Goal: Task Accomplishment & Management: Use online tool/utility

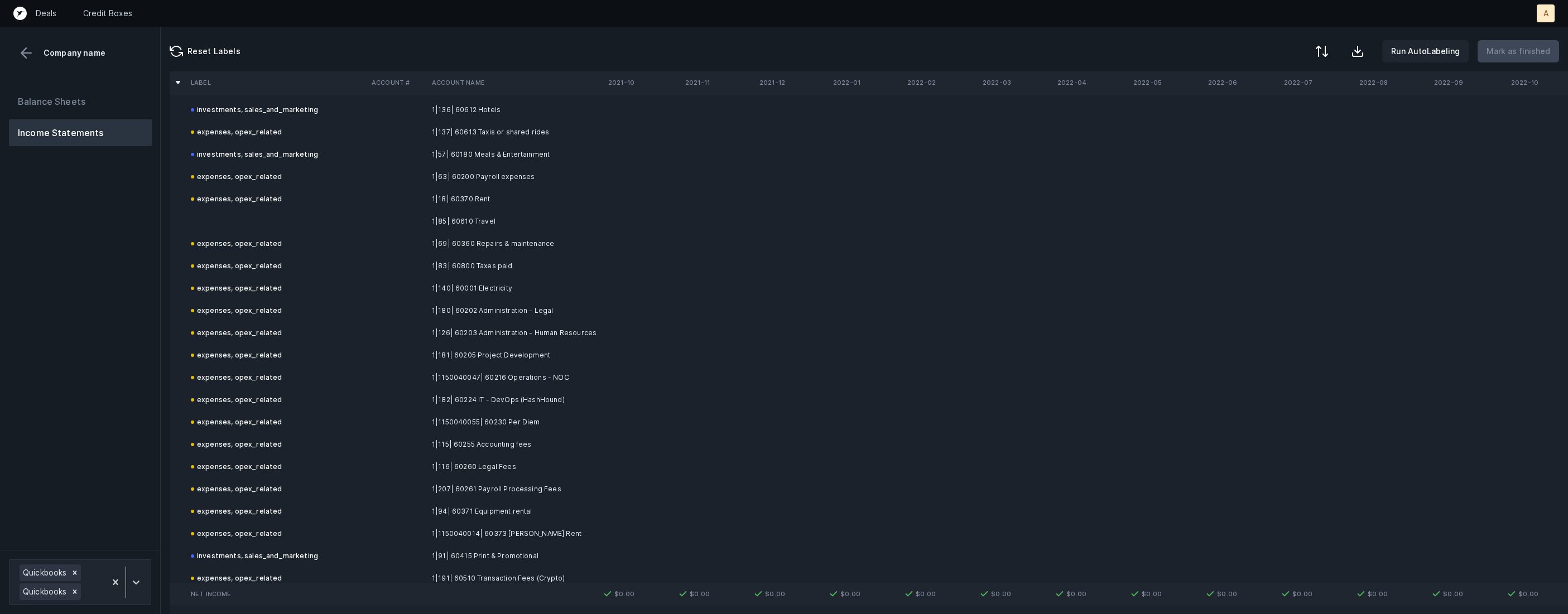
scroll to position [1092, 0]
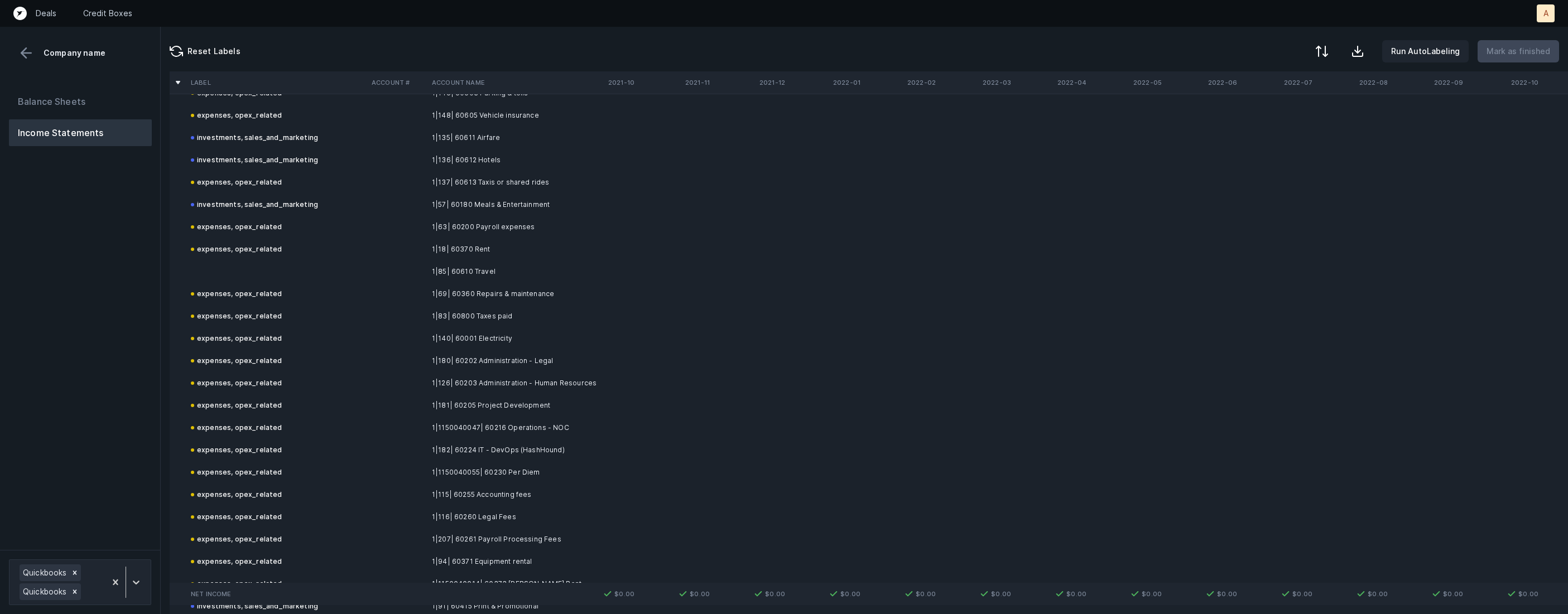
click at [434, 269] on td "1|85| 60610 Travel" at bounding box center [495, 272] width 136 height 22
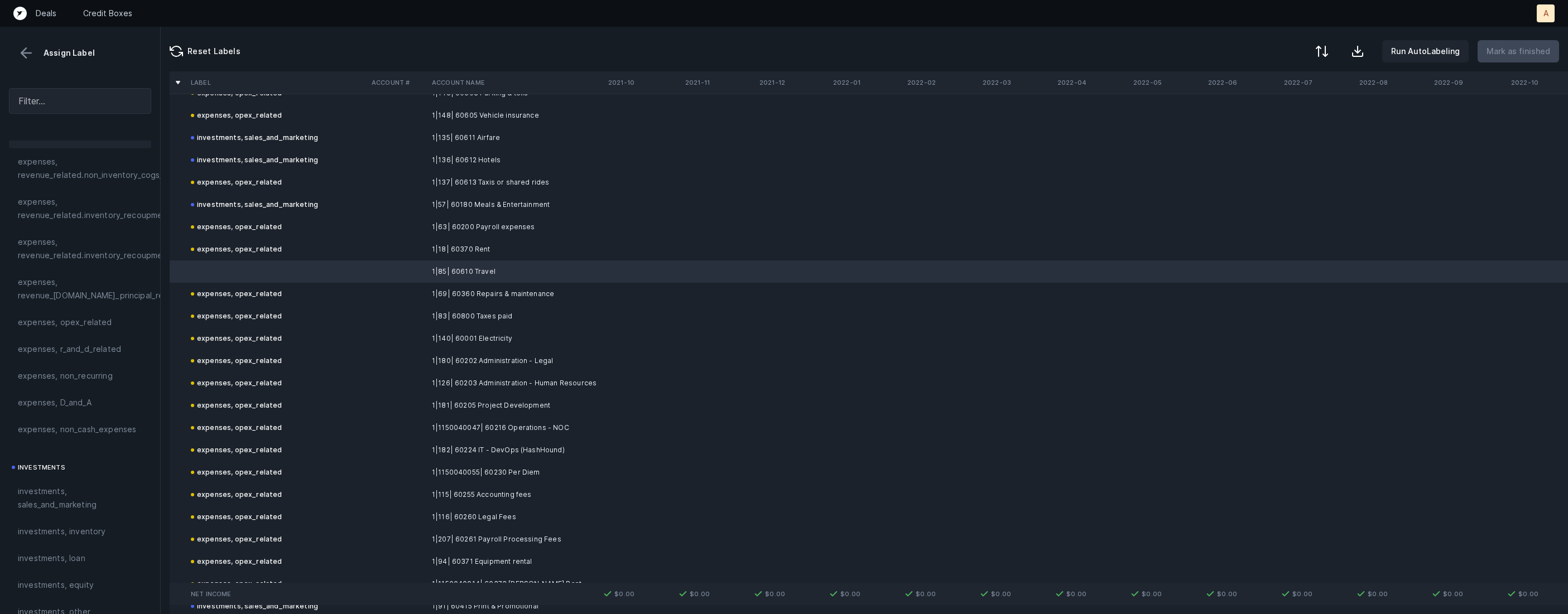
scroll to position [290, 0]
click at [56, 483] on span "investments, sales_and_marketing" at bounding box center [79, 480] width 124 height 27
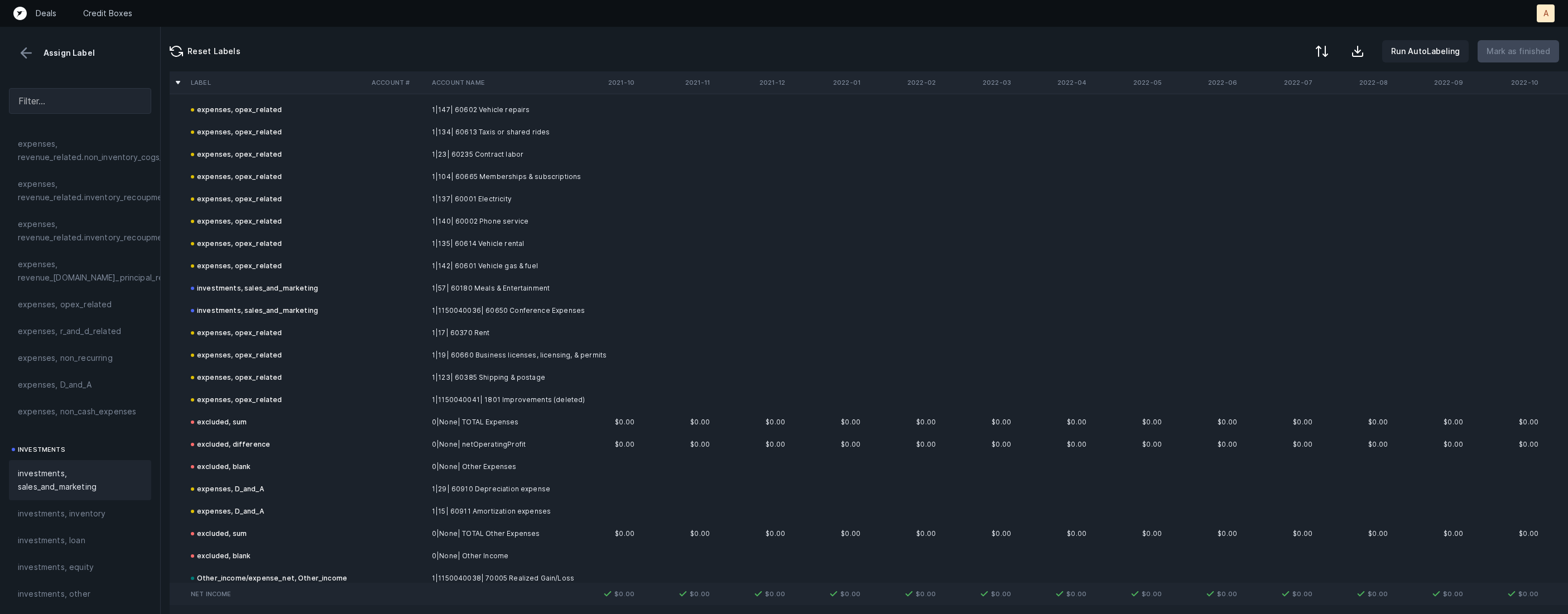
scroll to position [3632, 0]
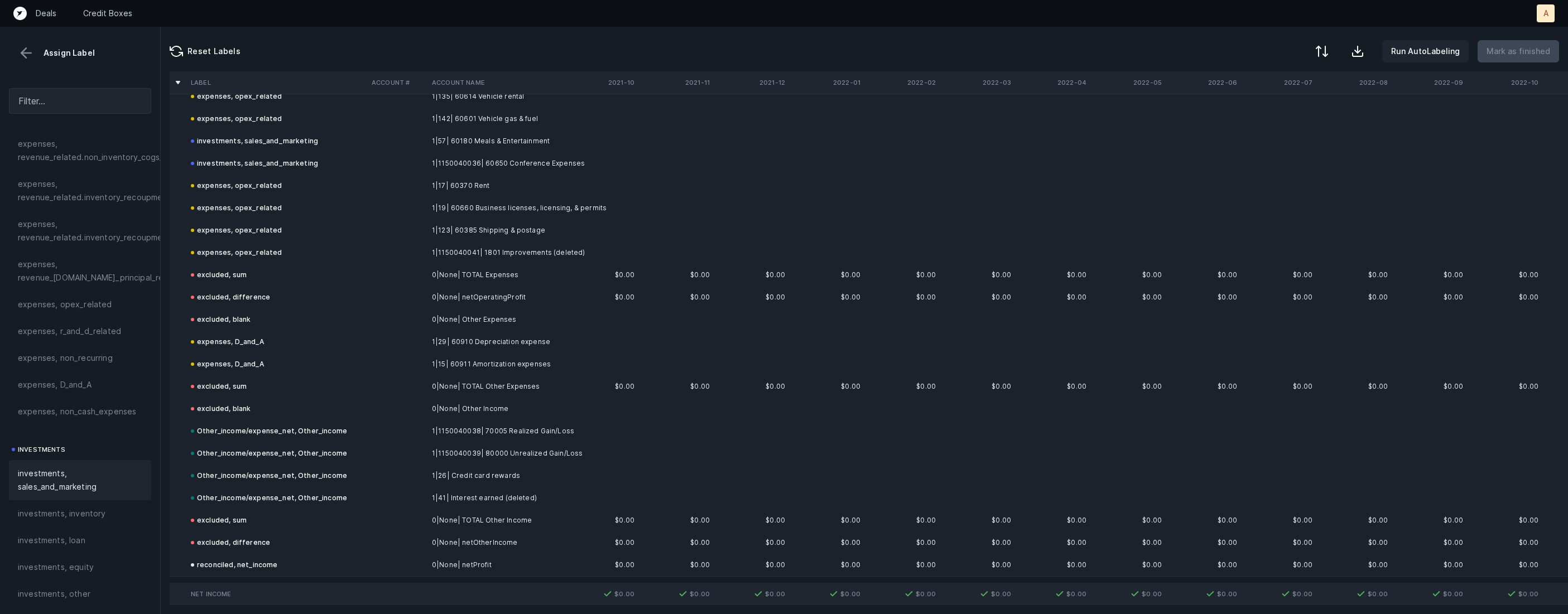
click at [33, 57] on button at bounding box center [26, 53] width 17 height 17
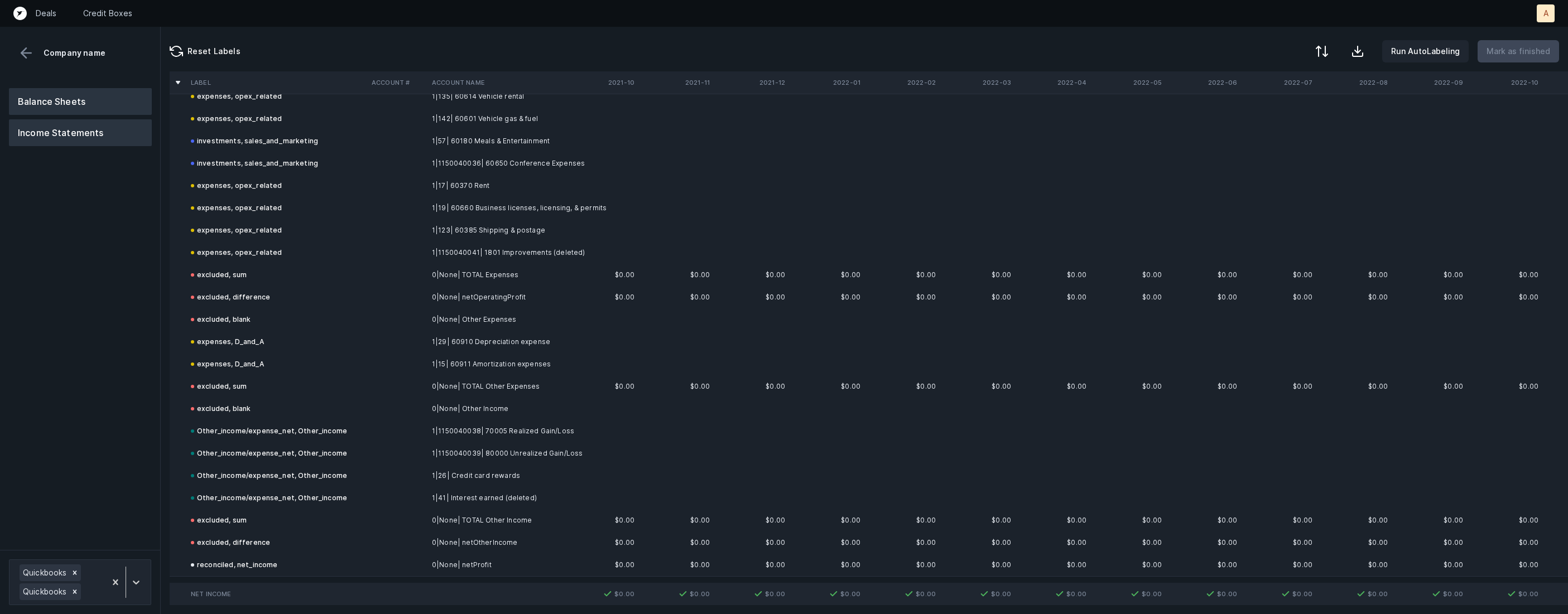
click at [44, 104] on button "Balance Sheets" at bounding box center [80, 101] width 143 height 27
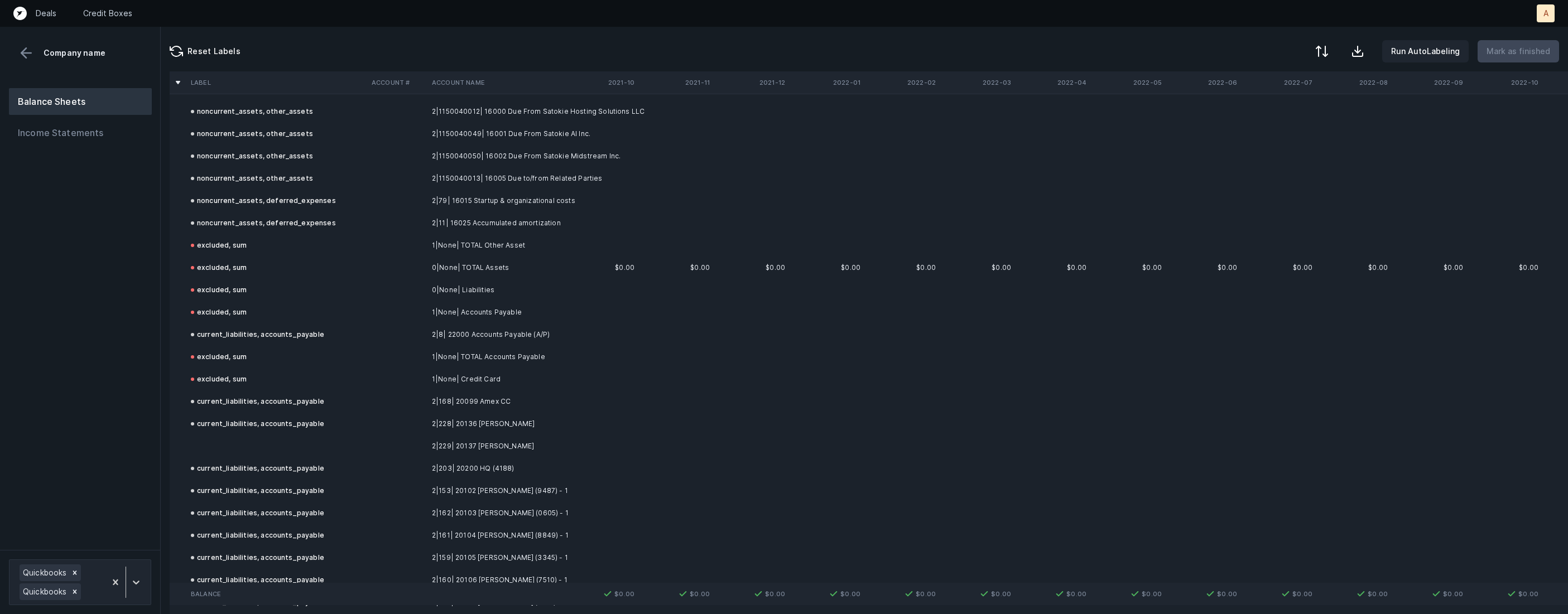
scroll to position [928, 0]
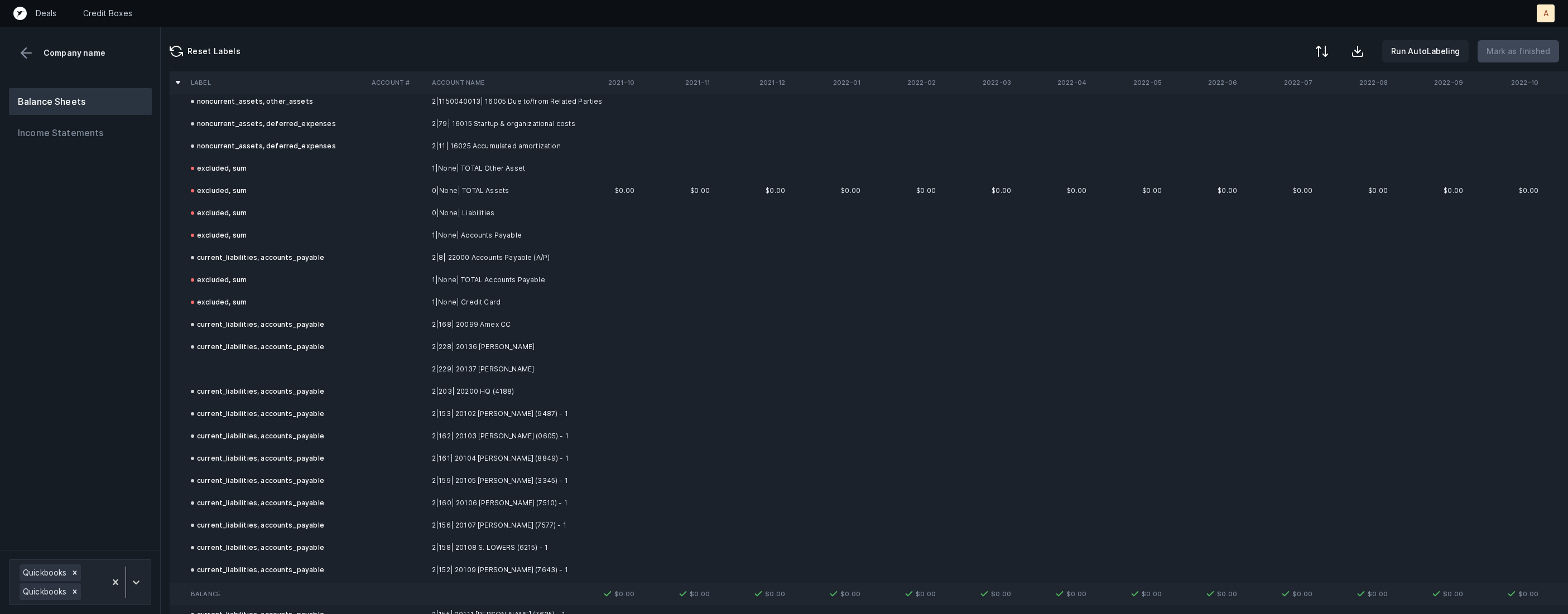
click at [296, 375] on td at bounding box center [277, 369] width 181 height 22
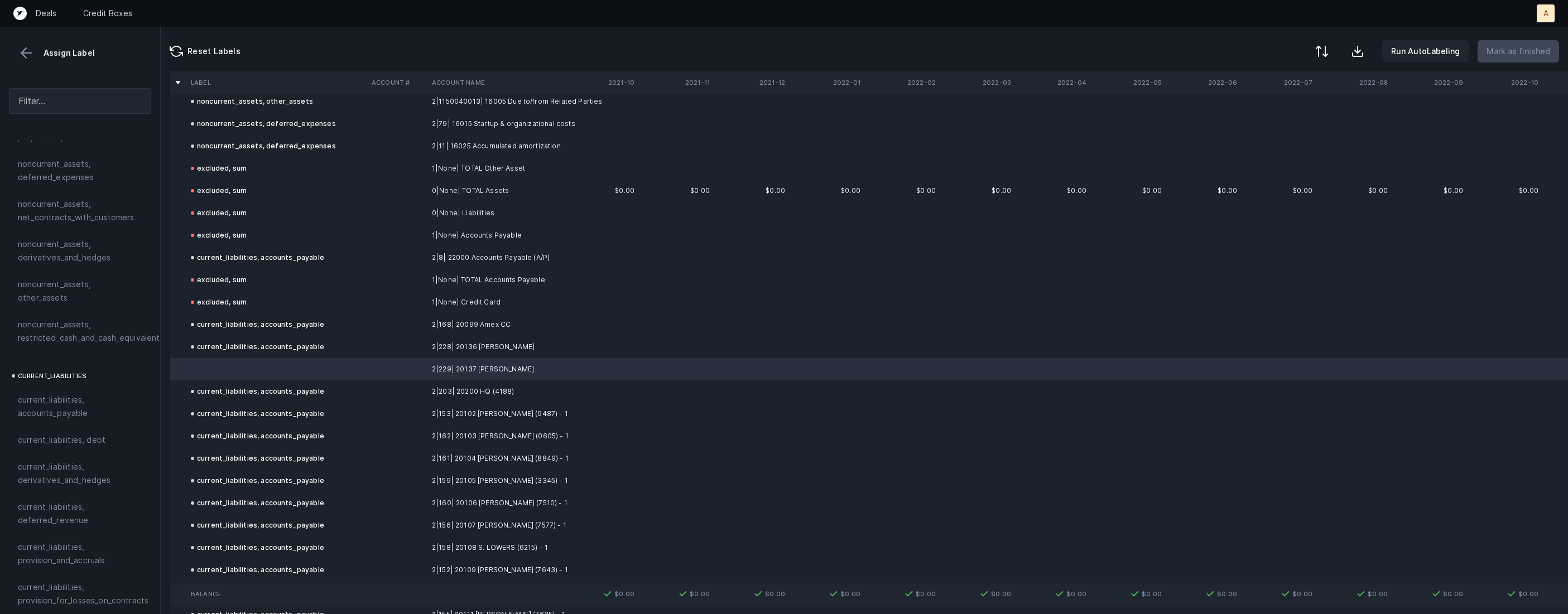
scroll to position [548, 0]
click at [73, 378] on span "current_liabilities, accounts_payable" at bounding box center [79, 383] width 124 height 27
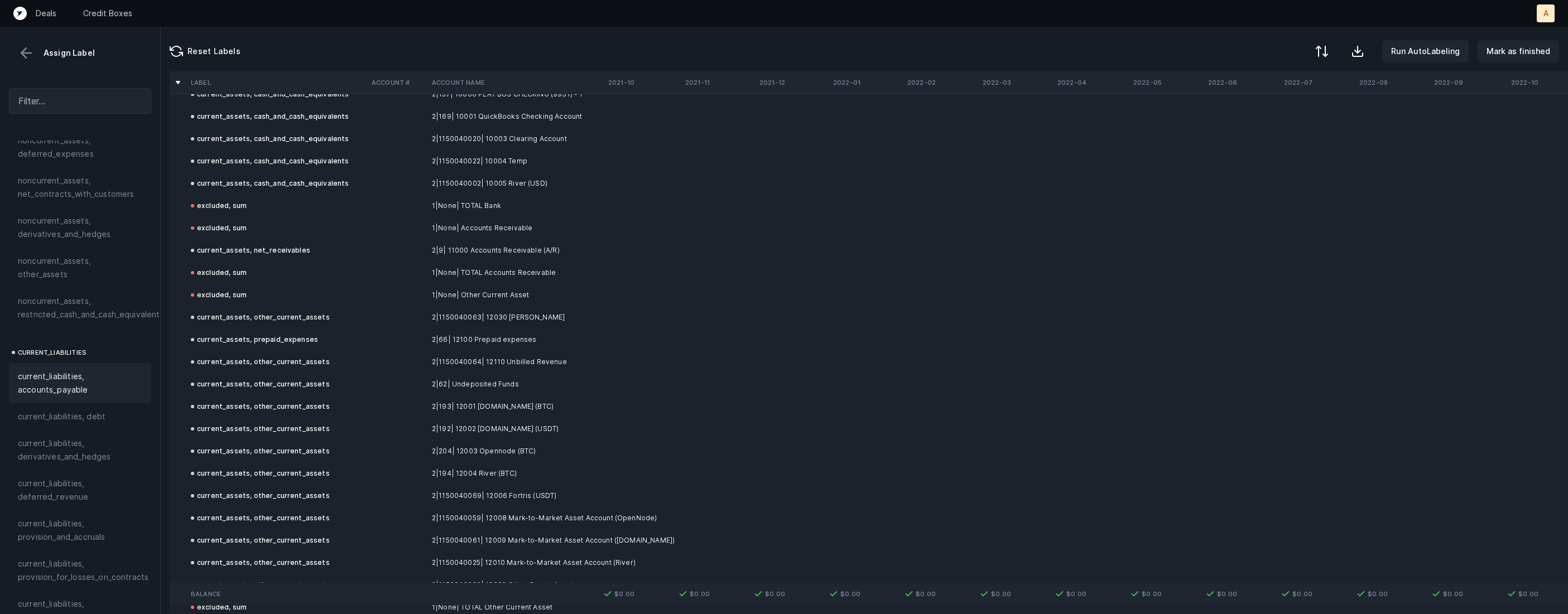
scroll to position [0, 0]
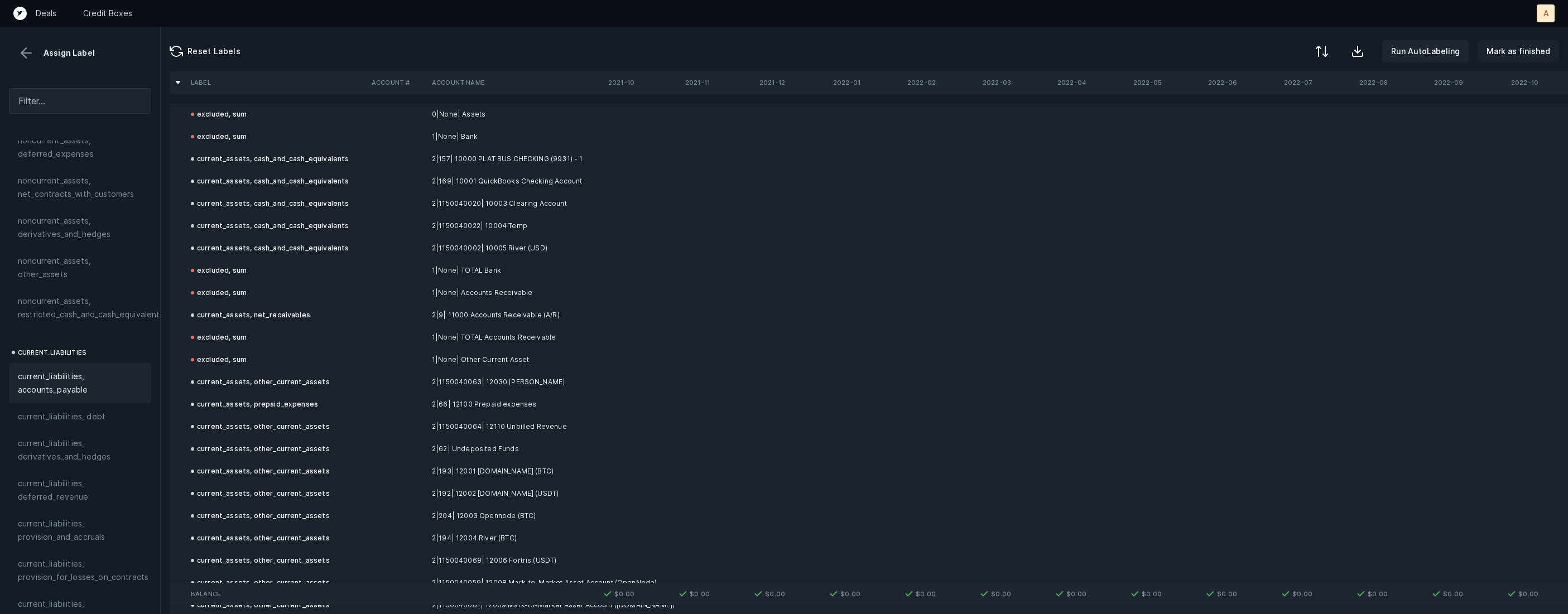
click at [1508, 50] on p "Mark as finished" at bounding box center [1518, 51] width 63 height 13
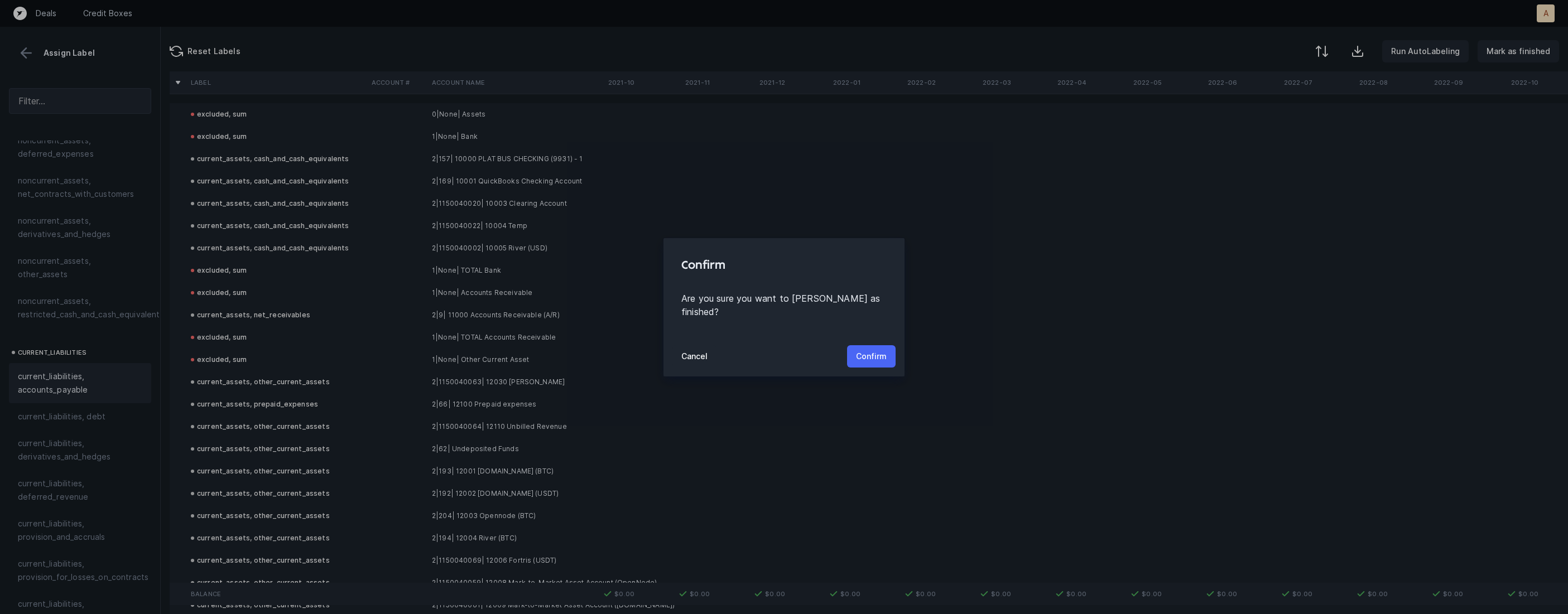
click at [865, 349] on p "Confirm" at bounding box center [871, 356] width 31 height 13
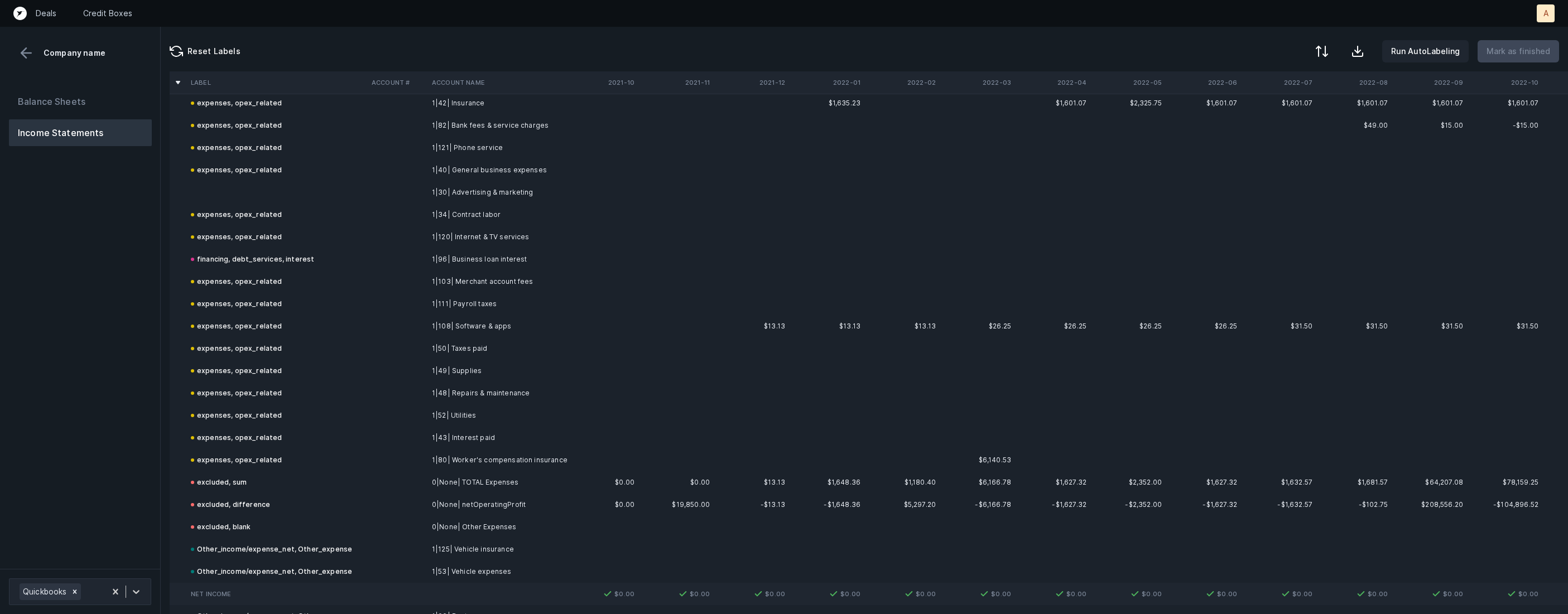
scroll to position [439, 0]
click at [535, 193] on td "1|30| Advertising & marketing" at bounding box center [495, 188] width 136 height 22
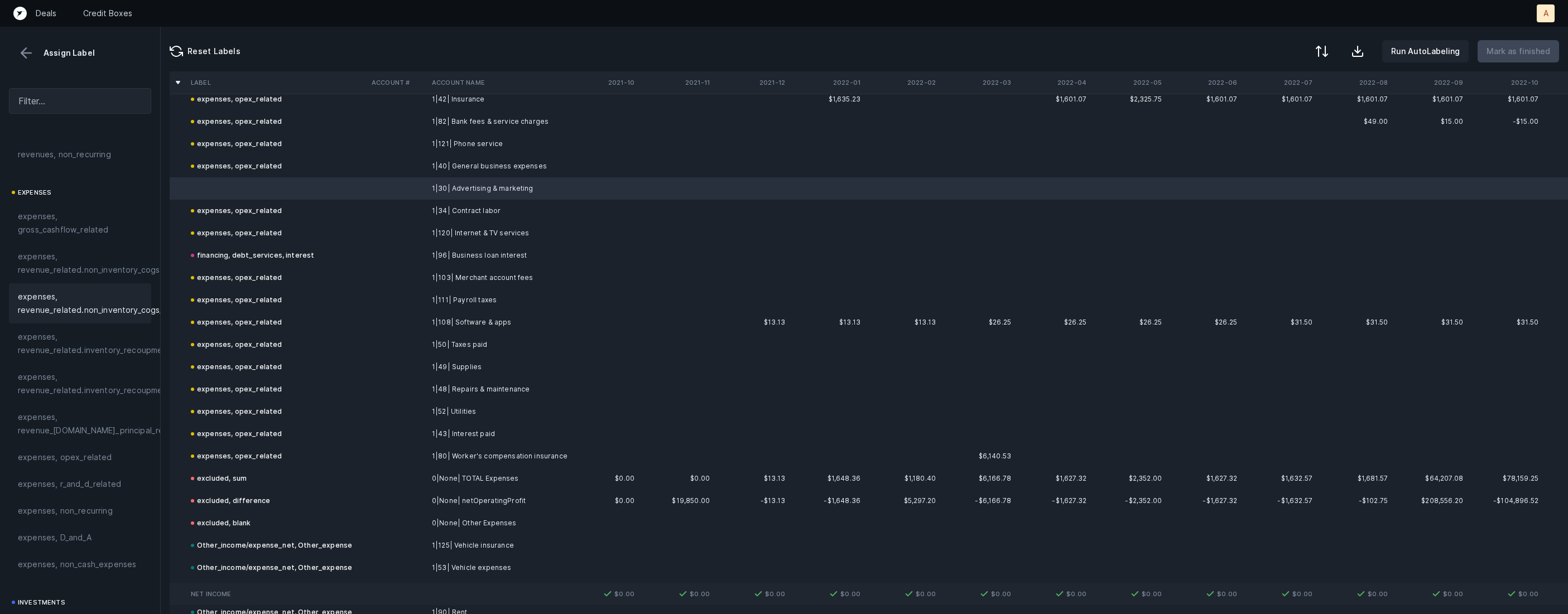
scroll to position [214, 0]
click at [62, 549] on span "investments, sales_and_marketing" at bounding box center [79, 555] width 124 height 27
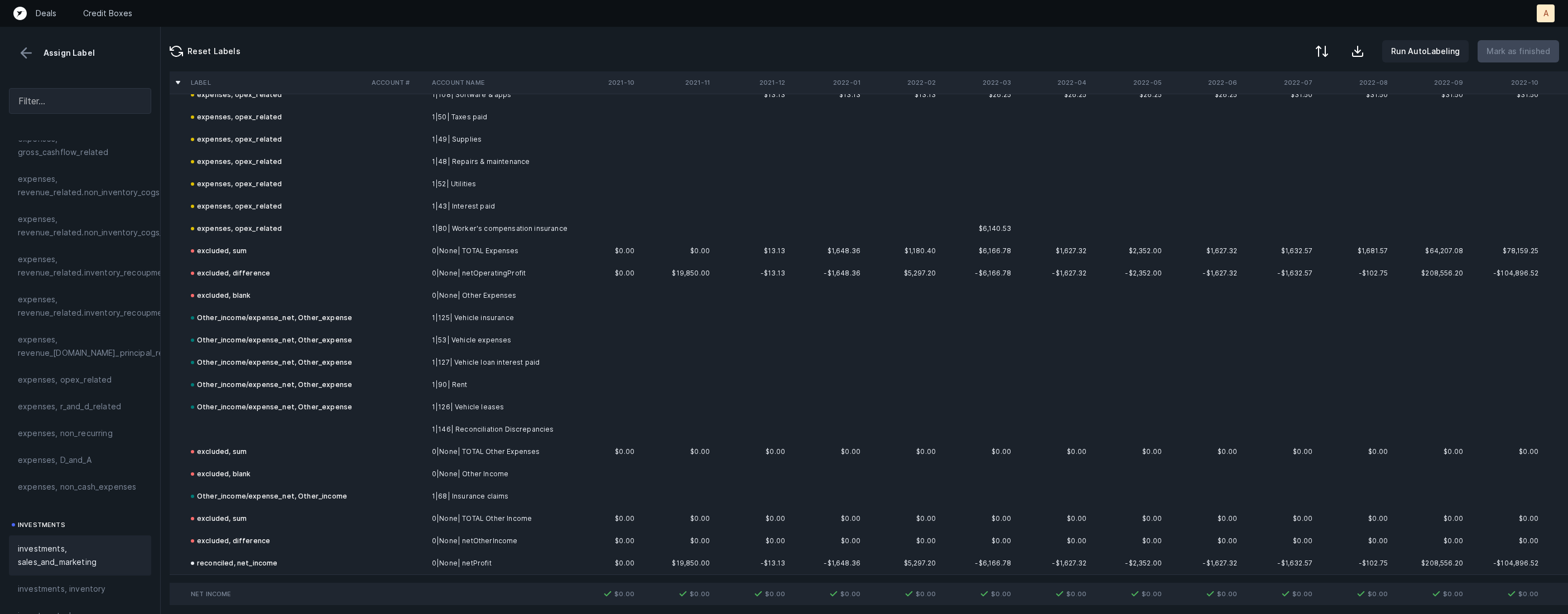
scroll to position [667, 0]
click at [313, 434] on td at bounding box center [277, 429] width 181 height 22
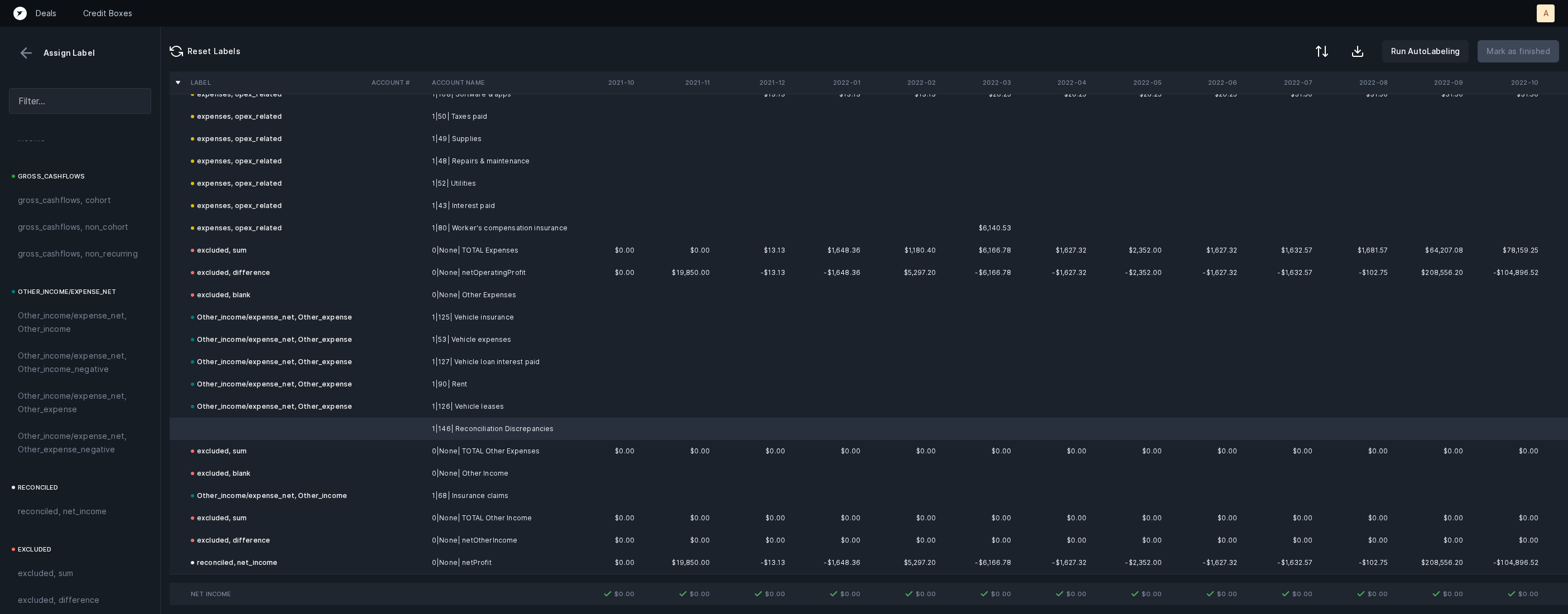
scroll to position [1181, 0]
click at [66, 386] on span "Other_income/expense_net, Other_expense" at bounding box center [79, 386] width 124 height 27
click at [25, 56] on button at bounding box center [26, 53] width 17 height 17
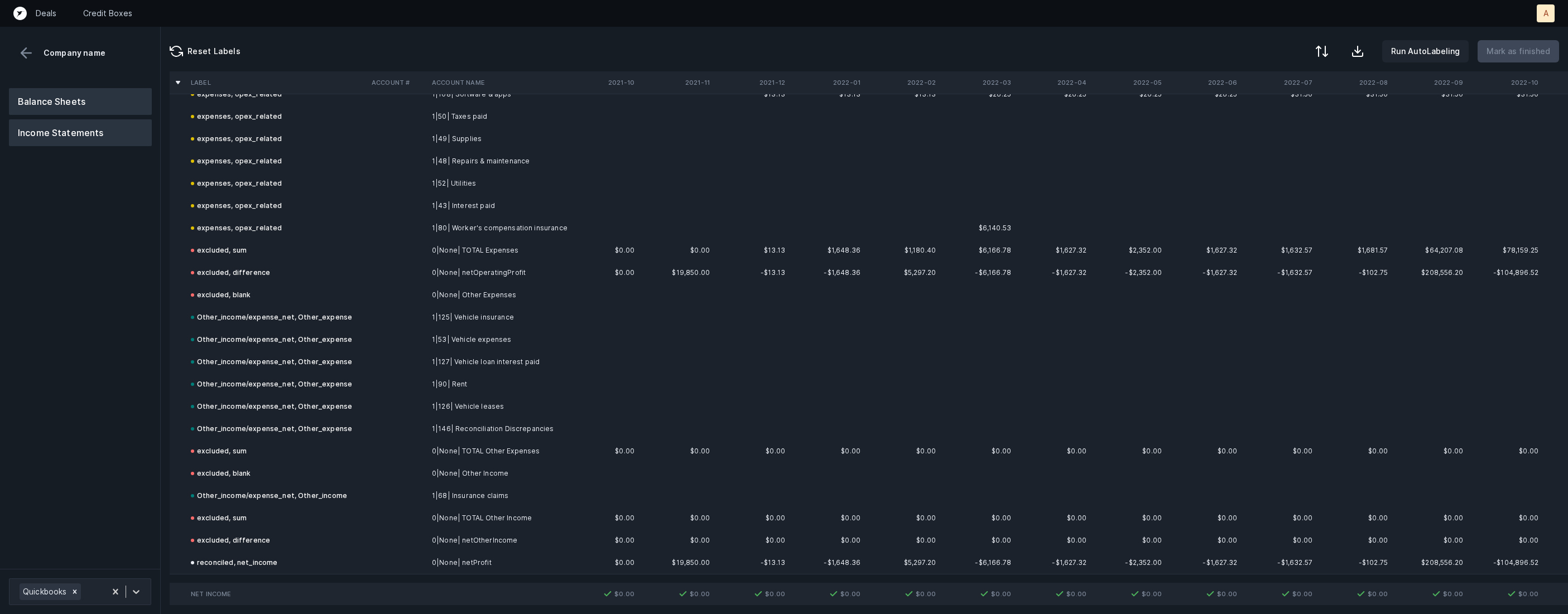
click at [41, 93] on button "Balance Sheets" at bounding box center [80, 101] width 143 height 27
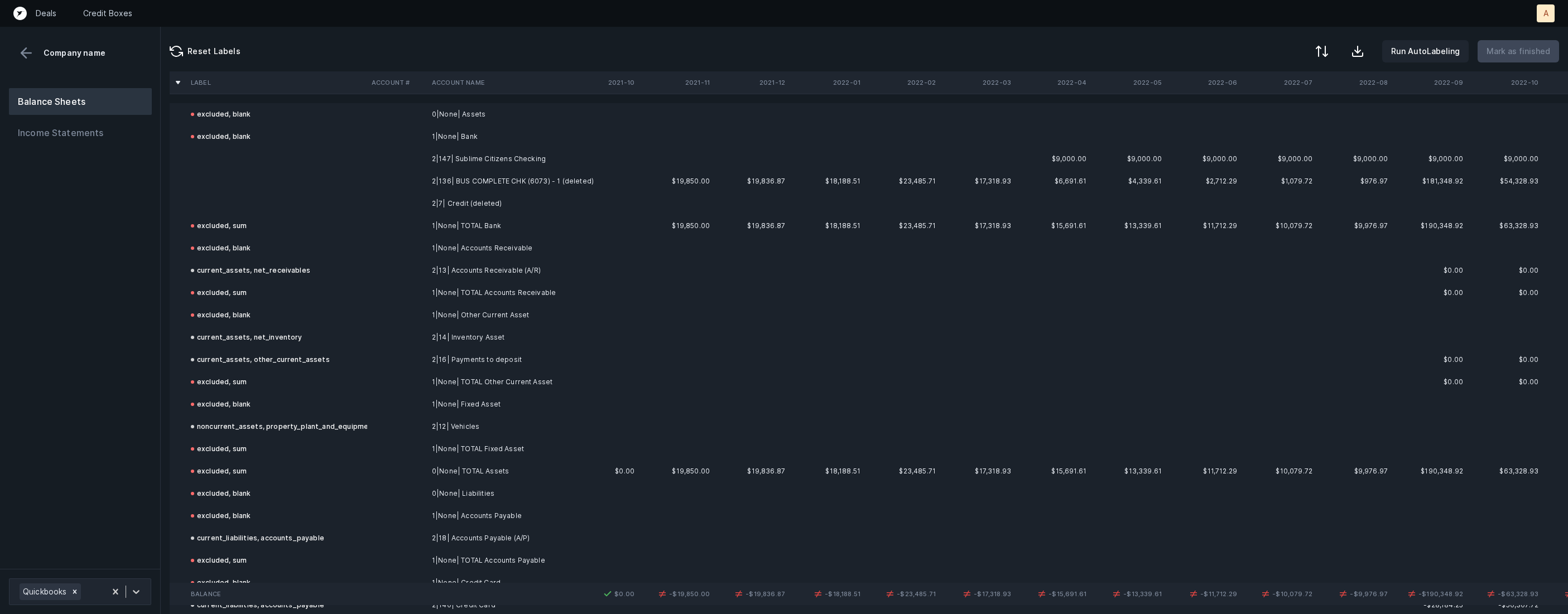
click at [495, 181] on td "2|136| BUS COMPLETE CHK (6073) - 1 (deleted)" at bounding box center [495, 181] width 136 height 22
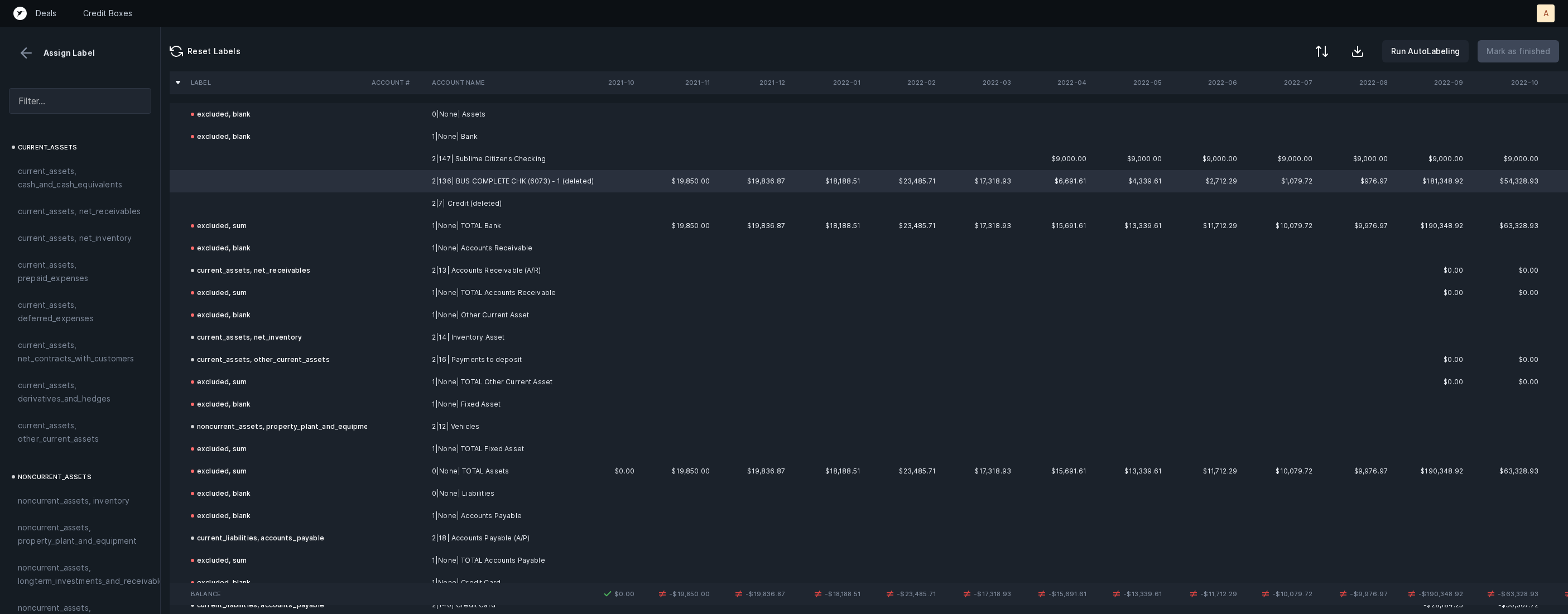
click at [470, 211] on td "2|7| Credit (deleted)" at bounding box center [495, 203] width 136 height 22
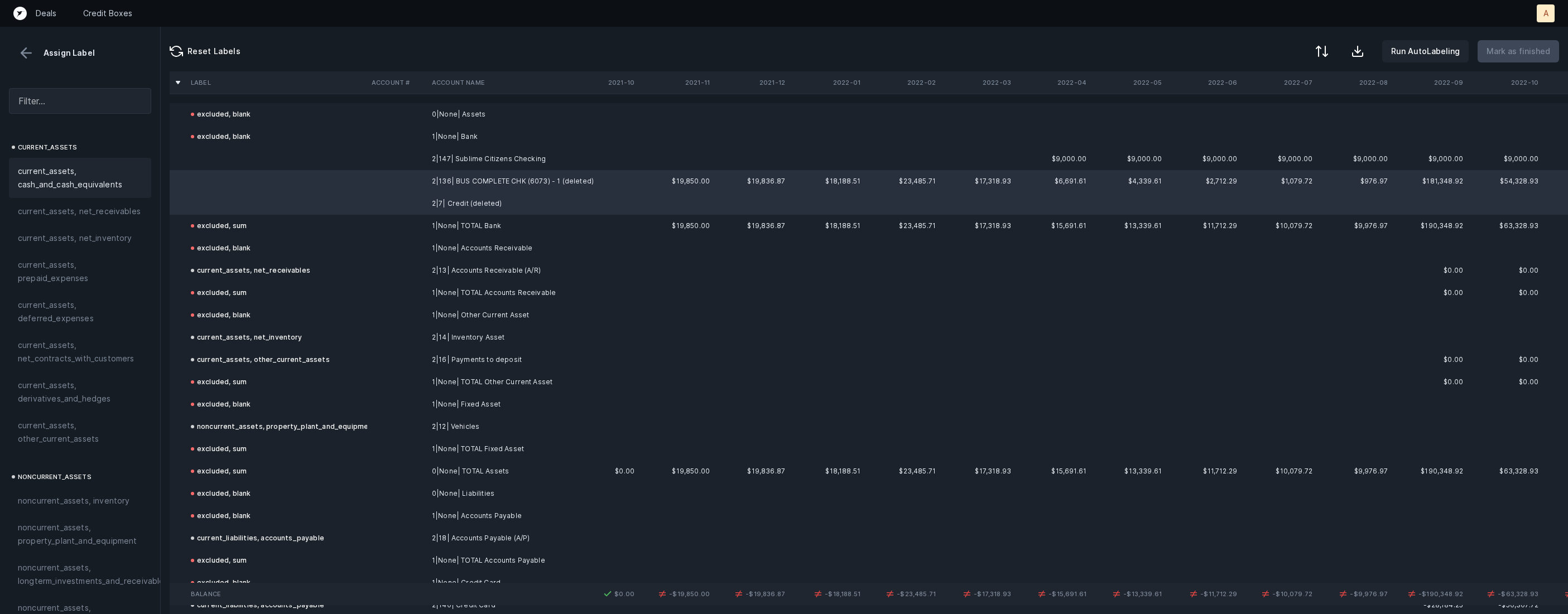
click at [85, 195] on div "current_assets, cash_and_cash_equivalents" at bounding box center [80, 178] width 142 height 40
click at [332, 159] on td at bounding box center [277, 159] width 181 height 22
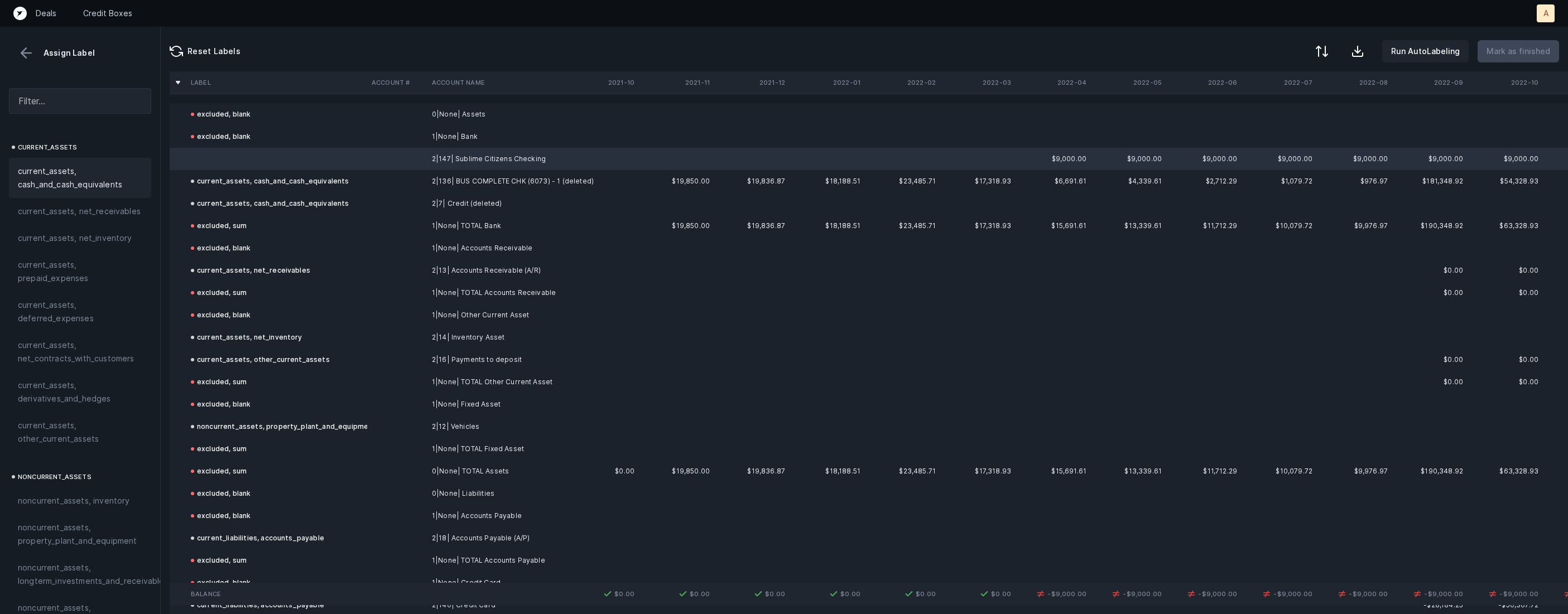
click at [106, 171] on span "current_assets, cash_and_cash_equivalents" at bounding box center [79, 177] width 124 height 27
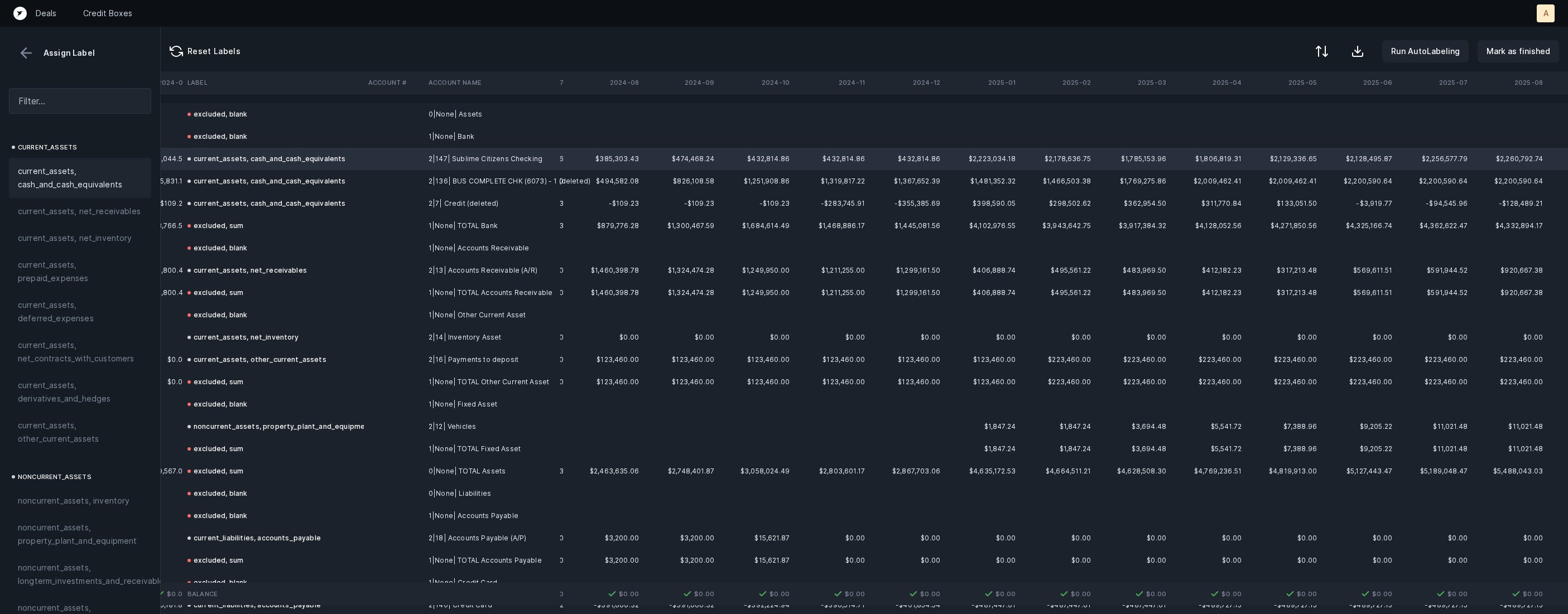
scroll to position [0, 2611]
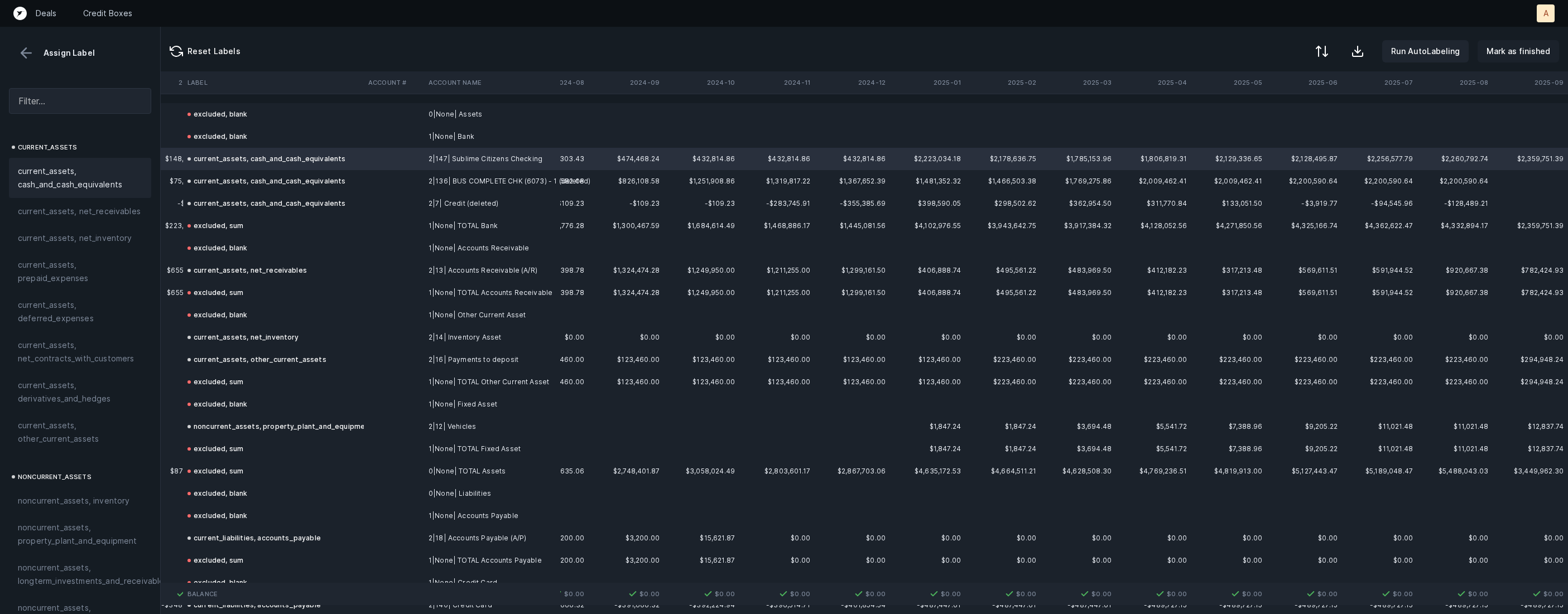
click at [1543, 59] on button "Mark as finished" at bounding box center [1519, 51] width 82 height 22
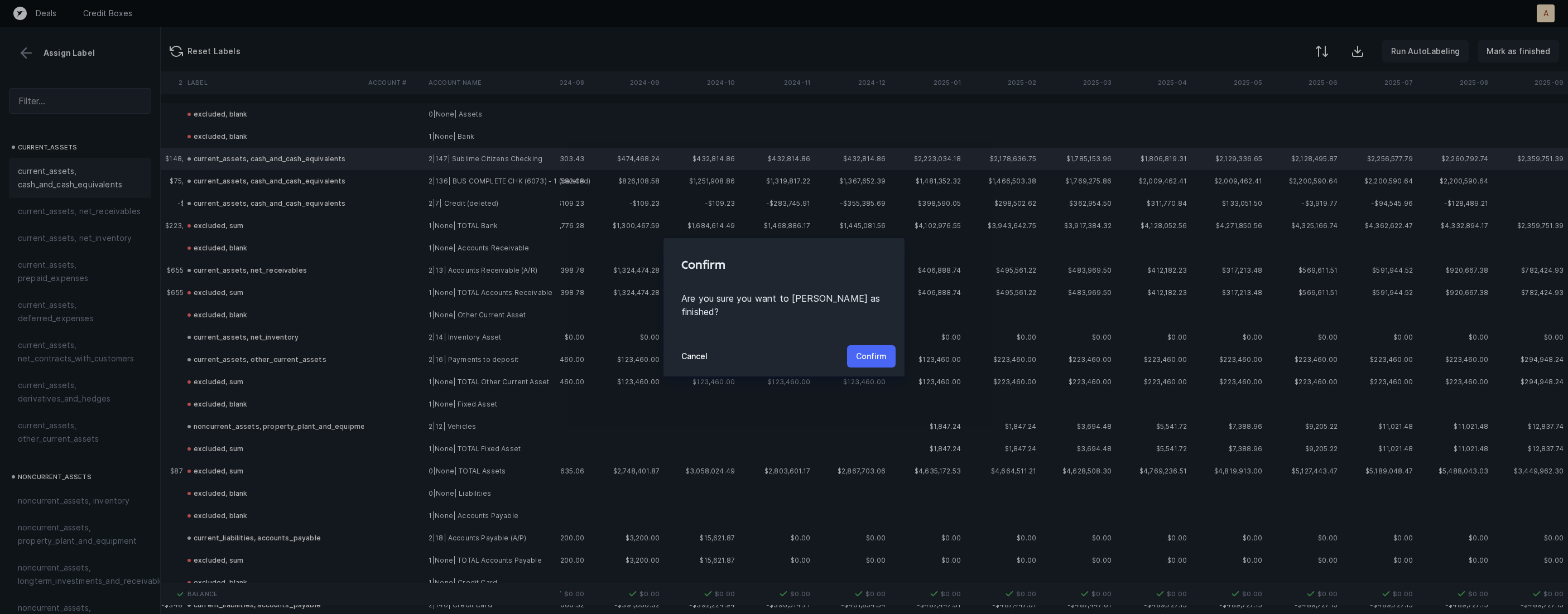
click at [870, 349] on p "Confirm" at bounding box center [871, 356] width 31 height 13
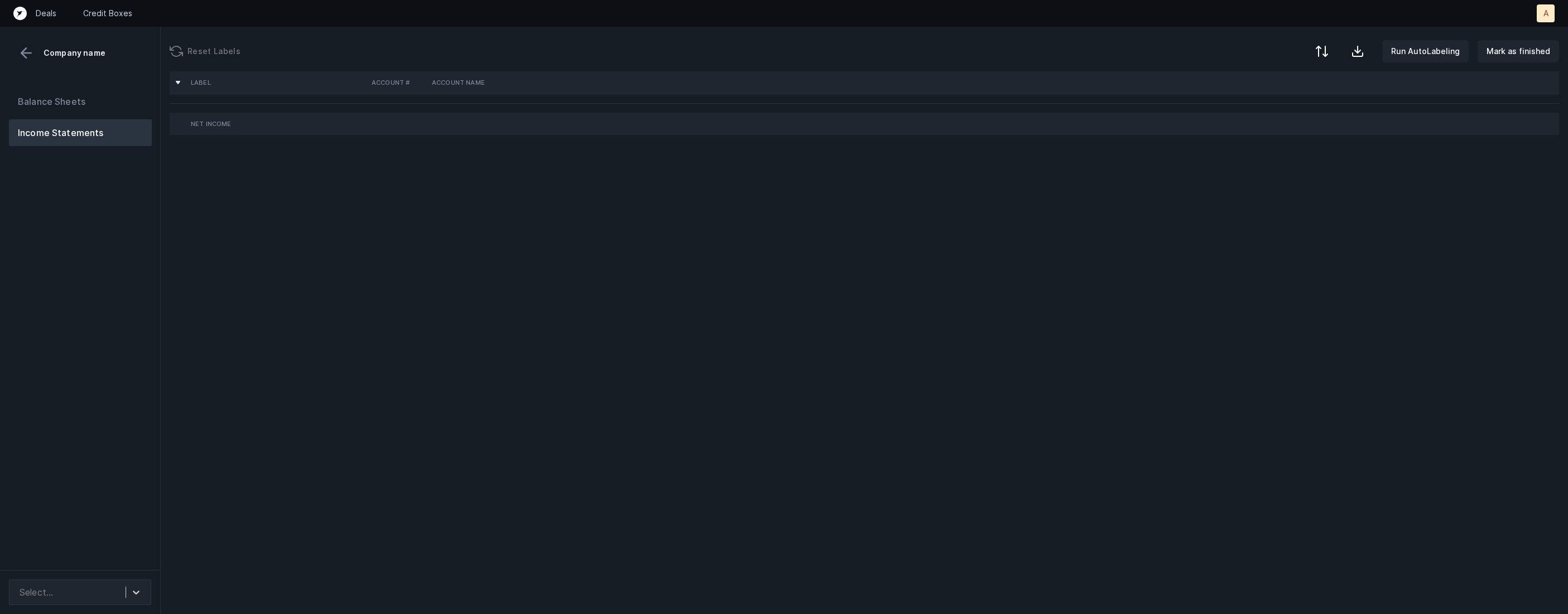
click at [99, 325] on div "Balance Sheets Income Statements" at bounding box center [80, 325] width 161 height 491
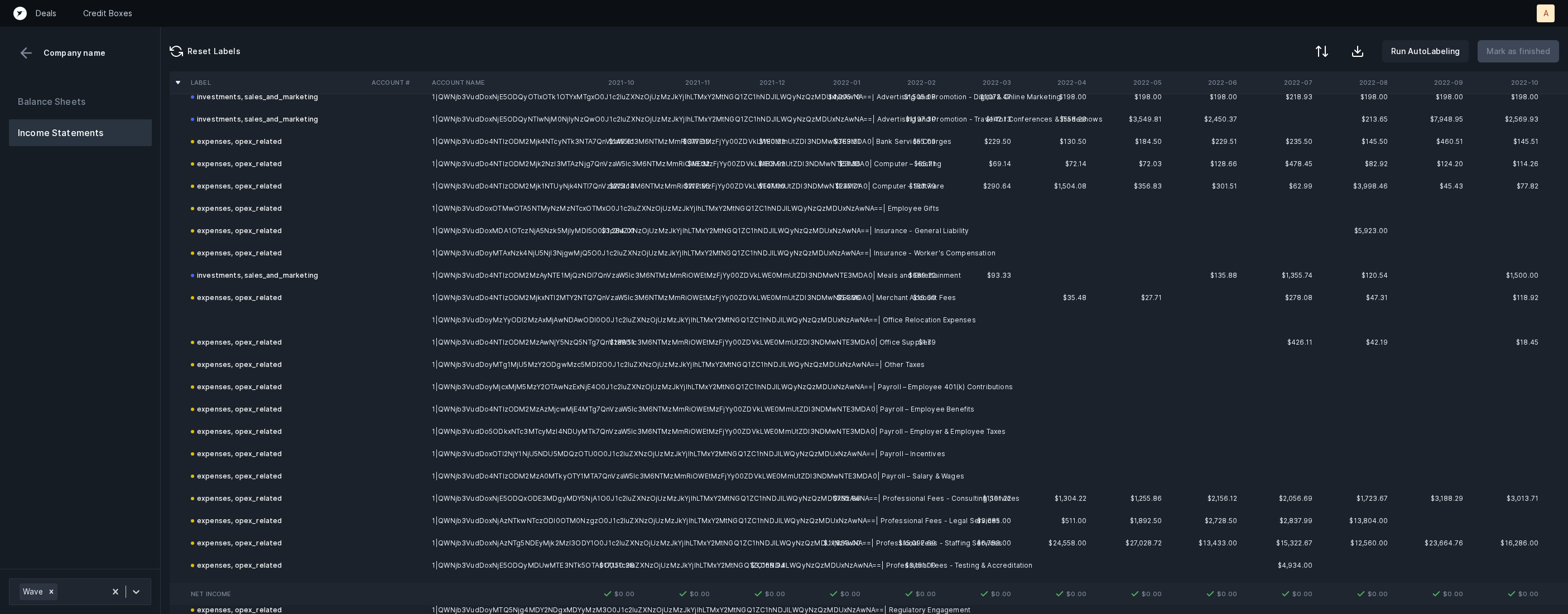
scroll to position [559, 0]
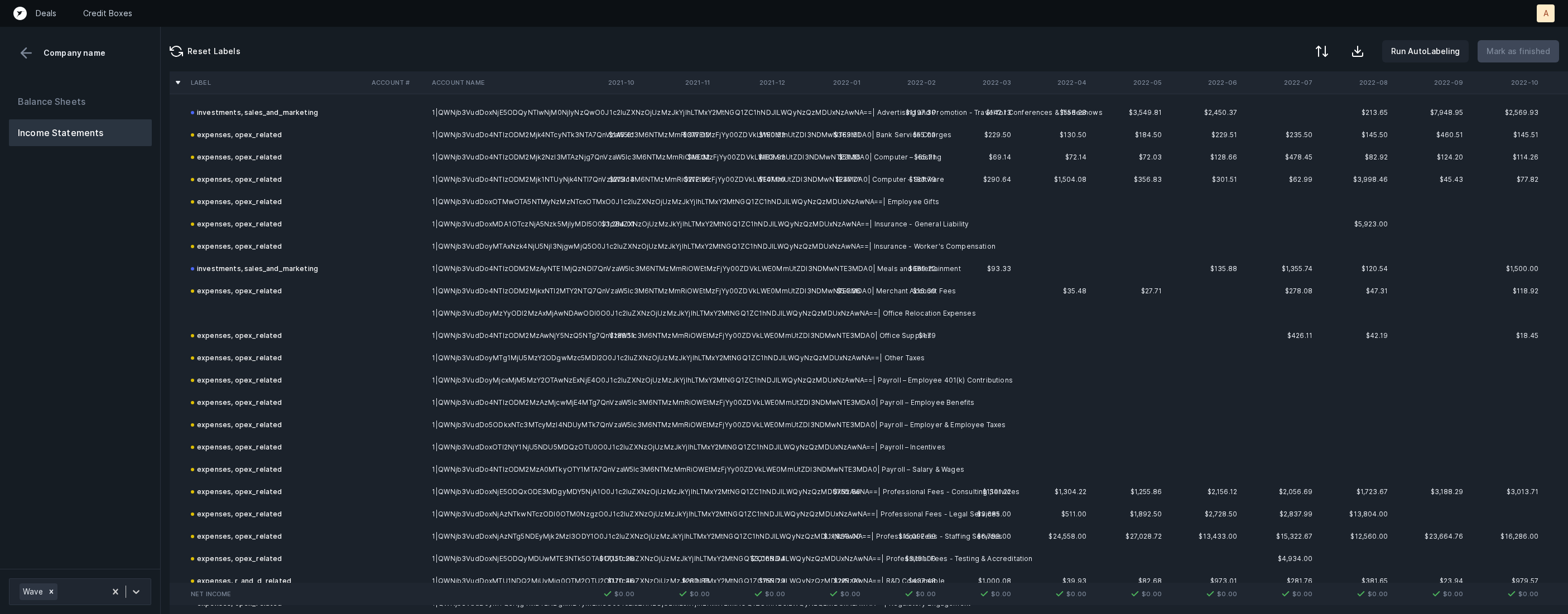
click at [500, 319] on td "1|QWNjb3VudDoyMzYyODI2MzAxMjAwNDAwODI0O0J1c2luZXNzOjUzMzJkYjlhLTMxY2MtNGQ1ZC1hN…" at bounding box center [495, 313] width 136 height 22
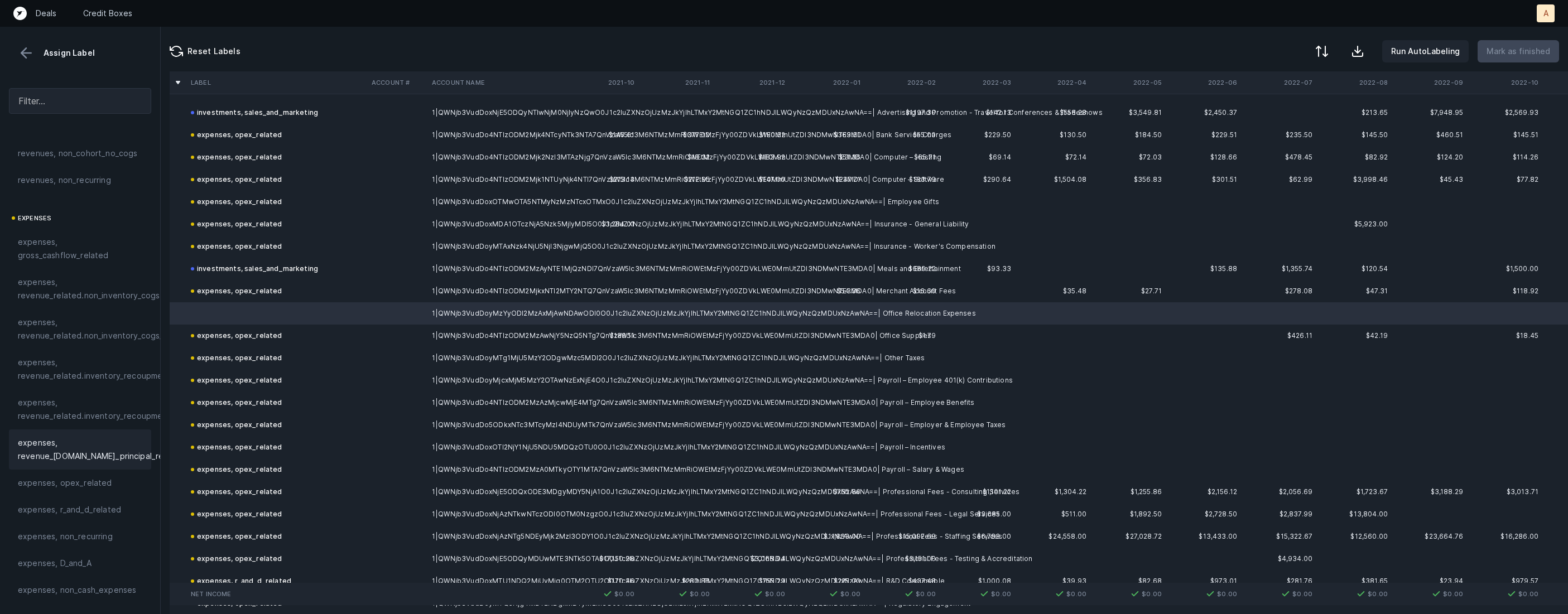
scroll to position [129, 0]
click at [87, 473] on div "expenses, opex_related" at bounding box center [80, 465] width 142 height 27
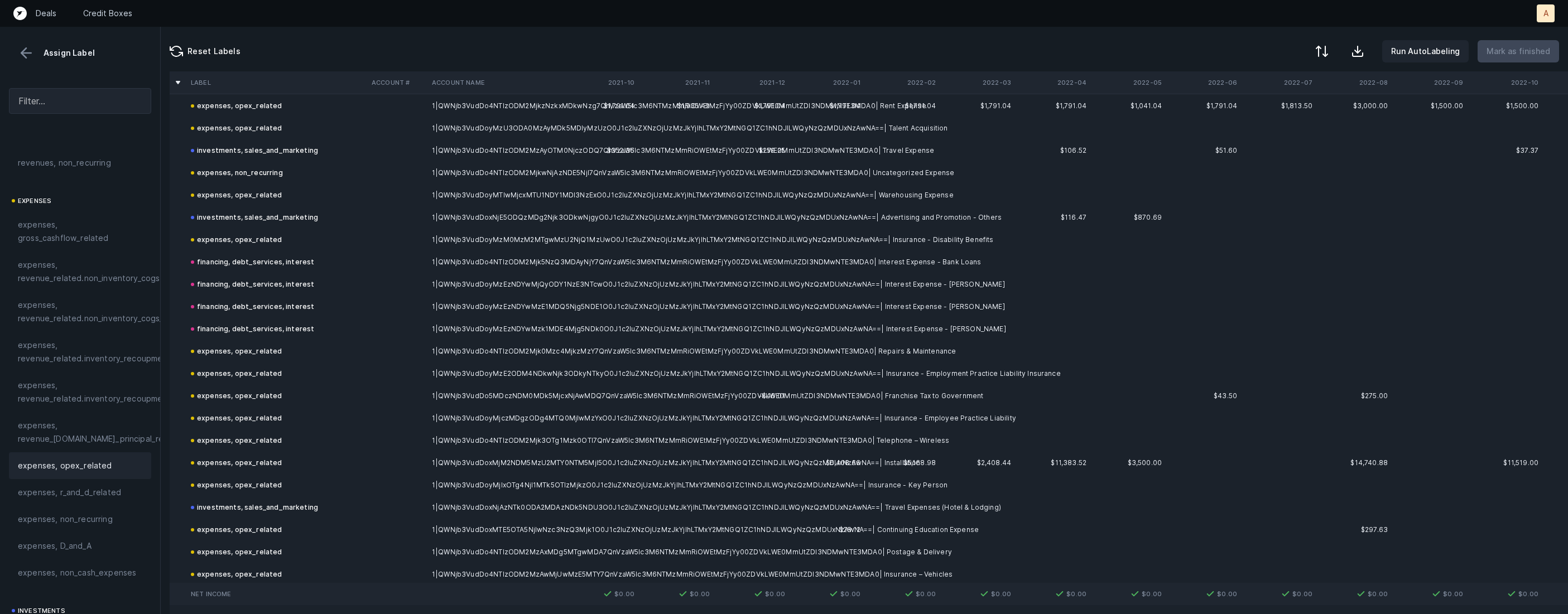
scroll to position [1425, 0]
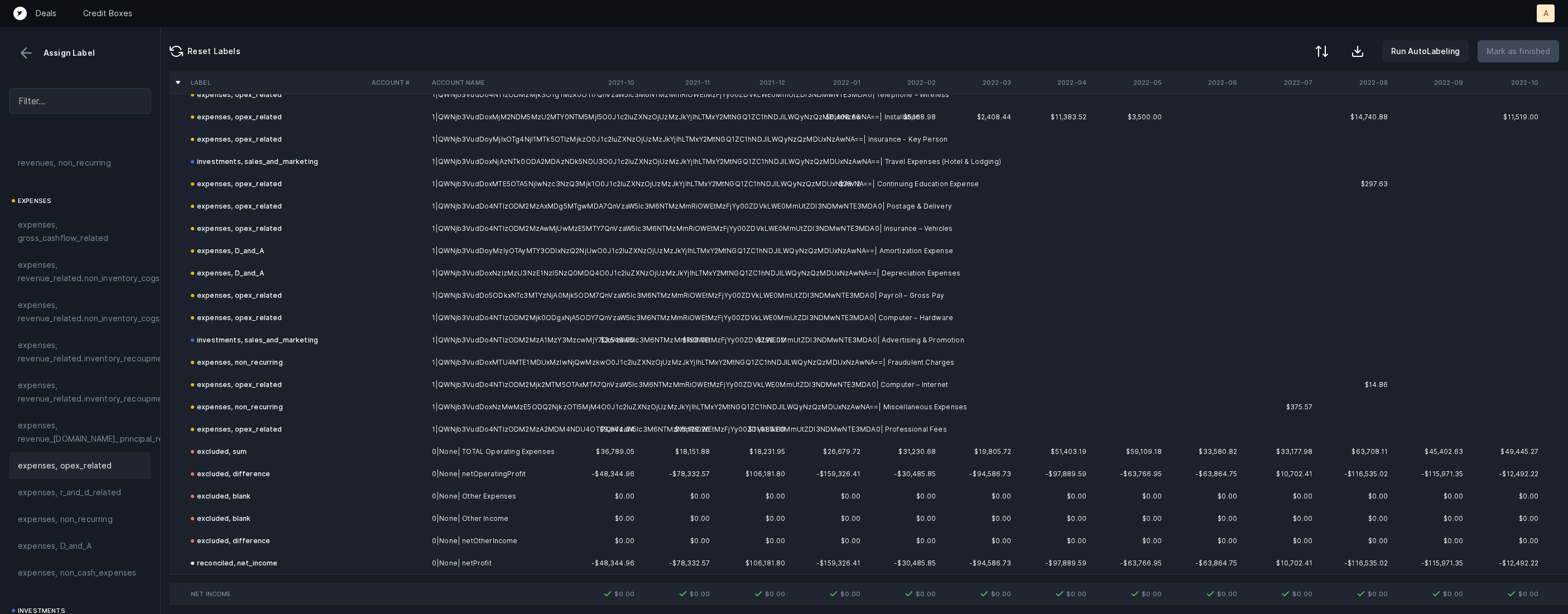
click at [27, 56] on button at bounding box center [26, 53] width 17 height 17
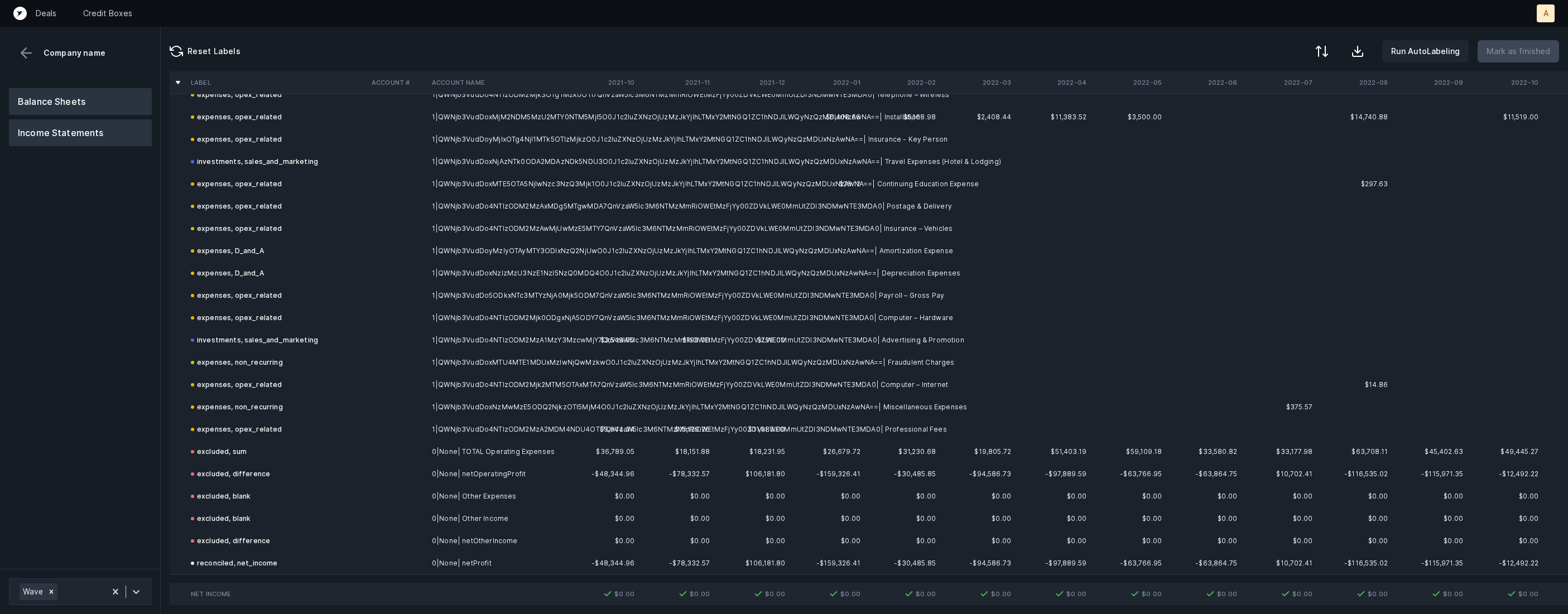
click at [59, 99] on button "Balance Sheets" at bounding box center [80, 101] width 143 height 27
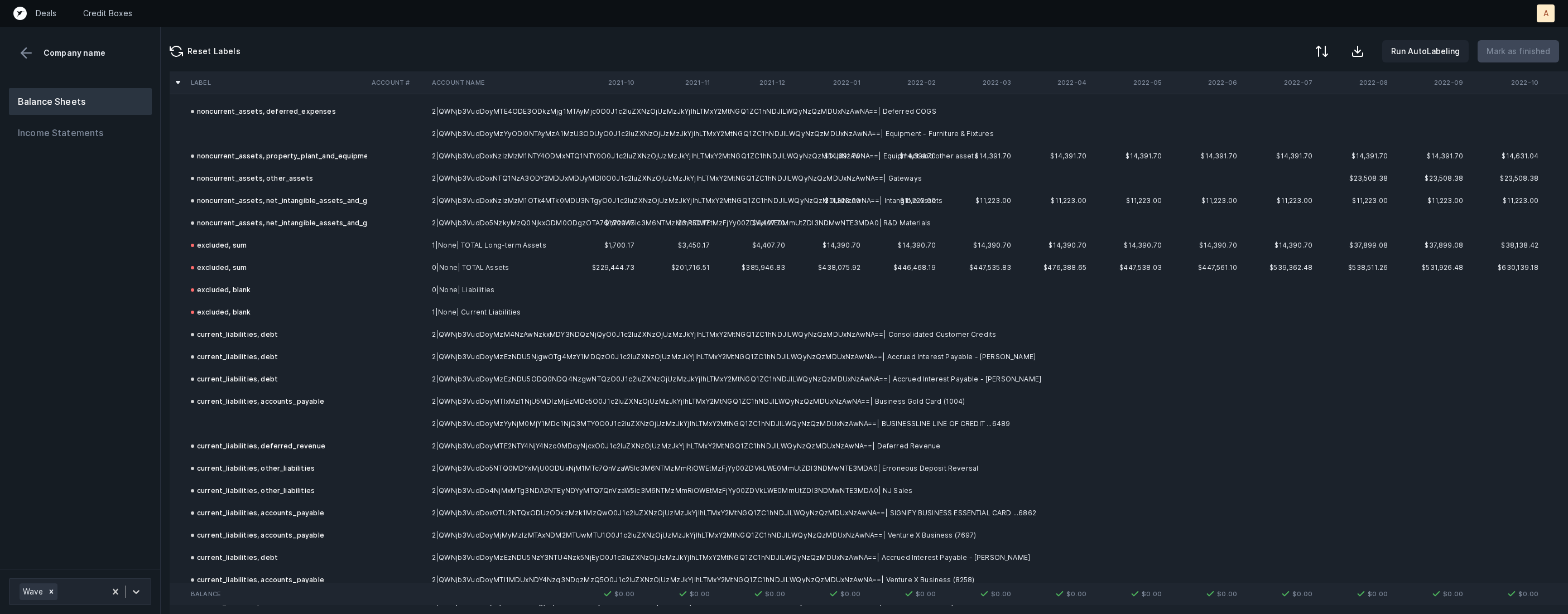
scroll to position [540, 0]
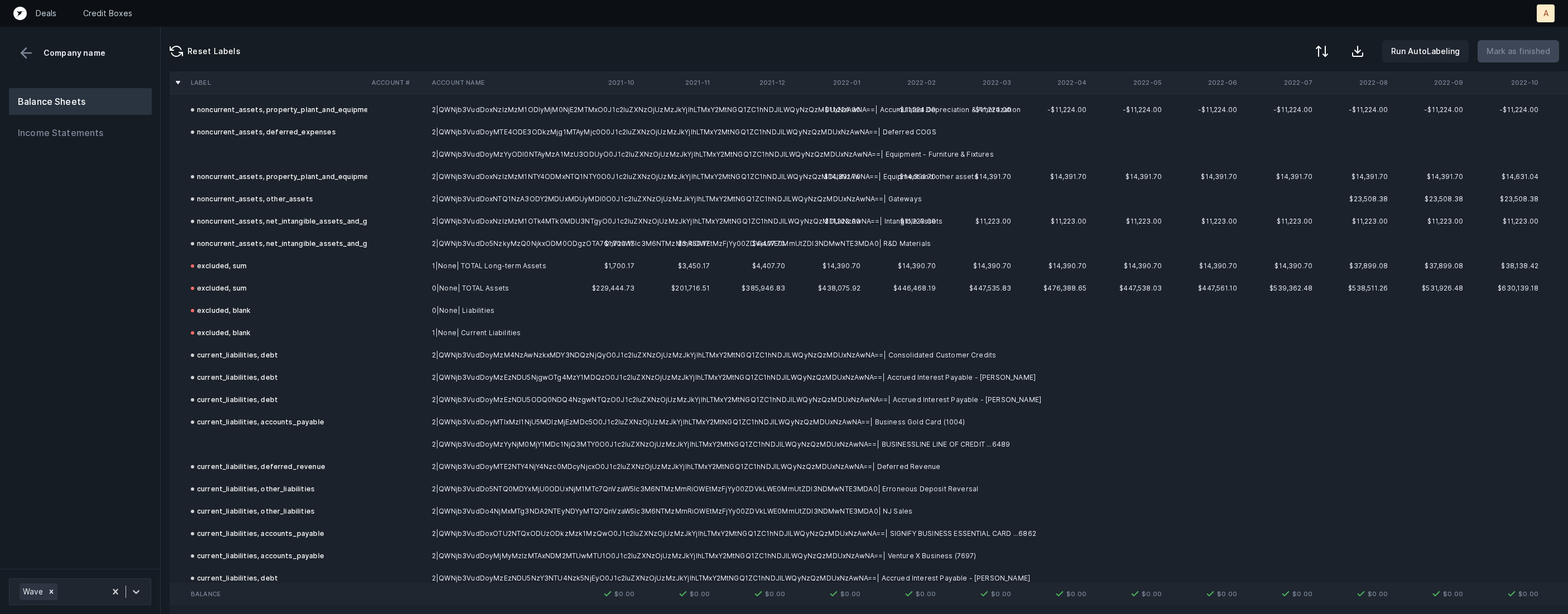
click at [297, 440] on td at bounding box center [277, 444] width 181 height 22
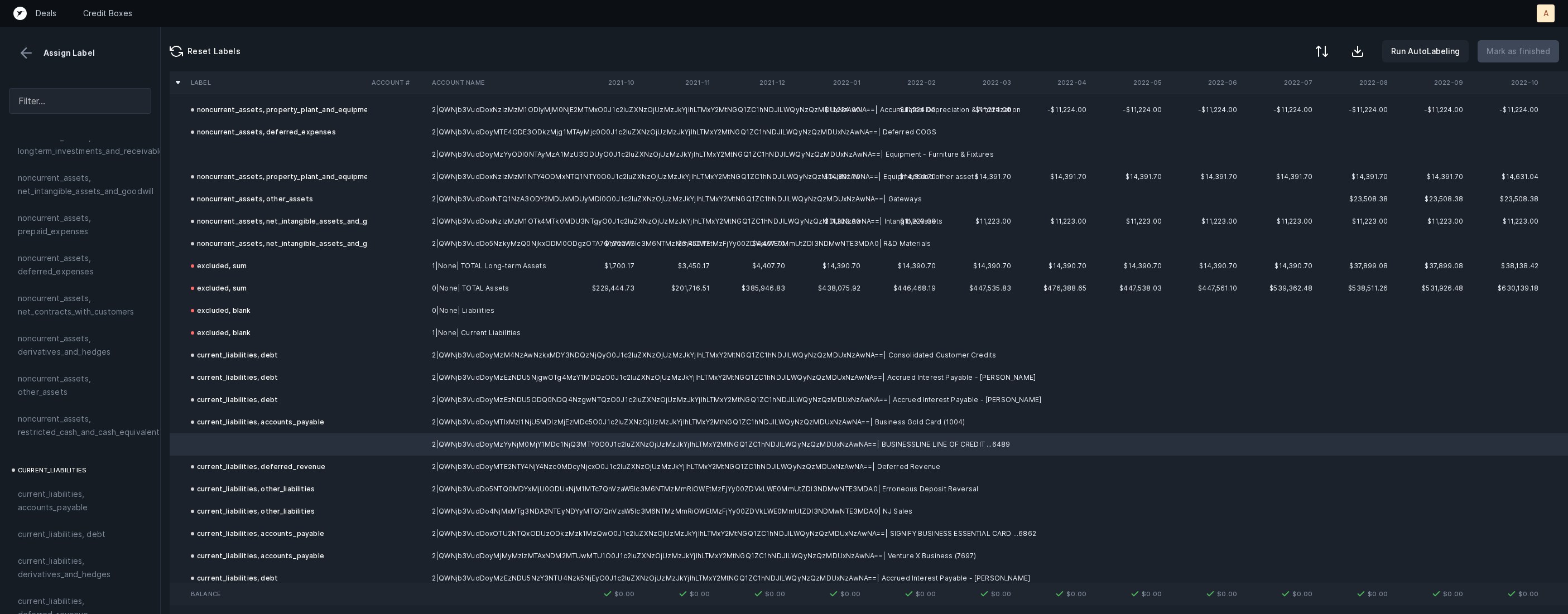
scroll to position [434, 0]
click at [51, 524] on span "current_liabilities, debt" at bounding box center [62, 530] width 88 height 13
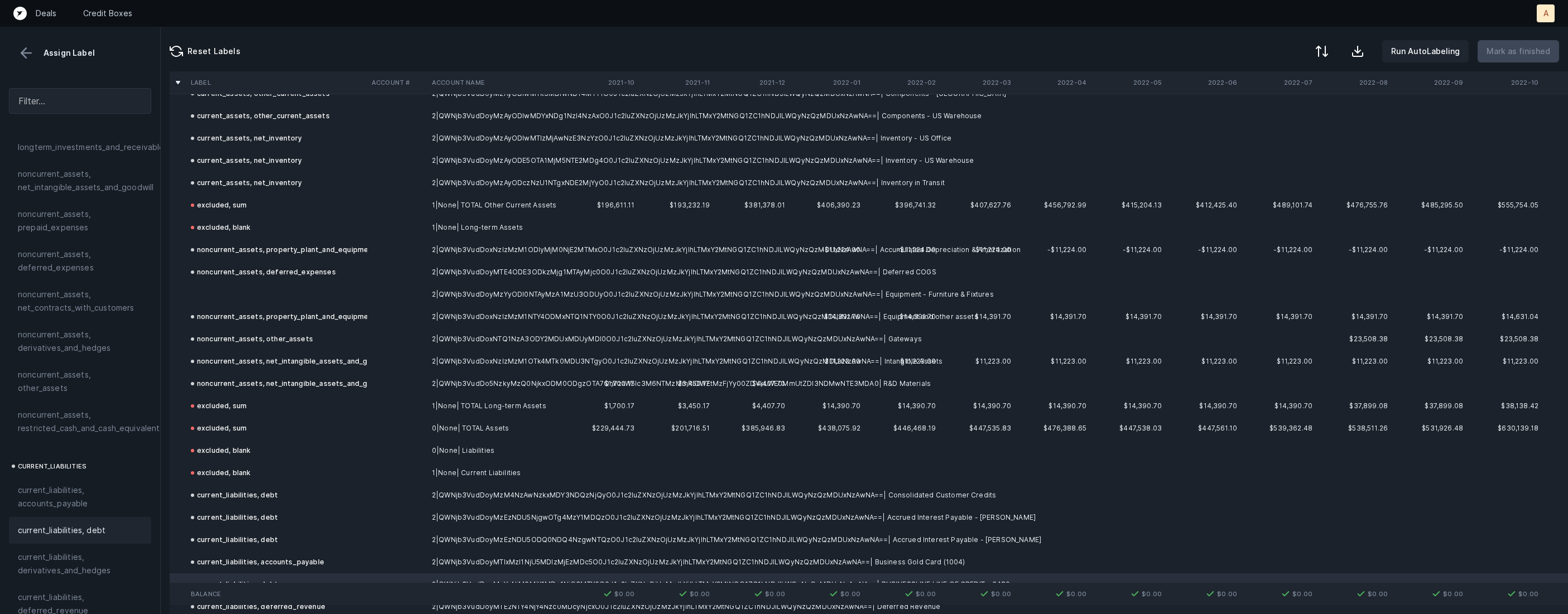
scroll to position [391, 0]
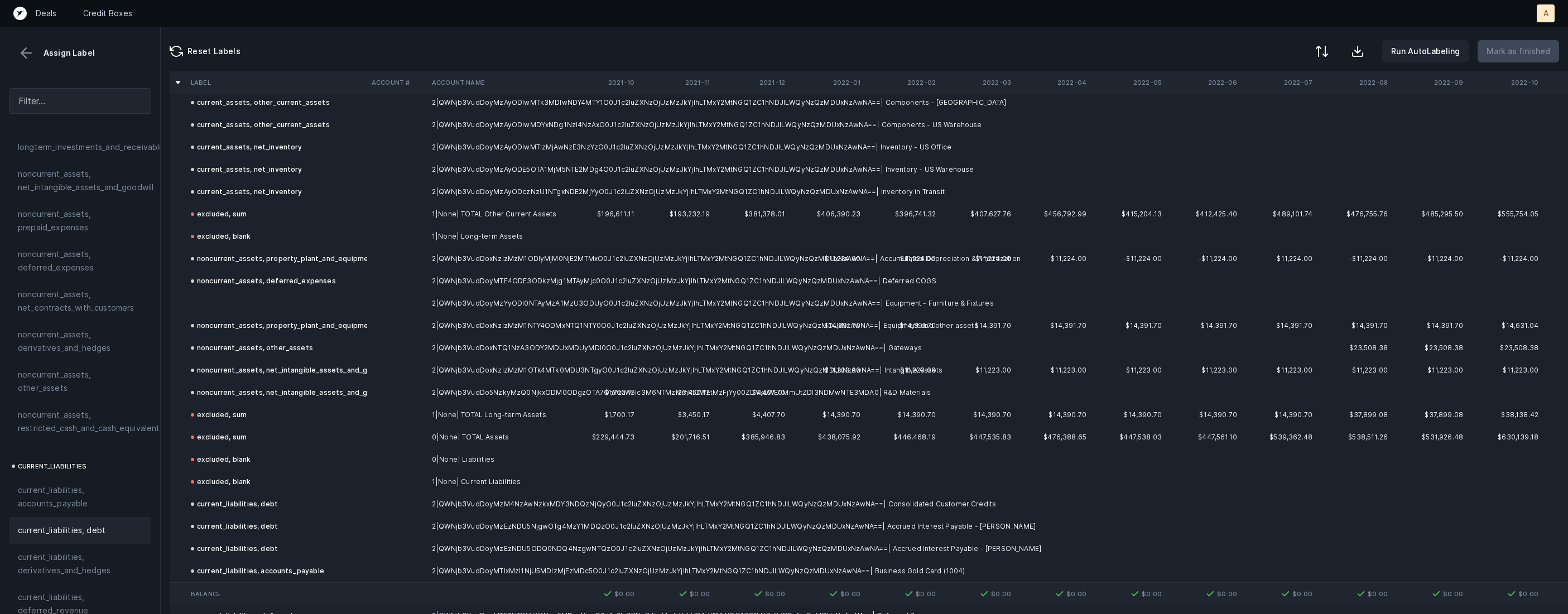
click at [273, 307] on td at bounding box center [277, 303] width 181 height 22
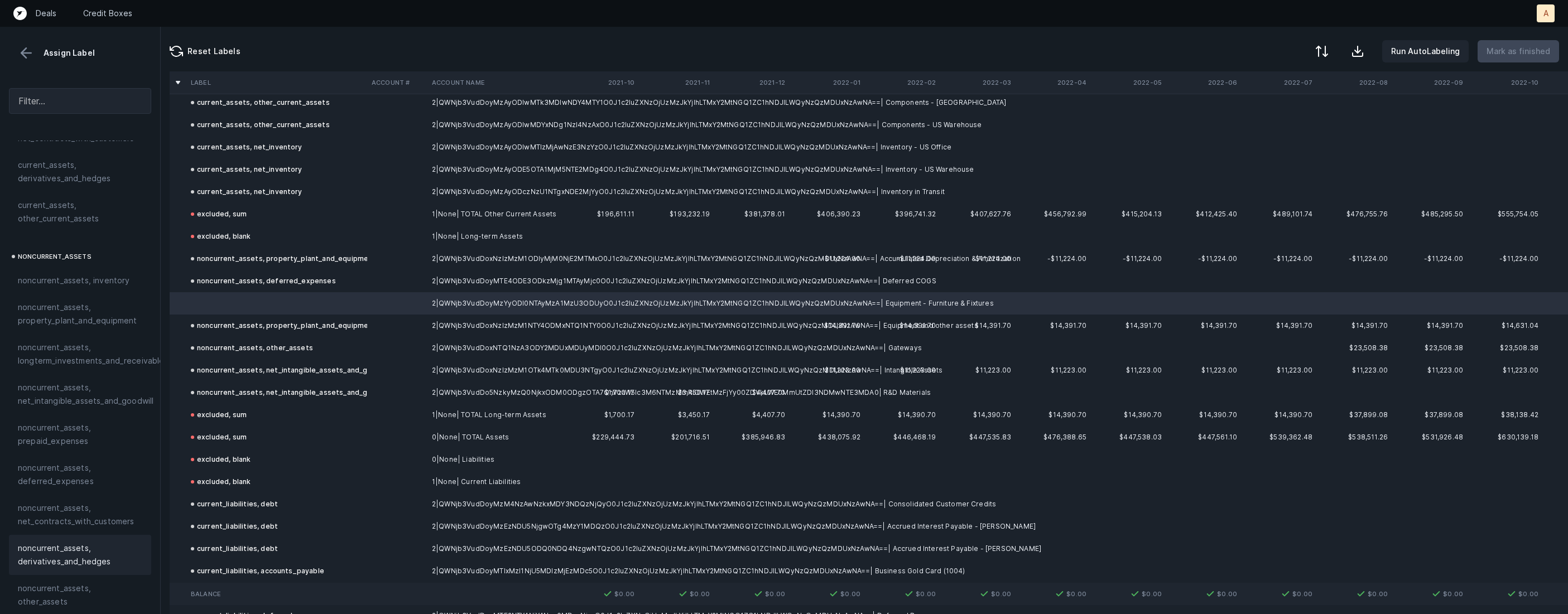
scroll to position [187, 0]
click at [72, 345] on span "noncurrent_assets, property_plant_and_equipment" at bounding box center [79, 347] width 124 height 27
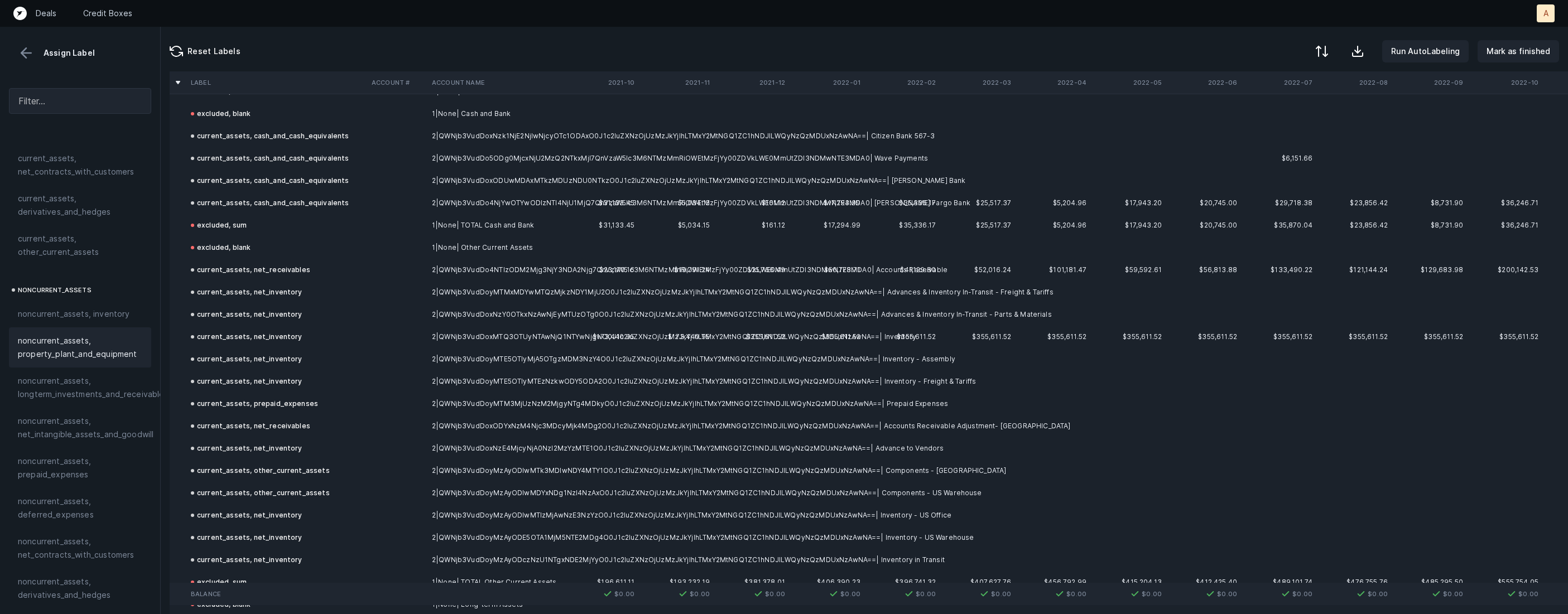
scroll to position [0, 0]
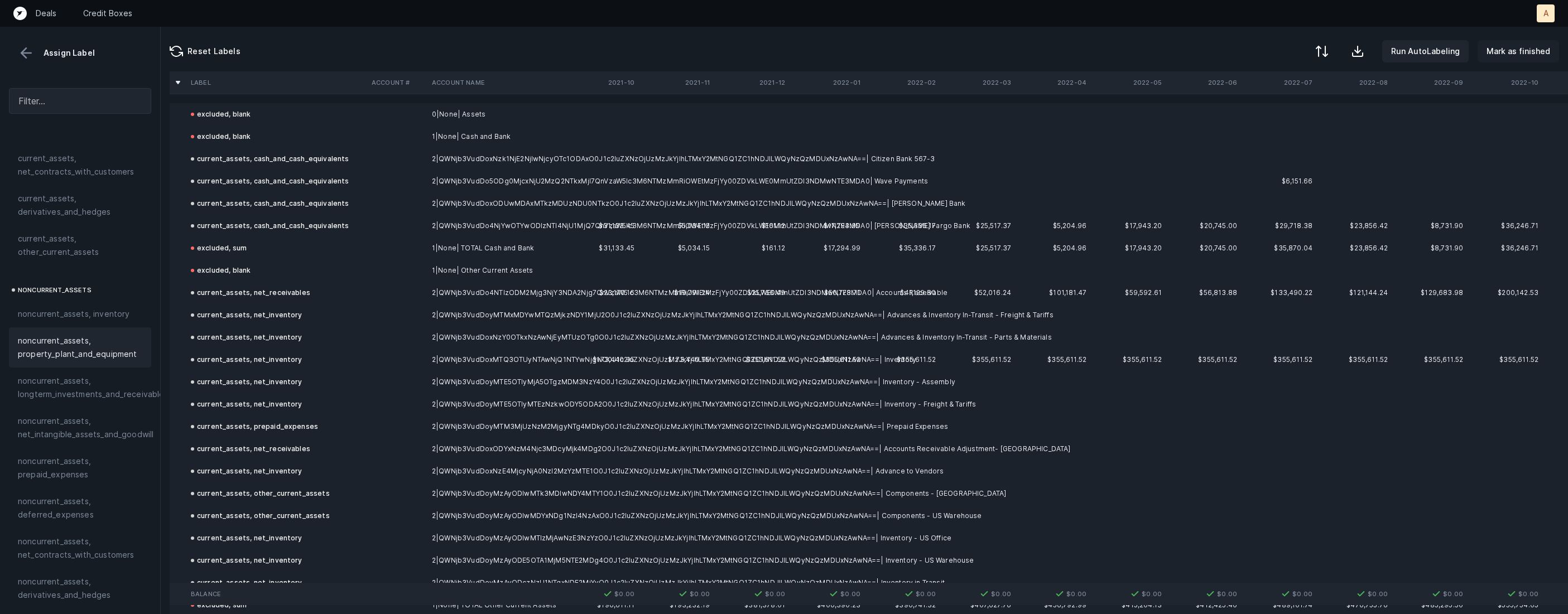
click at [1521, 49] on p "Mark as finished" at bounding box center [1518, 51] width 63 height 13
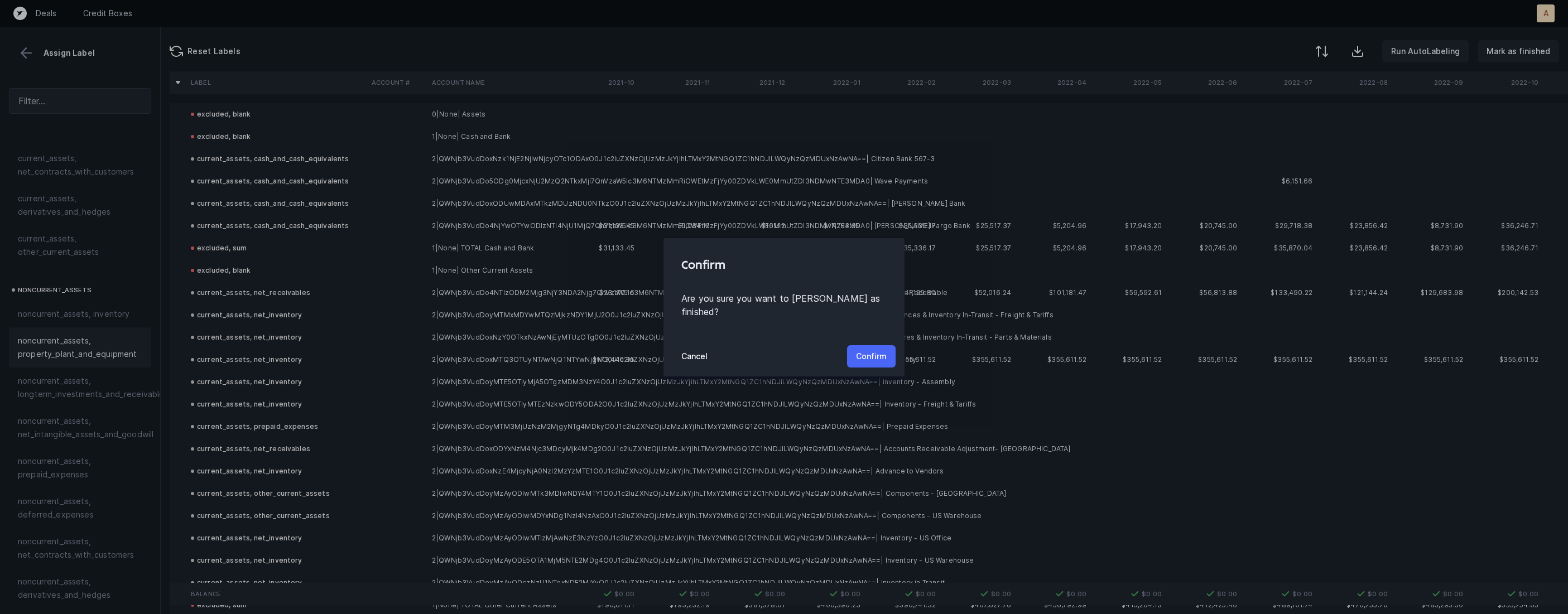
click at [879, 352] on p "Confirm" at bounding box center [871, 356] width 31 height 13
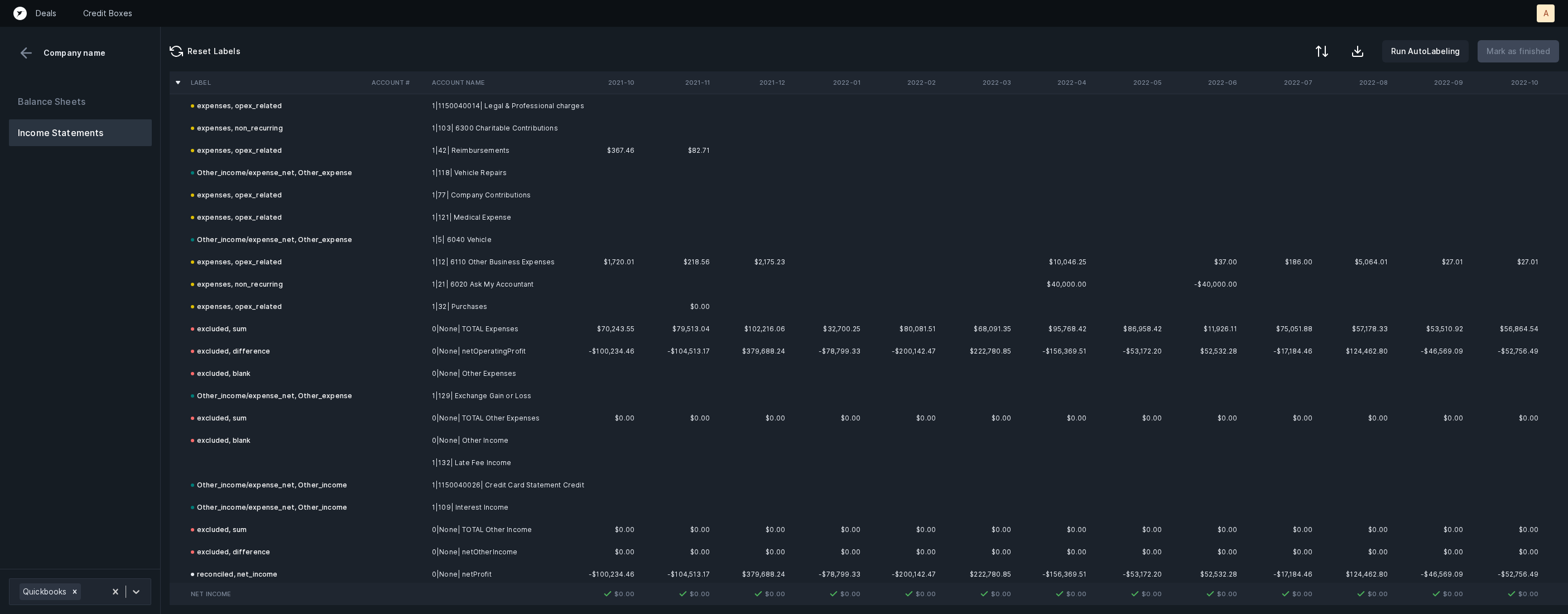
scroll to position [1247, 0]
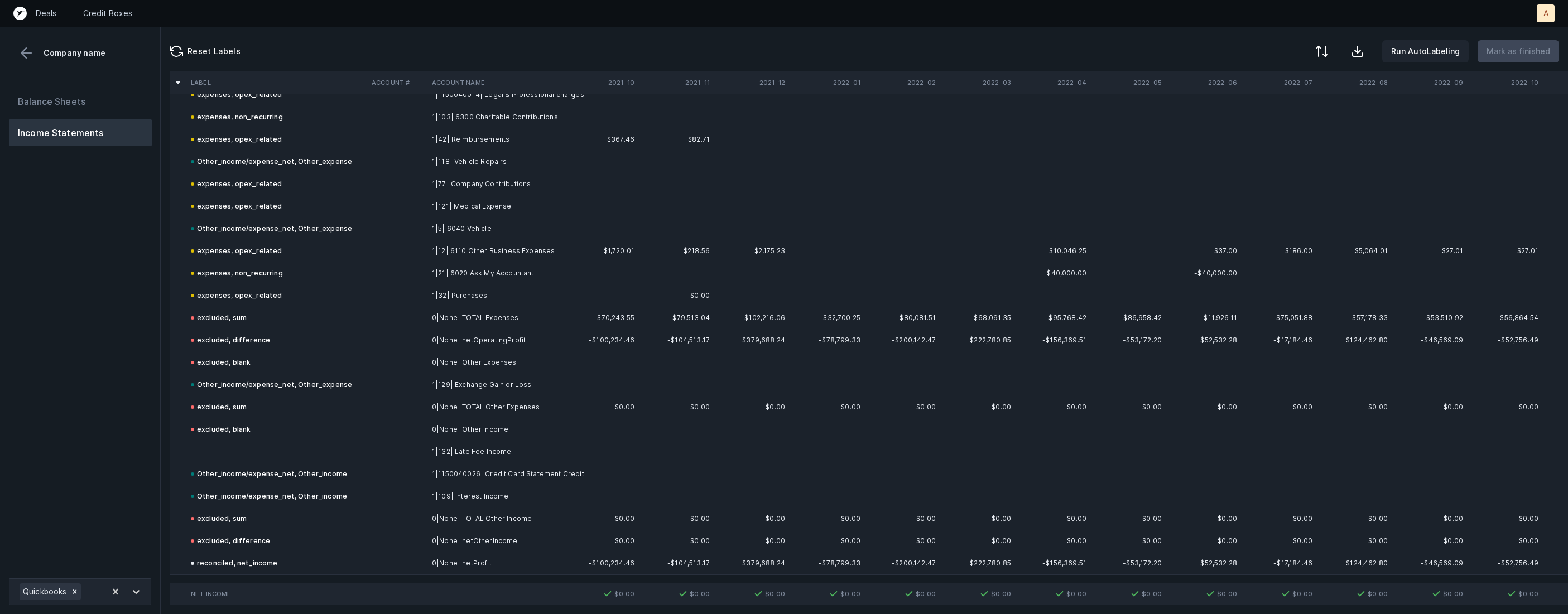
click at [475, 450] on td "1|132| Late Fee Income" at bounding box center [495, 451] width 136 height 22
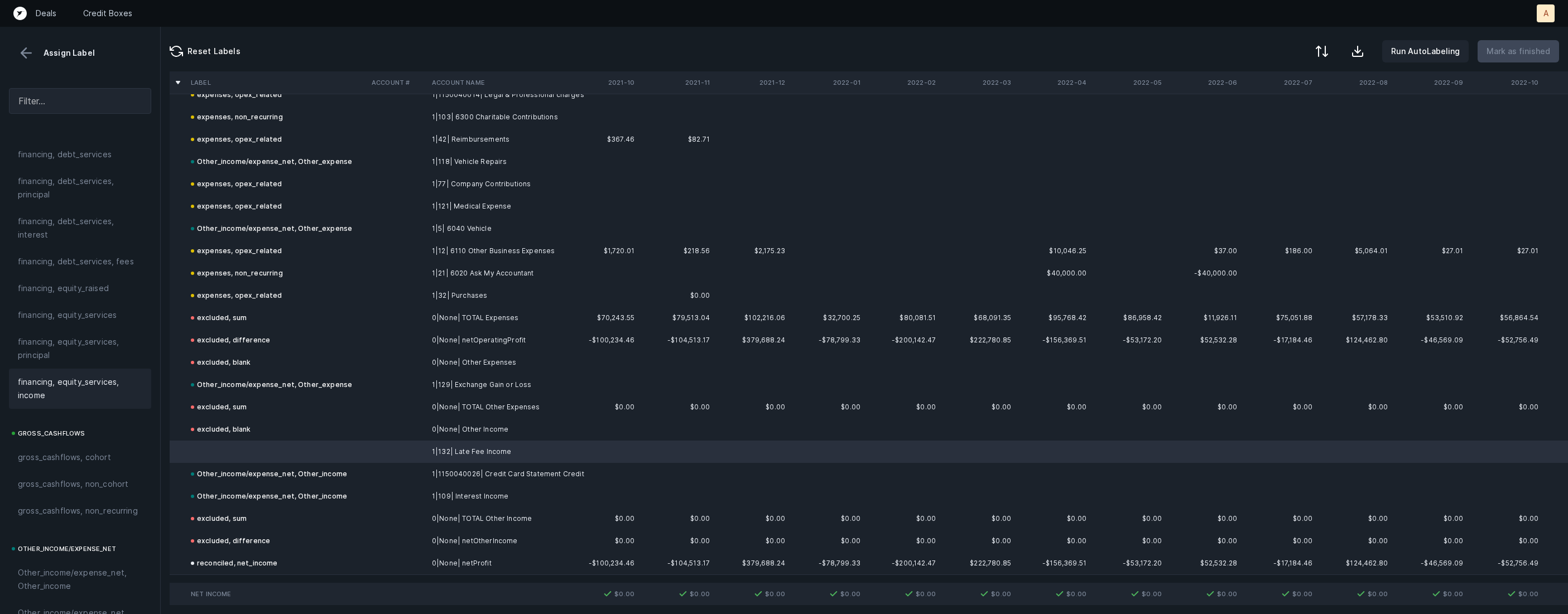
scroll to position [1229, 0]
click at [65, 248] on span "Other_income/expense_net, Other_income" at bounding box center [79, 260] width 124 height 27
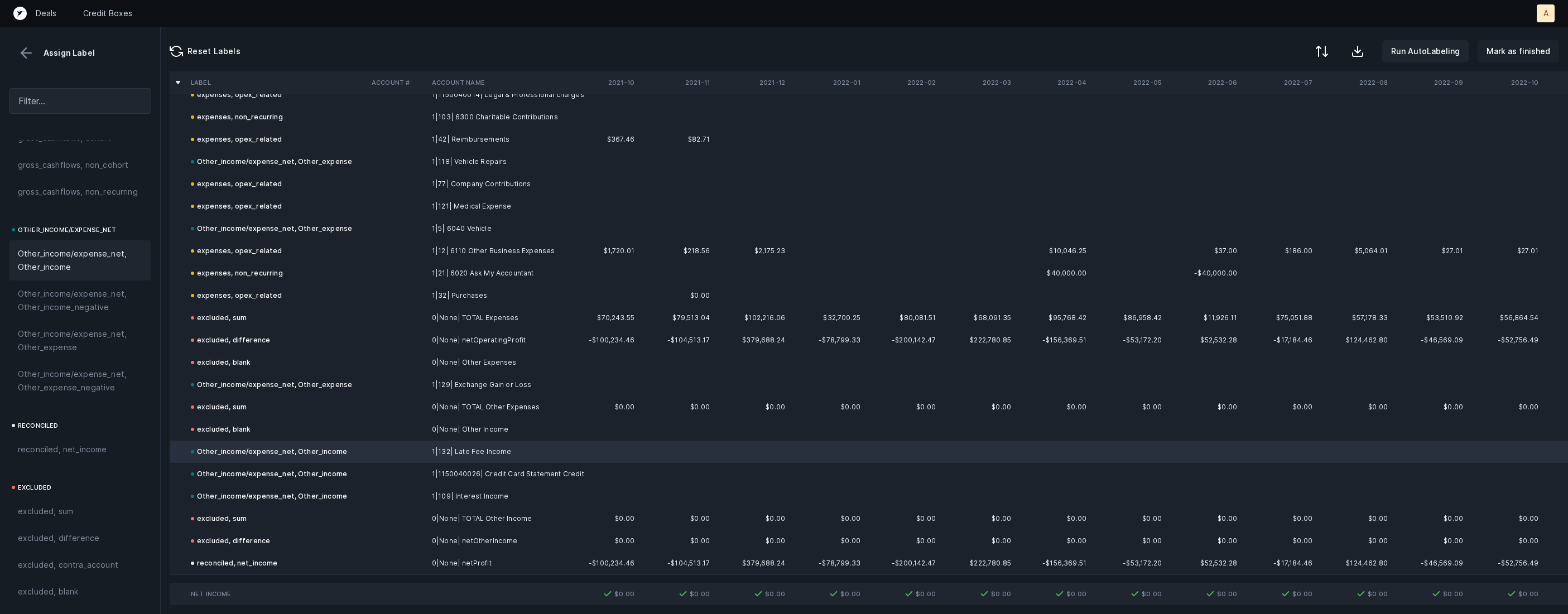
click at [1524, 47] on p "Mark as finished" at bounding box center [1518, 51] width 63 height 13
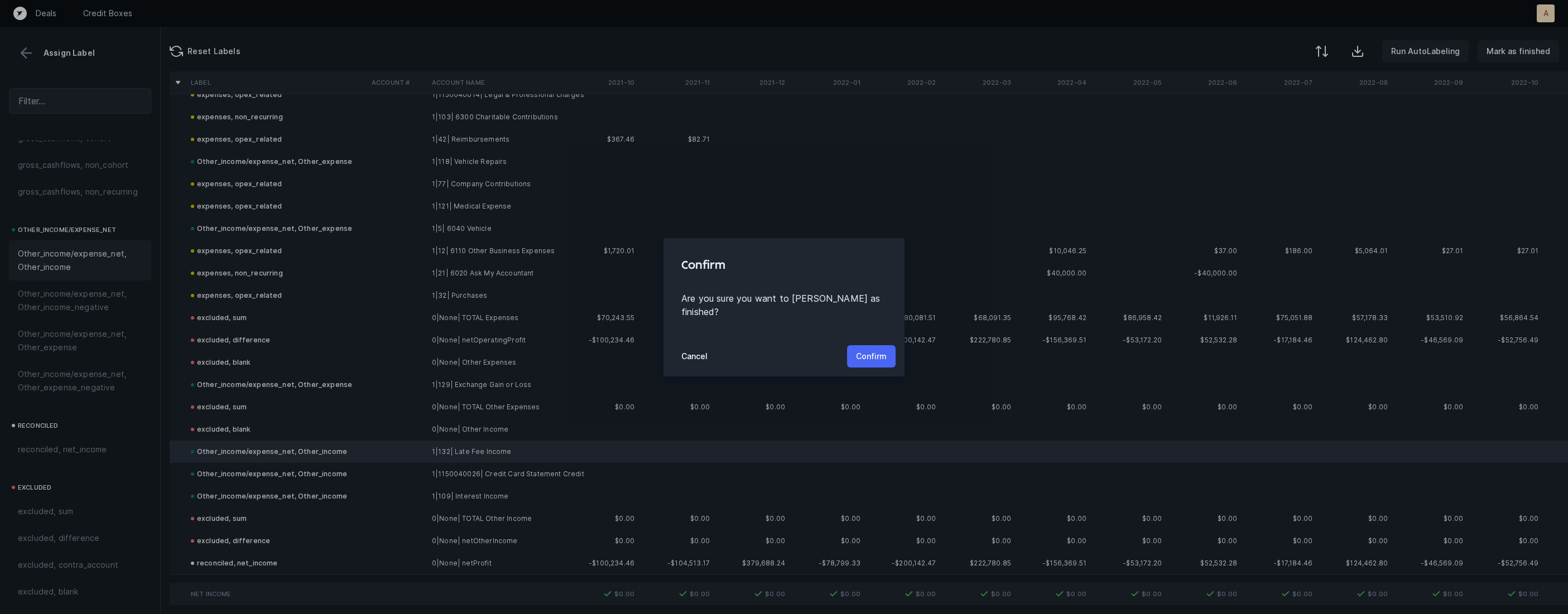
click at [861, 356] on p "Confirm" at bounding box center [871, 356] width 31 height 13
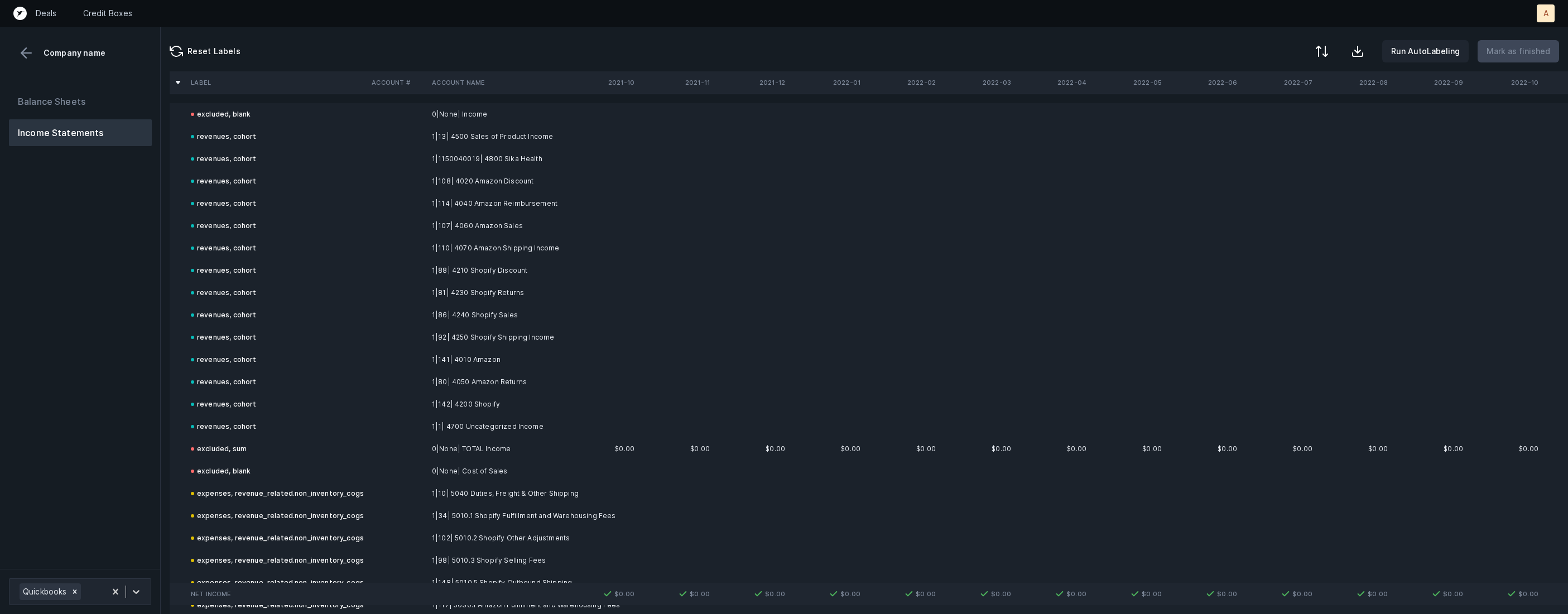
click at [103, 420] on div "Balance Sheets Income Statements" at bounding box center [80, 324] width 161 height 490
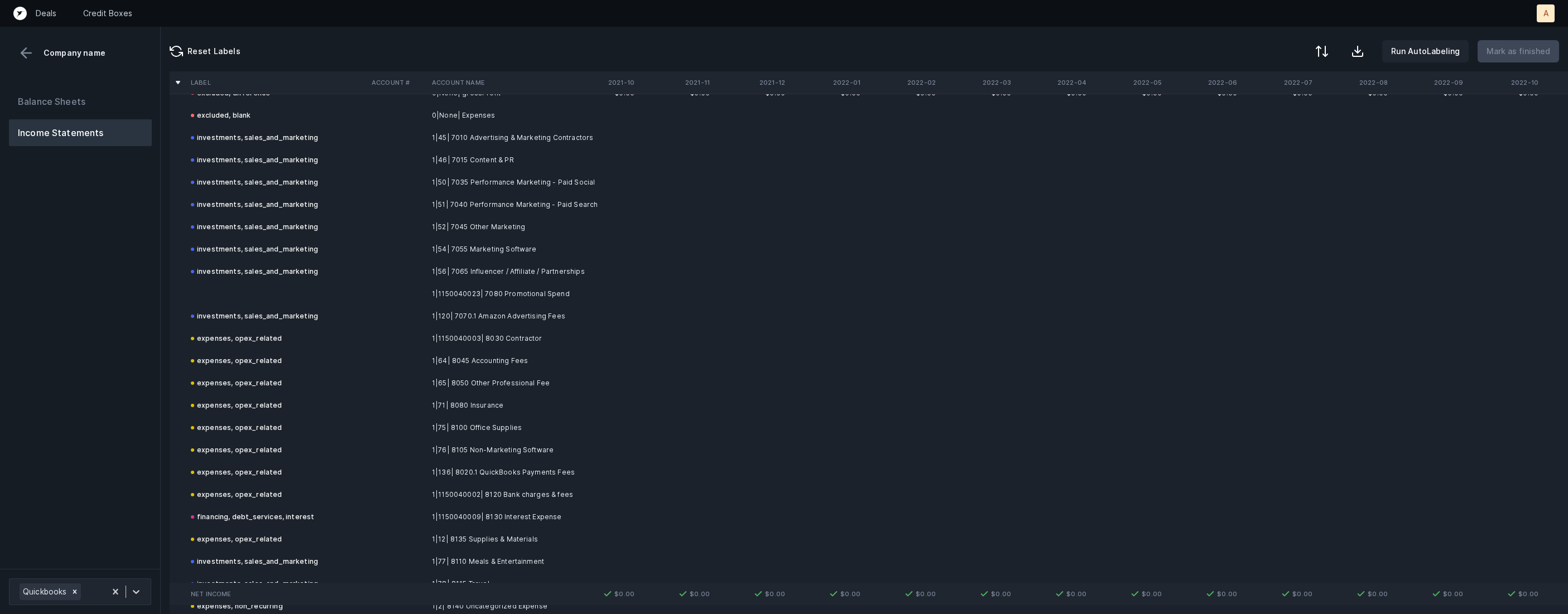
scroll to position [694, 0]
click at [534, 292] on td "1|1150040023| 7080 Promotional Spend" at bounding box center [495, 290] width 136 height 22
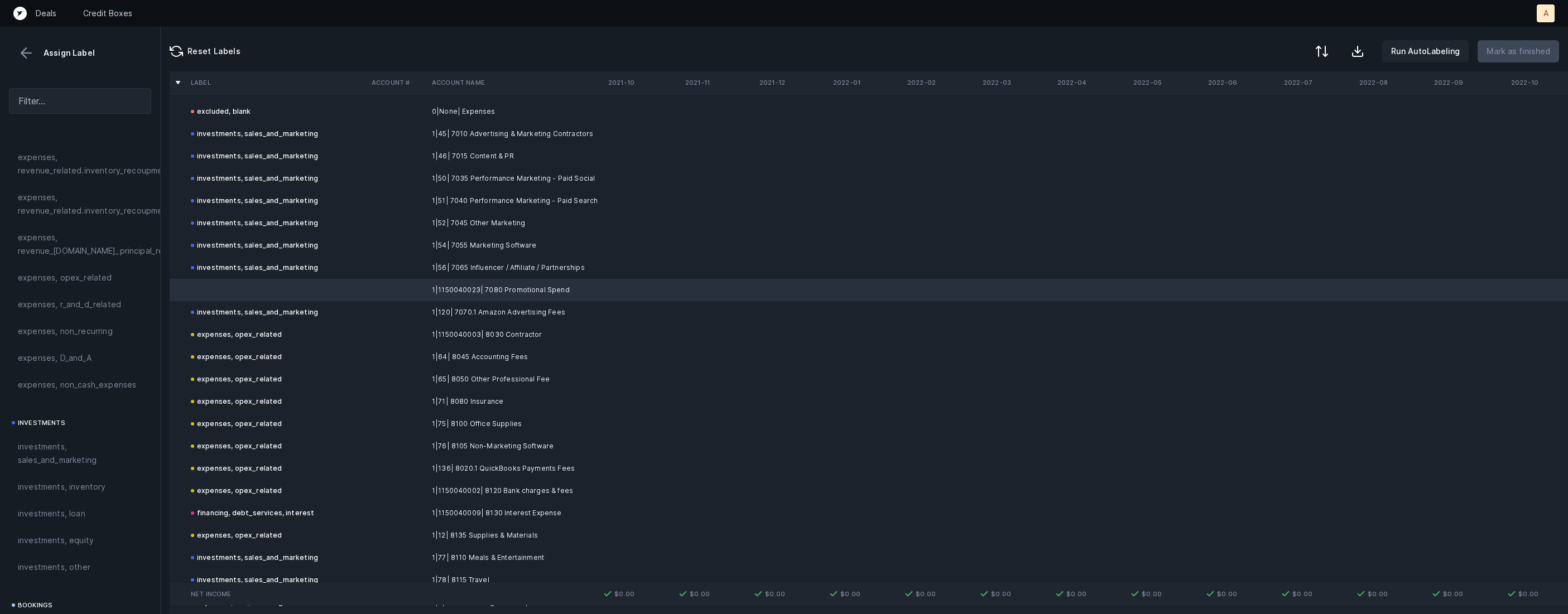
scroll to position [353, 0]
click at [86, 416] on span "investments, sales_and_marketing" at bounding box center [79, 417] width 124 height 27
click at [1525, 59] on button "Mark as finished" at bounding box center [1519, 51] width 82 height 22
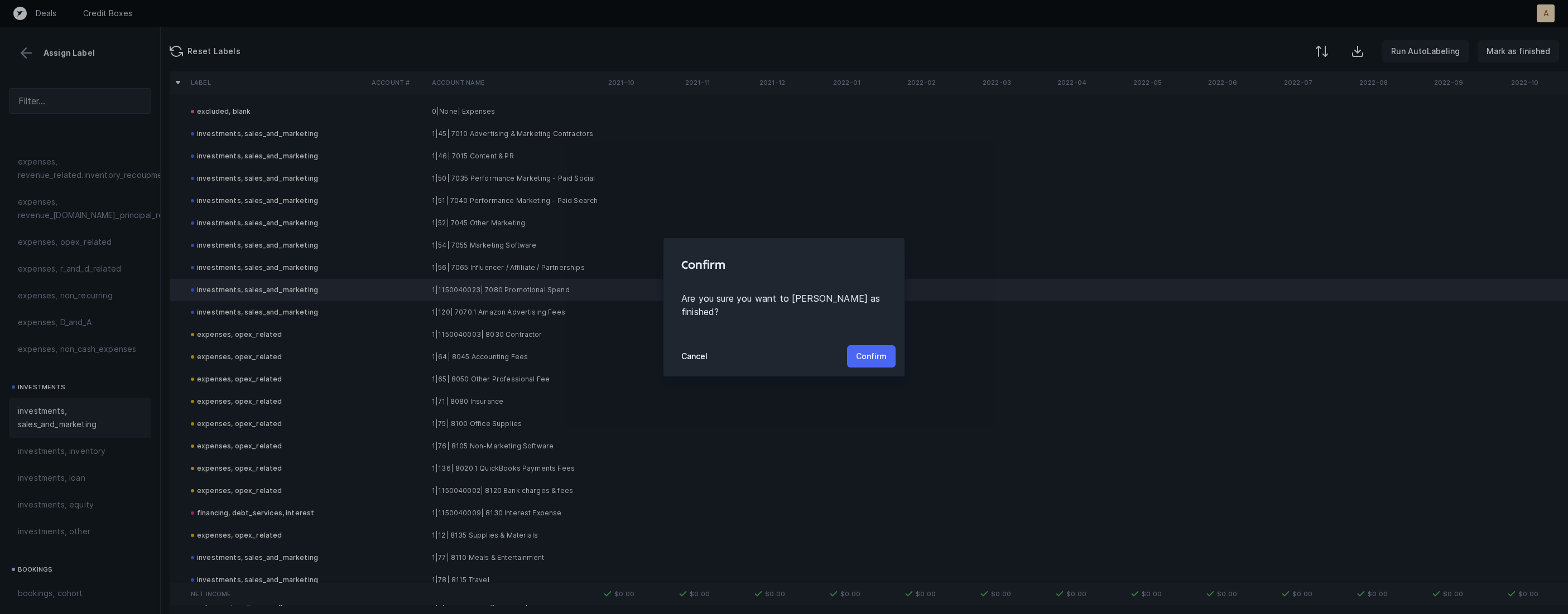
click at [884, 349] on p "Confirm" at bounding box center [871, 356] width 31 height 13
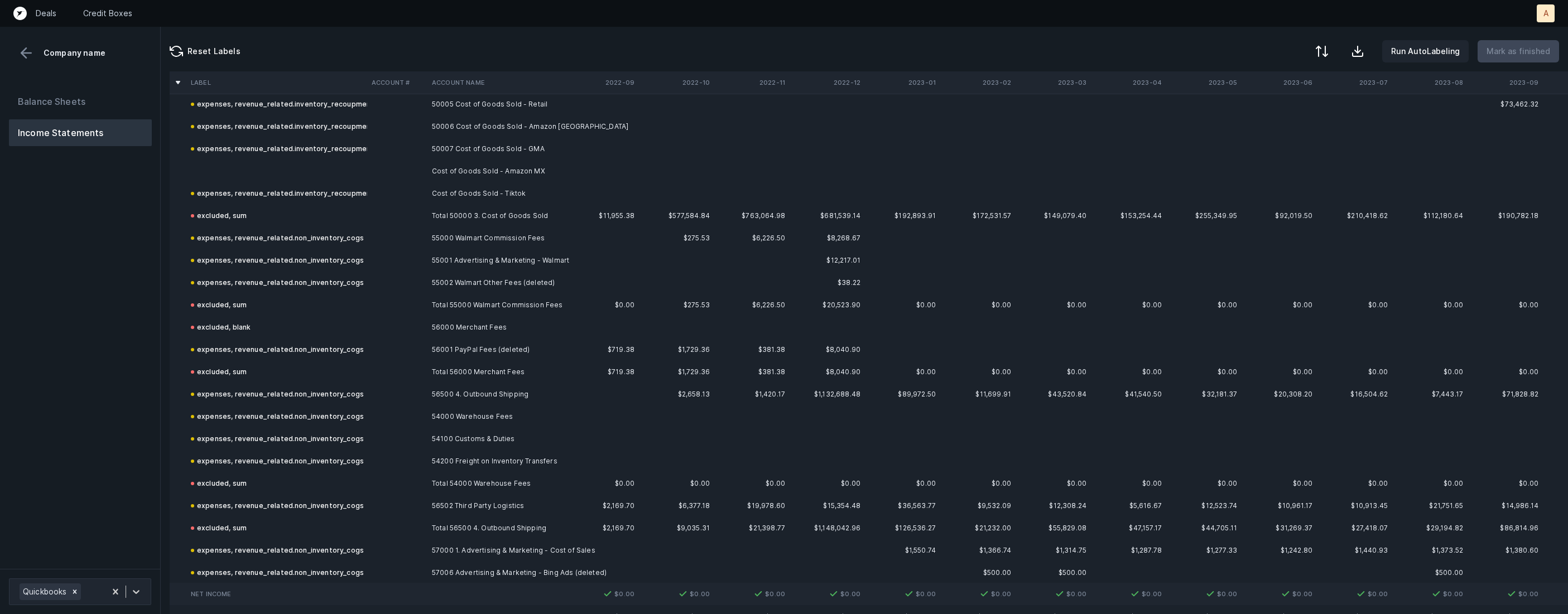
scroll to position [2617, 0]
click at [515, 173] on td "Cost of Goods Sold - Amazon MX" at bounding box center [495, 174] width 136 height 22
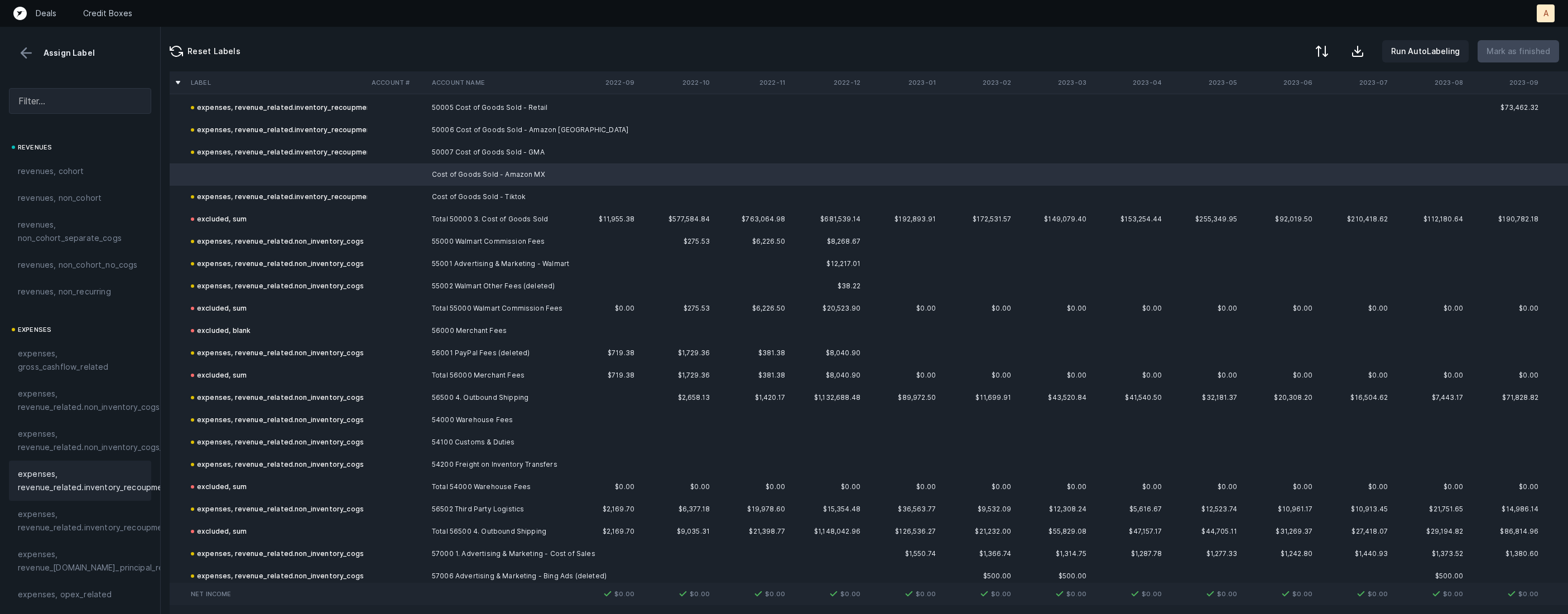
click at [144, 483] on span "expenses, revenue_related.inventory_recoupment" at bounding box center [94, 481] width 153 height 27
click at [1516, 53] on p "Mark as finished" at bounding box center [1518, 51] width 63 height 13
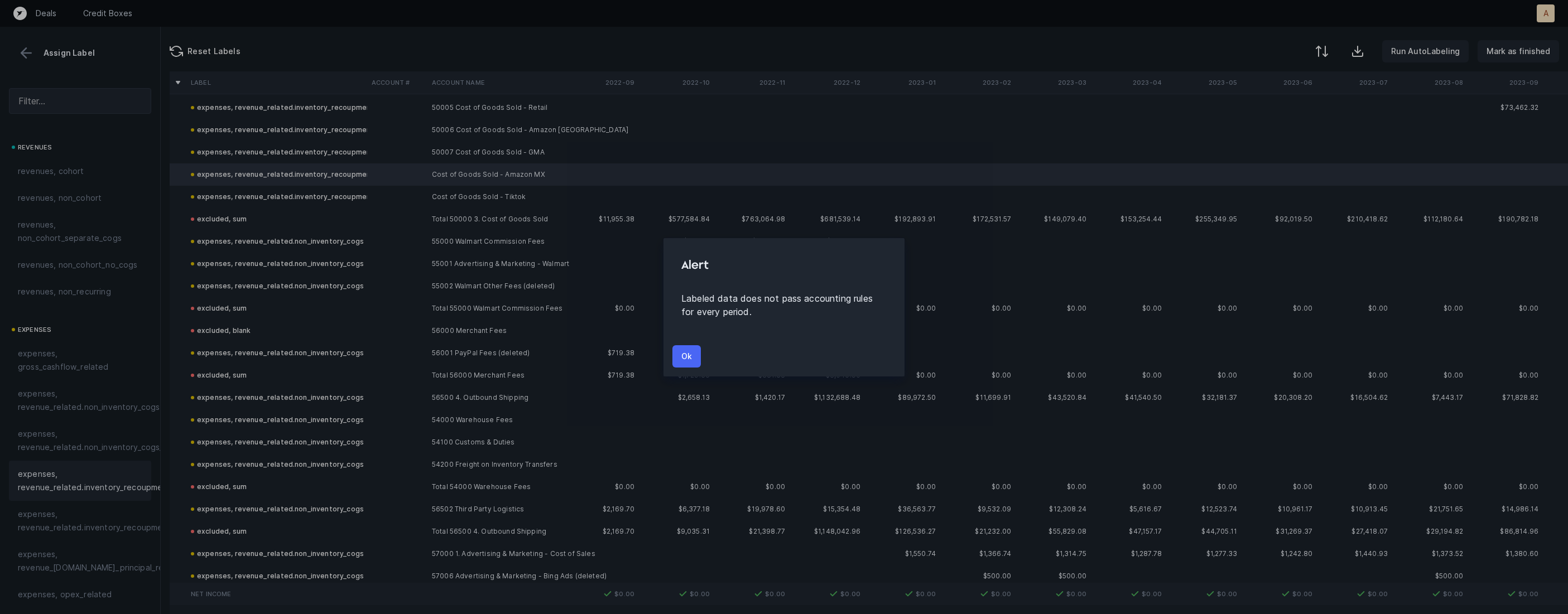
click at [688, 353] on p "Ok" at bounding box center [687, 356] width 11 height 13
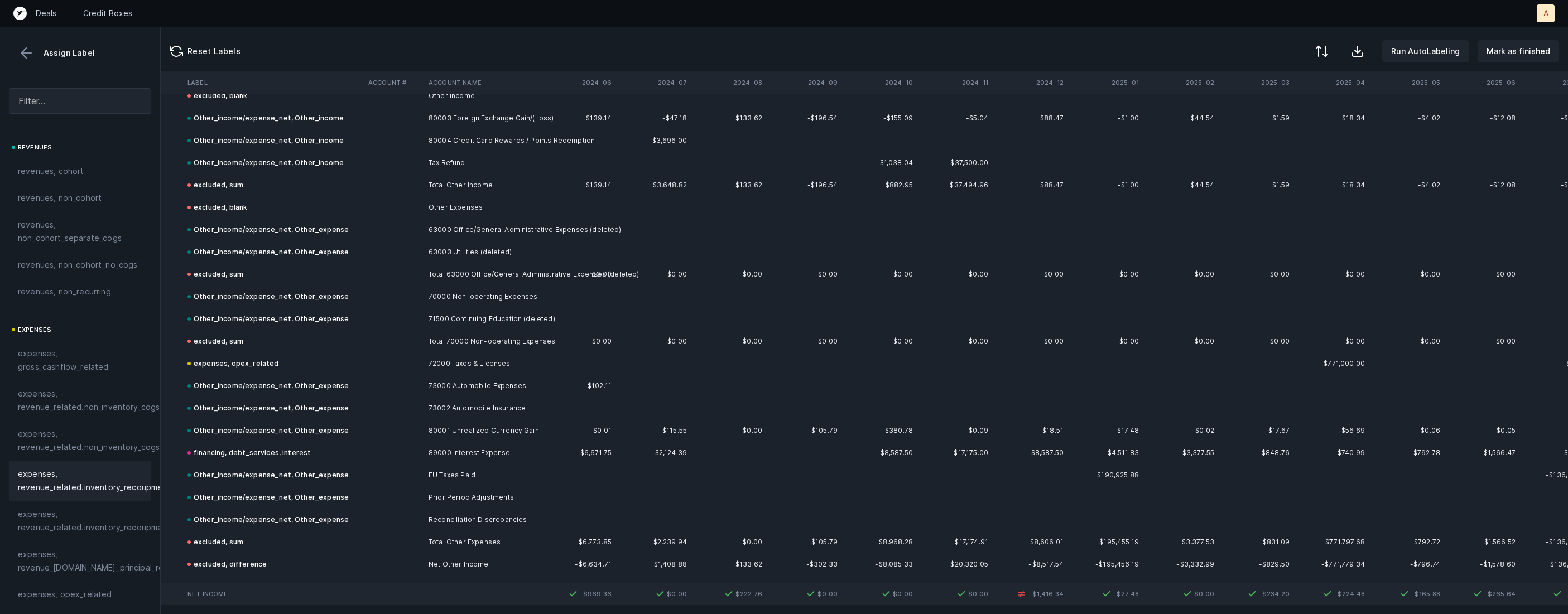
scroll to position [4837, 1605]
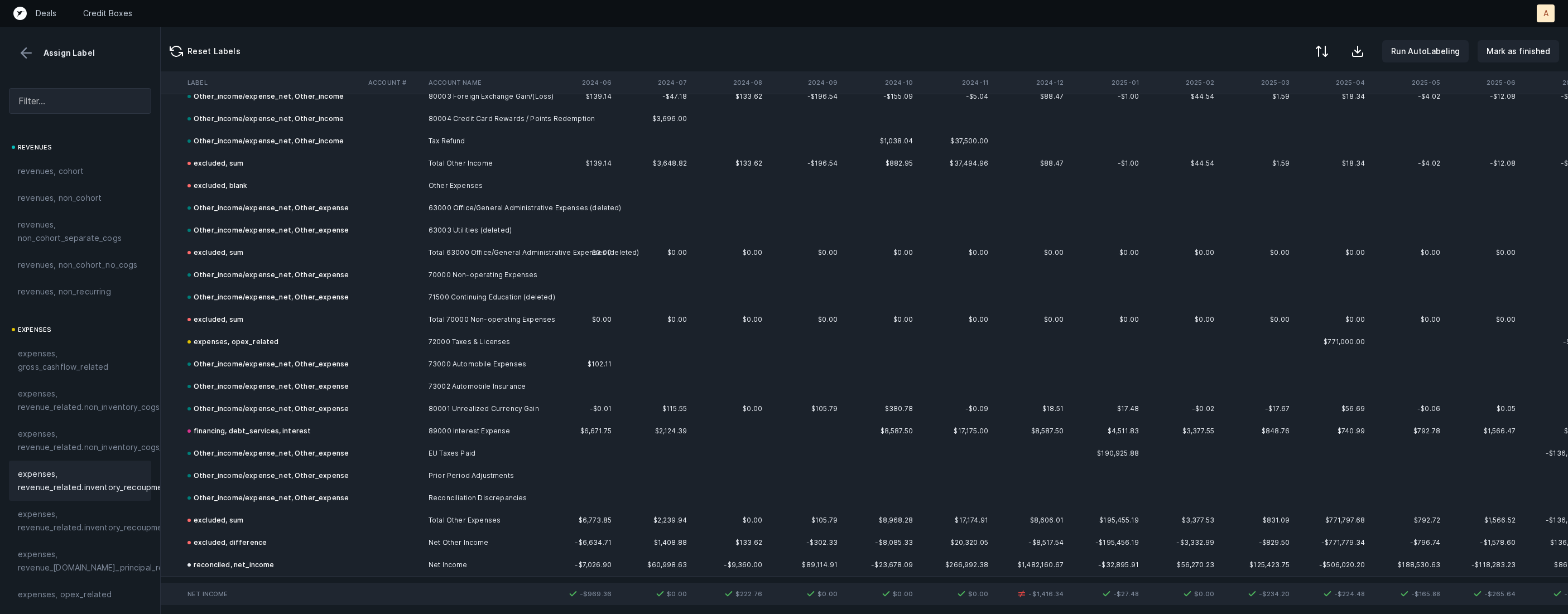
click at [25, 54] on button at bounding box center [26, 53] width 17 height 17
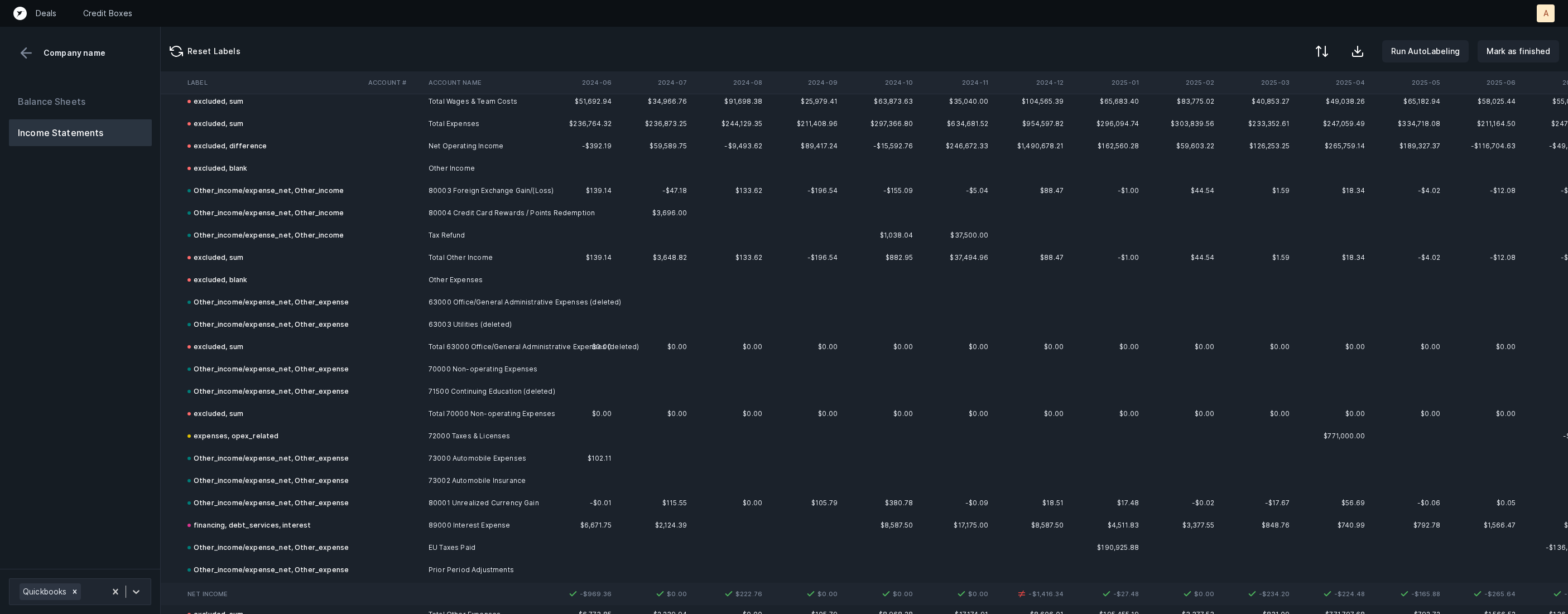
scroll to position [4702, 1605]
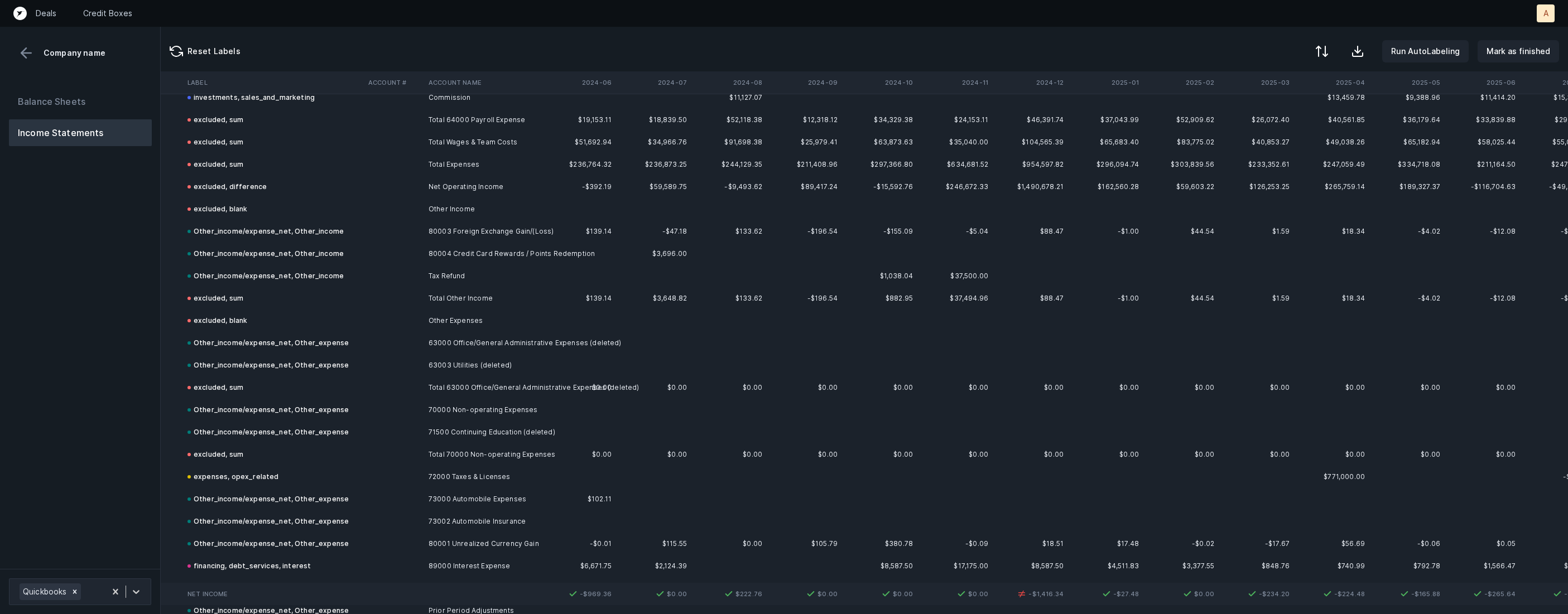
click at [1061, 76] on th "2024-12" at bounding box center [1030, 83] width 76 height 22
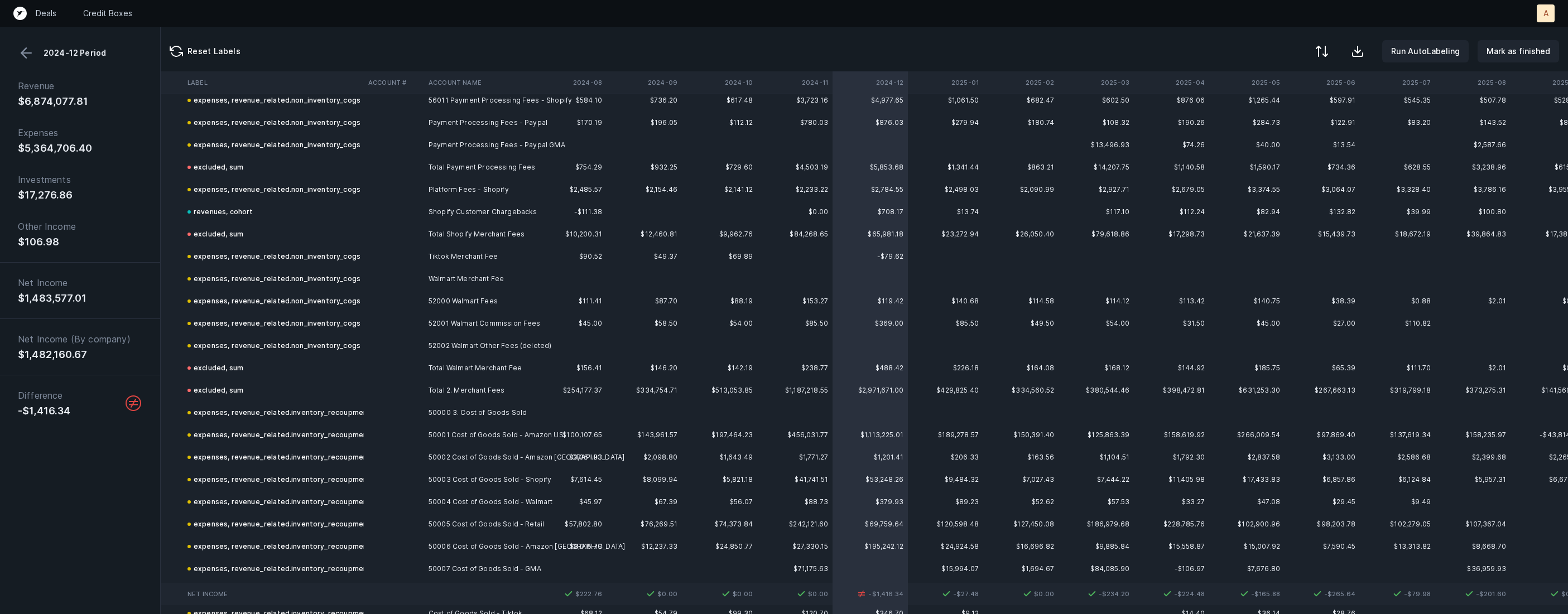
scroll to position [2201, 1765]
click at [402, 211] on td at bounding box center [394, 211] width 60 height 22
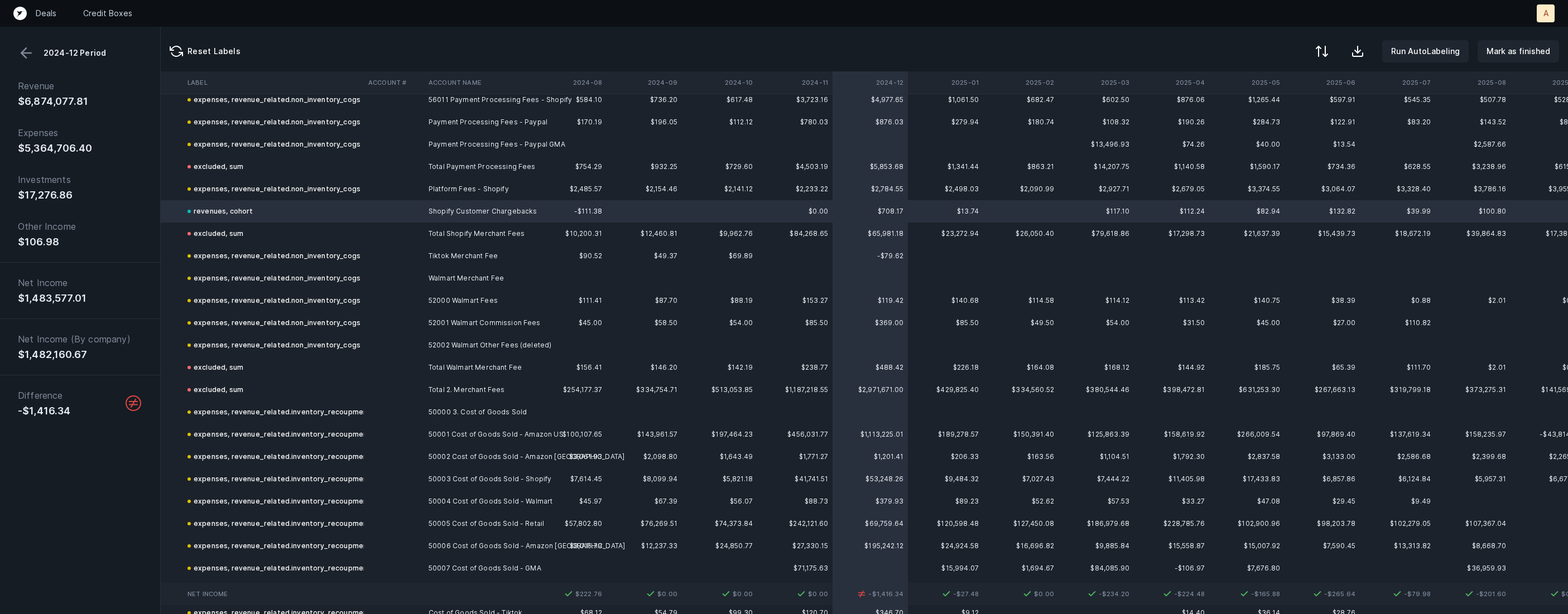
click at [31, 56] on button at bounding box center [26, 53] width 17 height 17
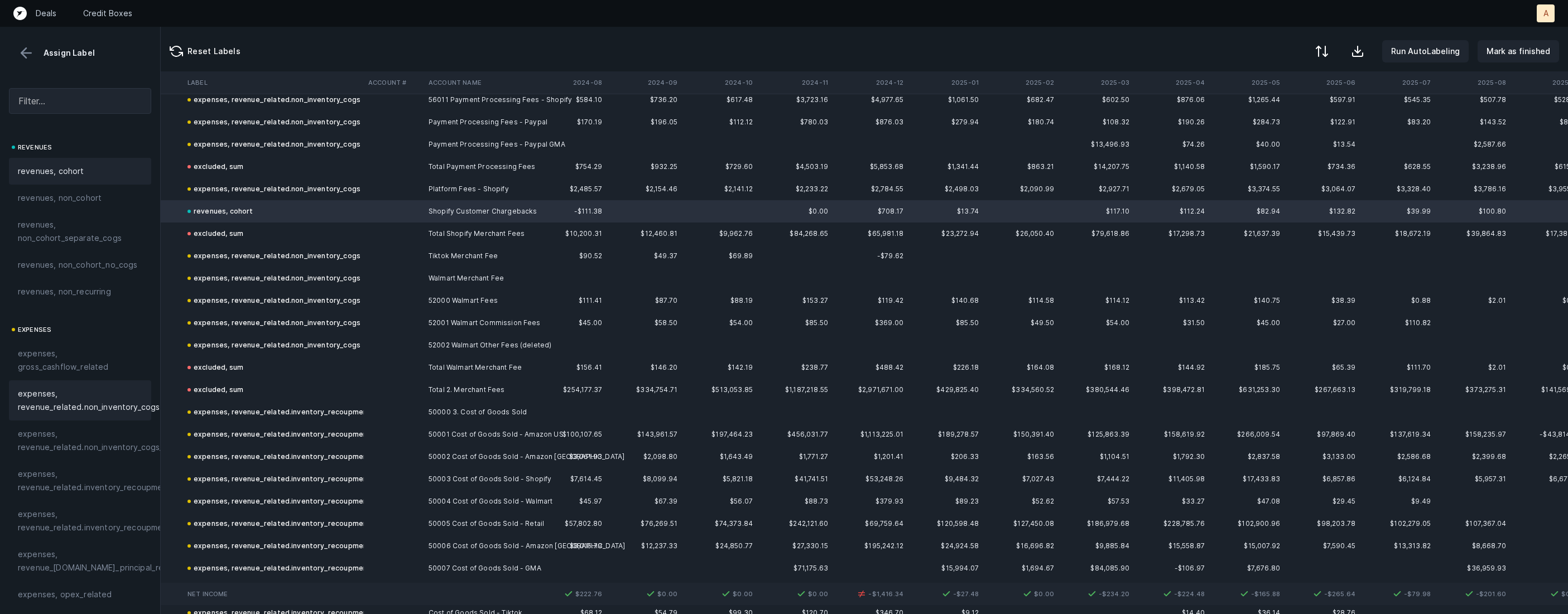
click at [78, 414] on div "expenses, revenue_related.non_inventory_cogs" at bounding box center [80, 400] width 142 height 40
click at [1527, 43] on button "Mark as finished" at bounding box center [1519, 51] width 82 height 22
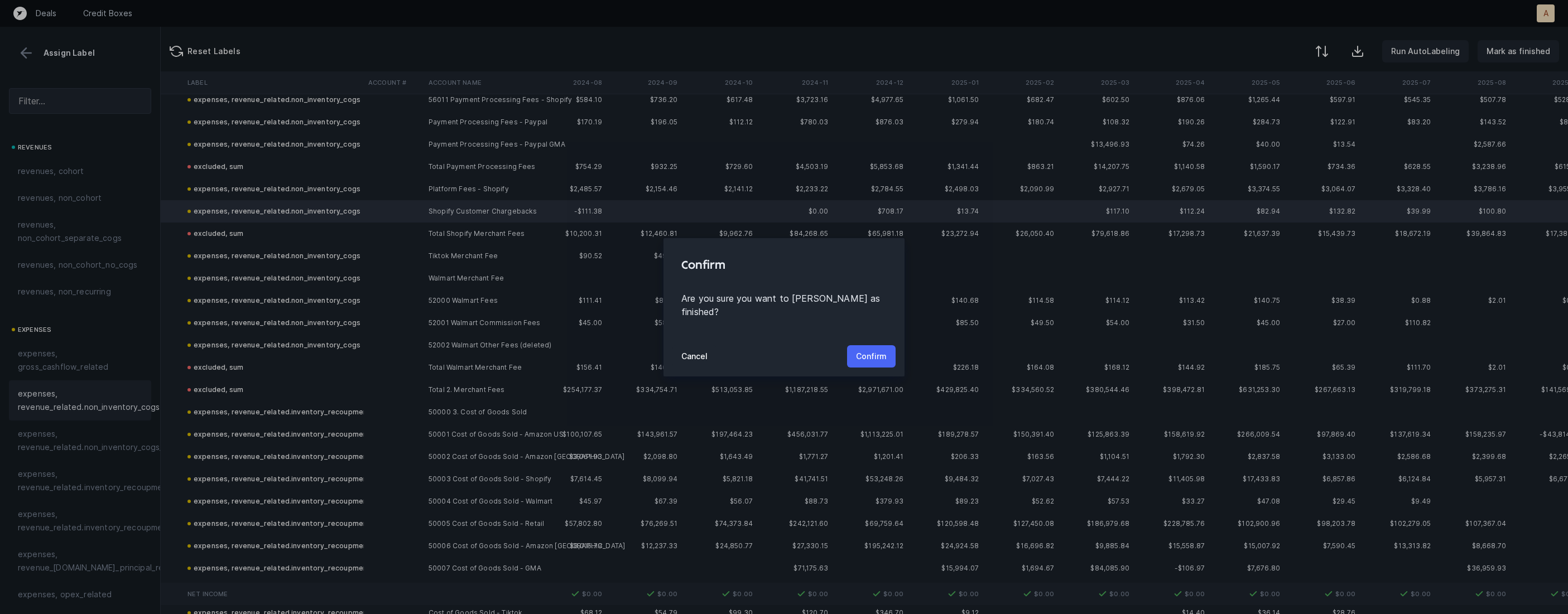
click at [868, 349] on p "Confirm" at bounding box center [871, 356] width 31 height 13
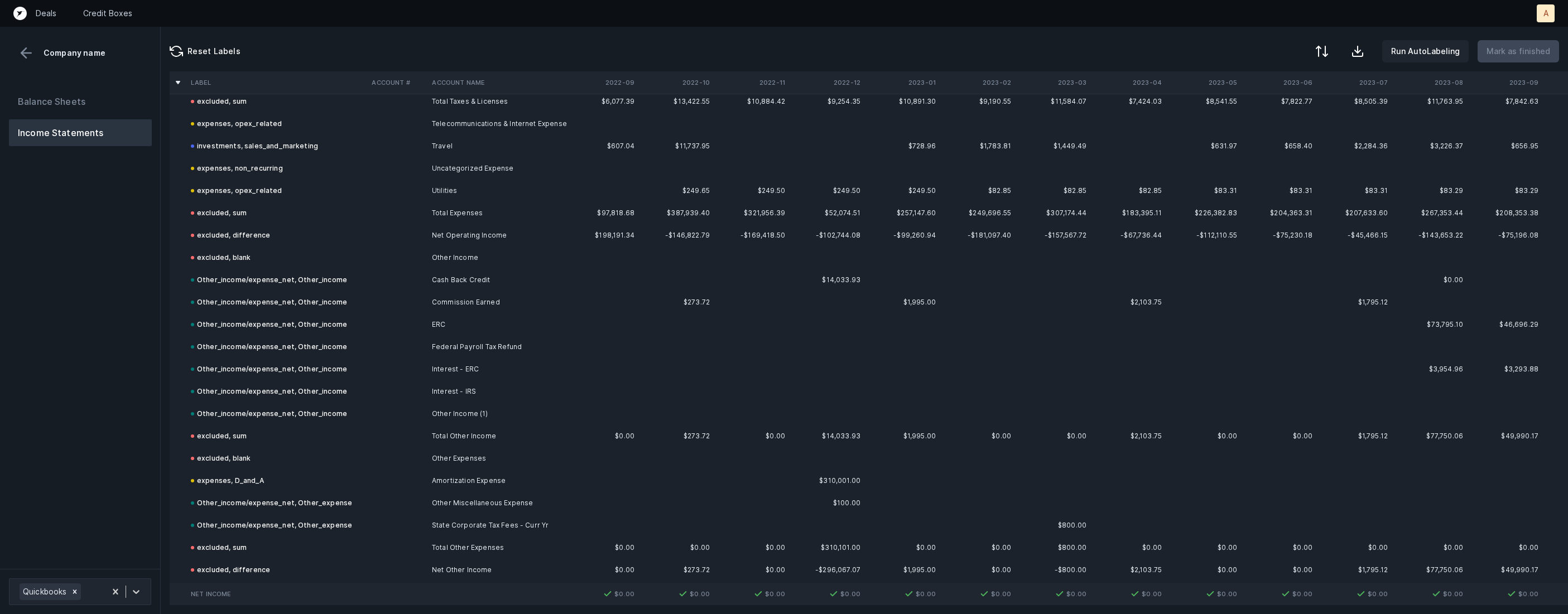
scroll to position [1448, 0]
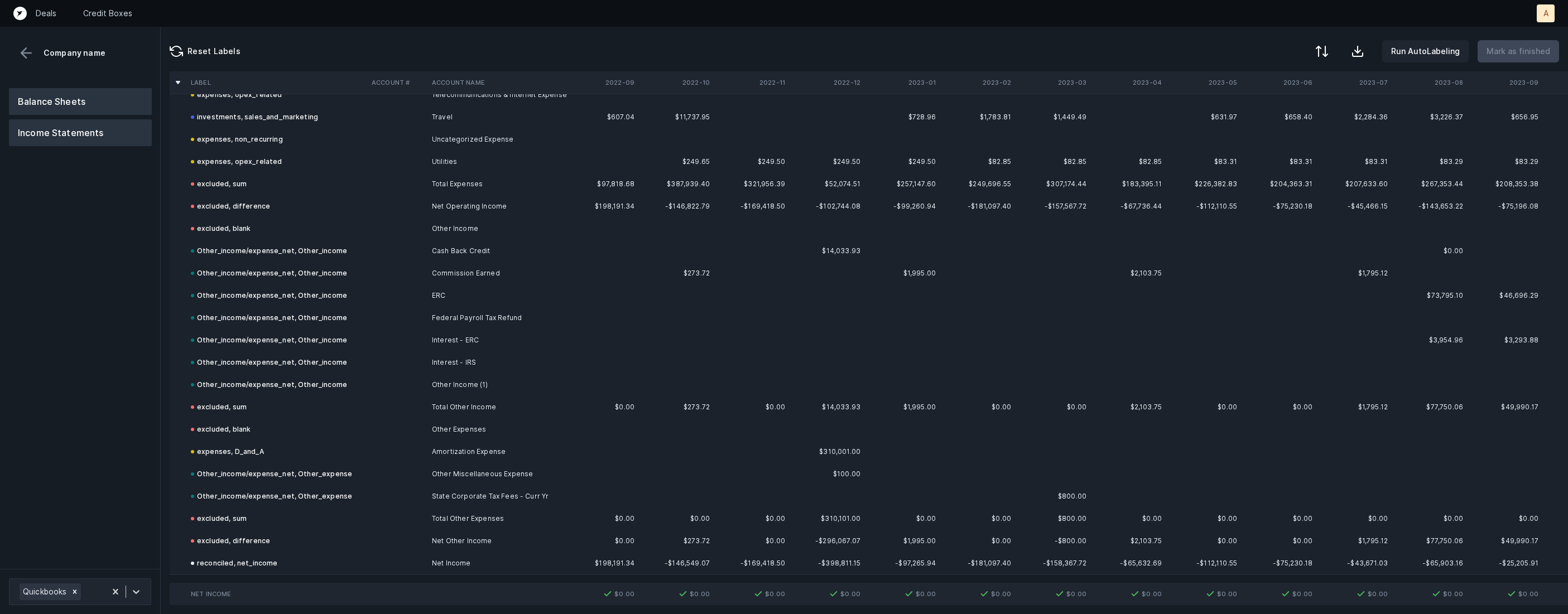
click at [116, 92] on button "Balance Sheets" at bounding box center [80, 101] width 143 height 27
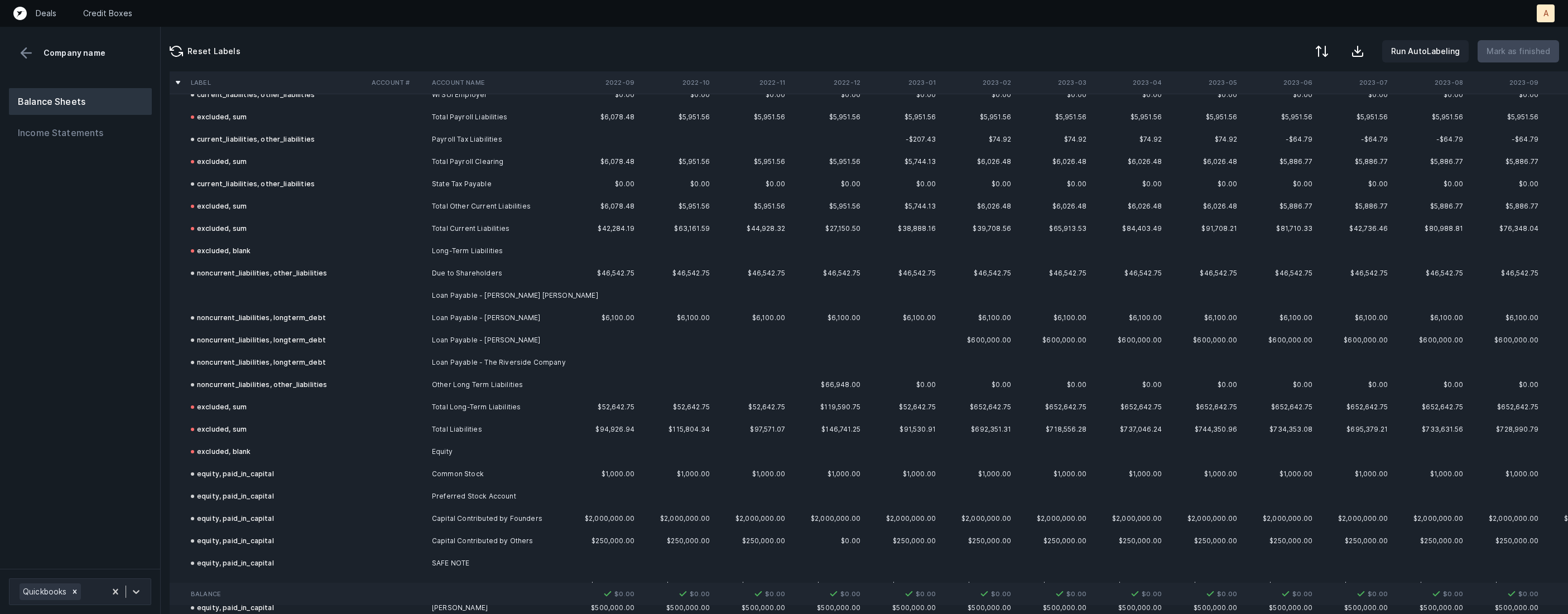
click at [342, 296] on td at bounding box center [277, 295] width 181 height 22
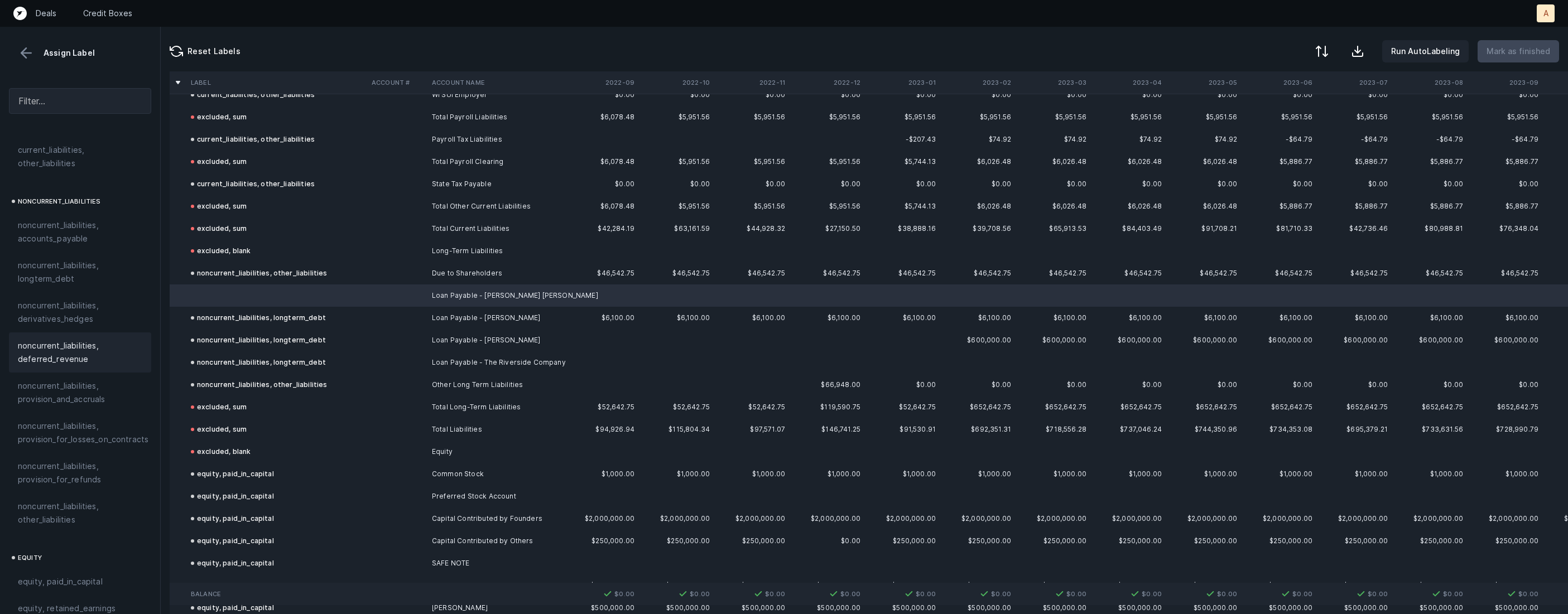
scroll to position [1024, 0]
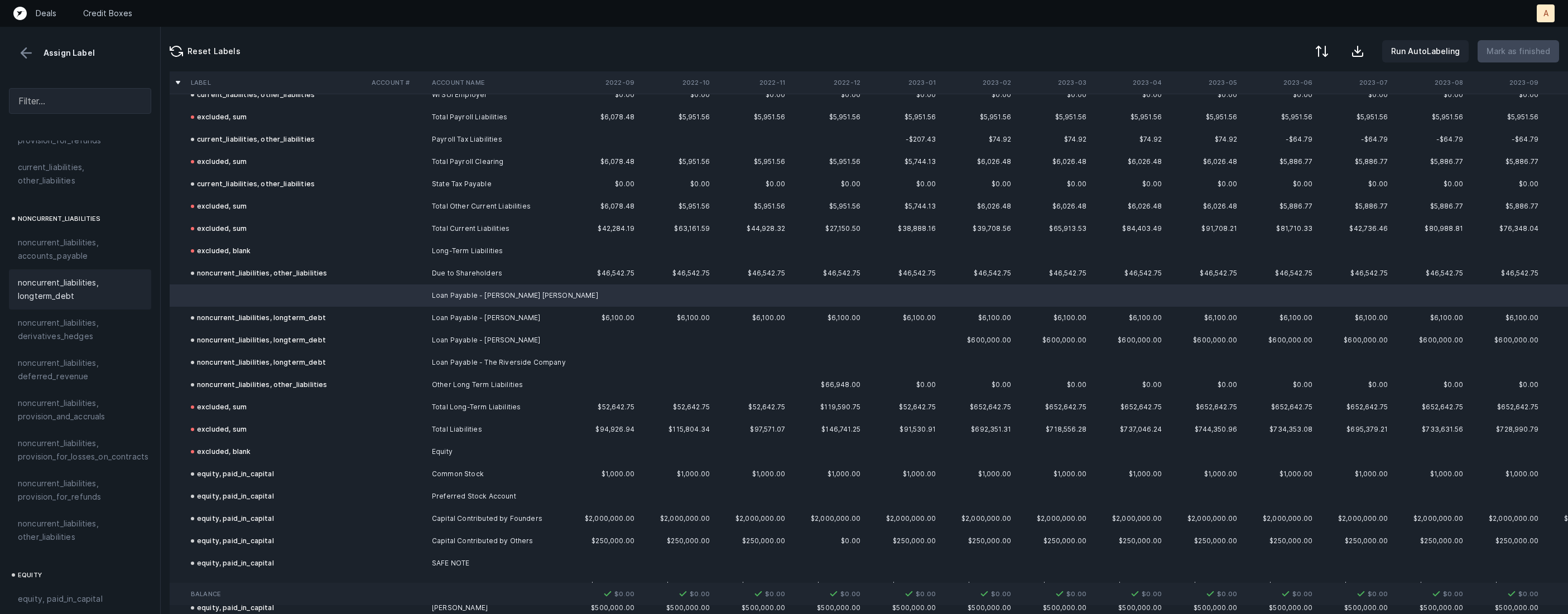
click at [103, 278] on span "noncurrent_liabilities, longterm_debt" at bounding box center [79, 289] width 124 height 27
click at [1538, 46] on p "Mark as finished" at bounding box center [1518, 51] width 63 height 13
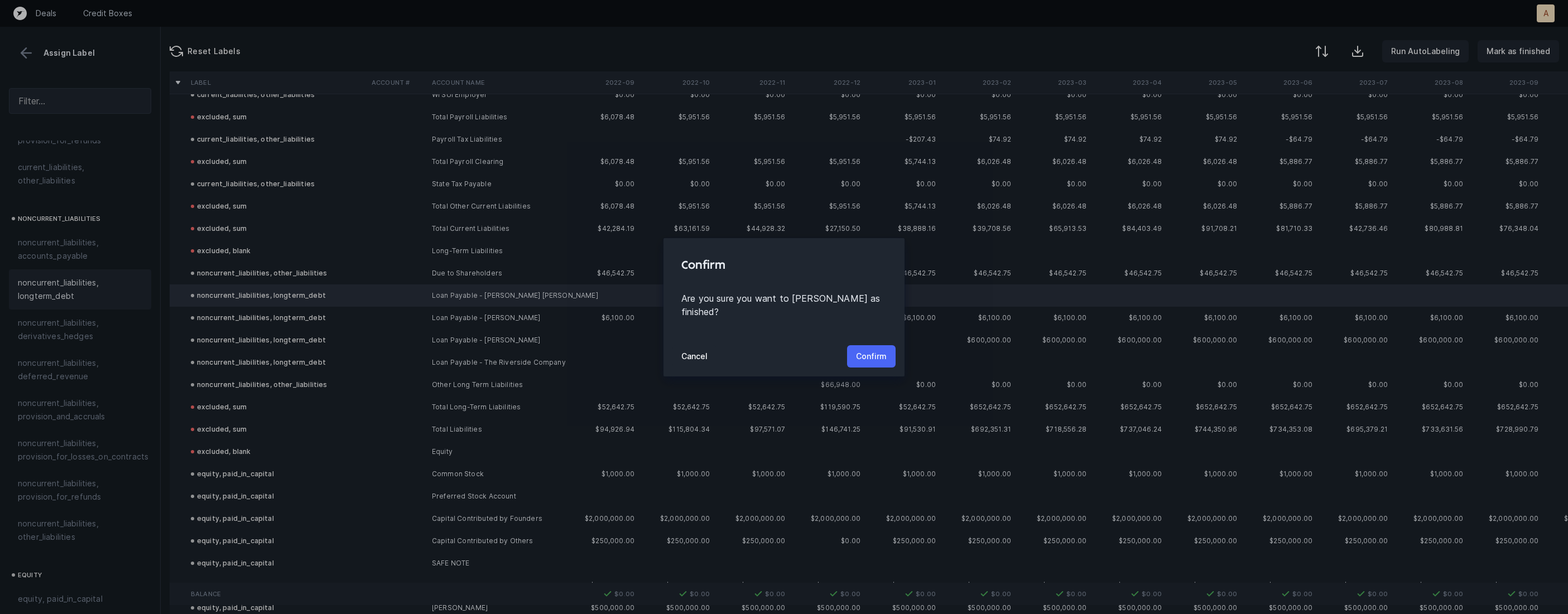
click at [865, 349] on p "Confirm" at bounding box center [871, 356] width 31 height 13
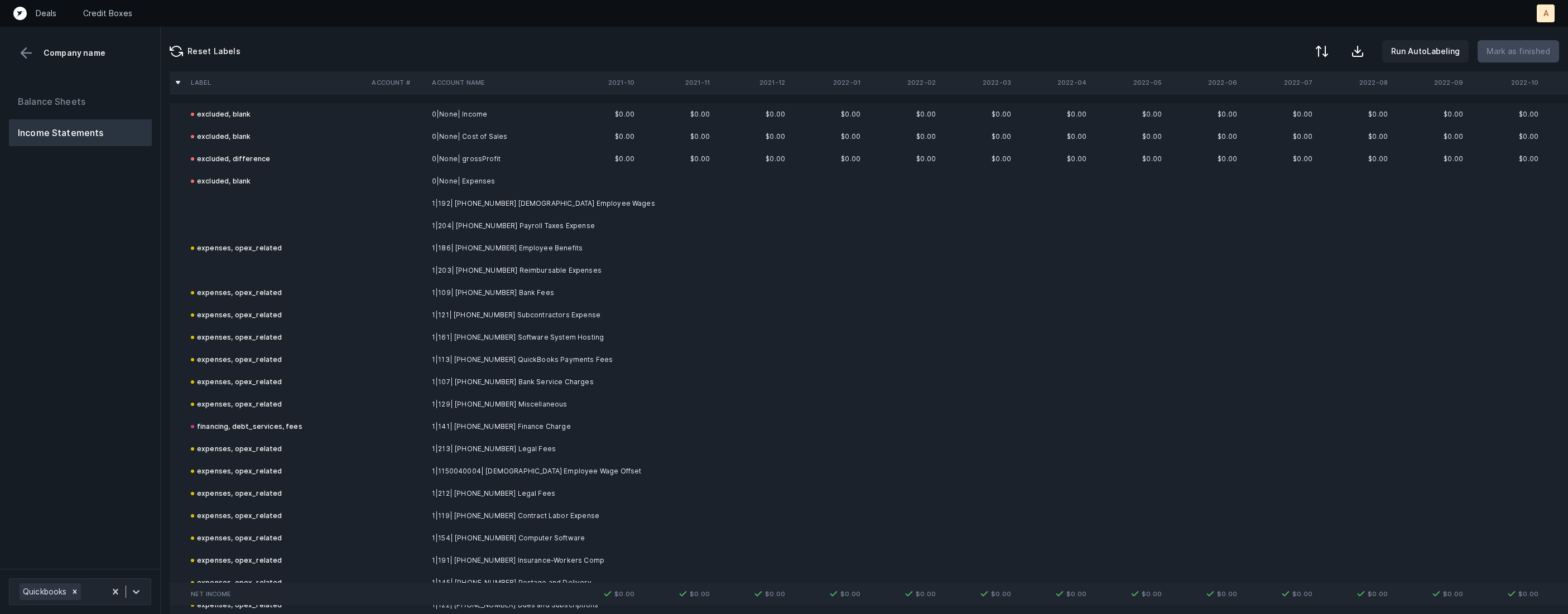
click at [502, 202] on td "1|192| [PHONE_NUMBER] [DEMOGRAPHIC_DATA] Employee Wages" at bounding box center [495, 203] width 136 height 22
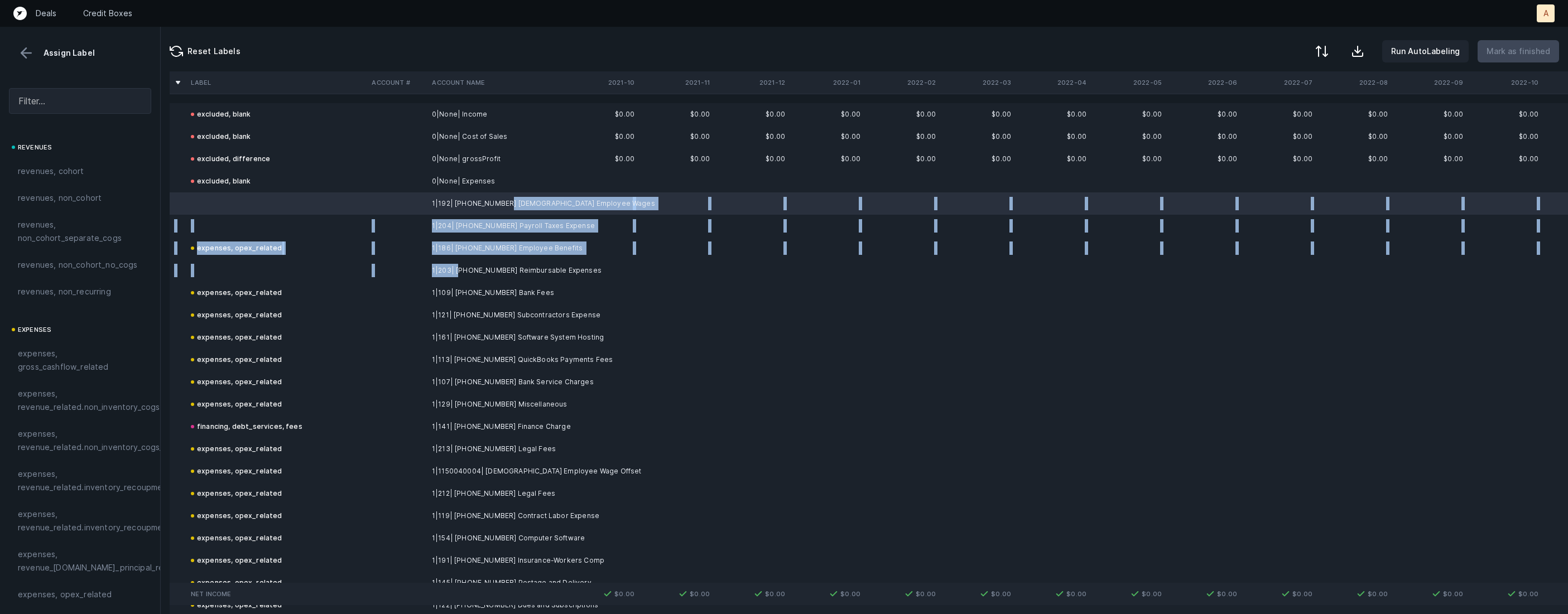
click at [458, 265] on td "1|203| [PHONE_NUMBER] Reimbursable Expenses" at bounding box center [495, 270] width 136 height 22
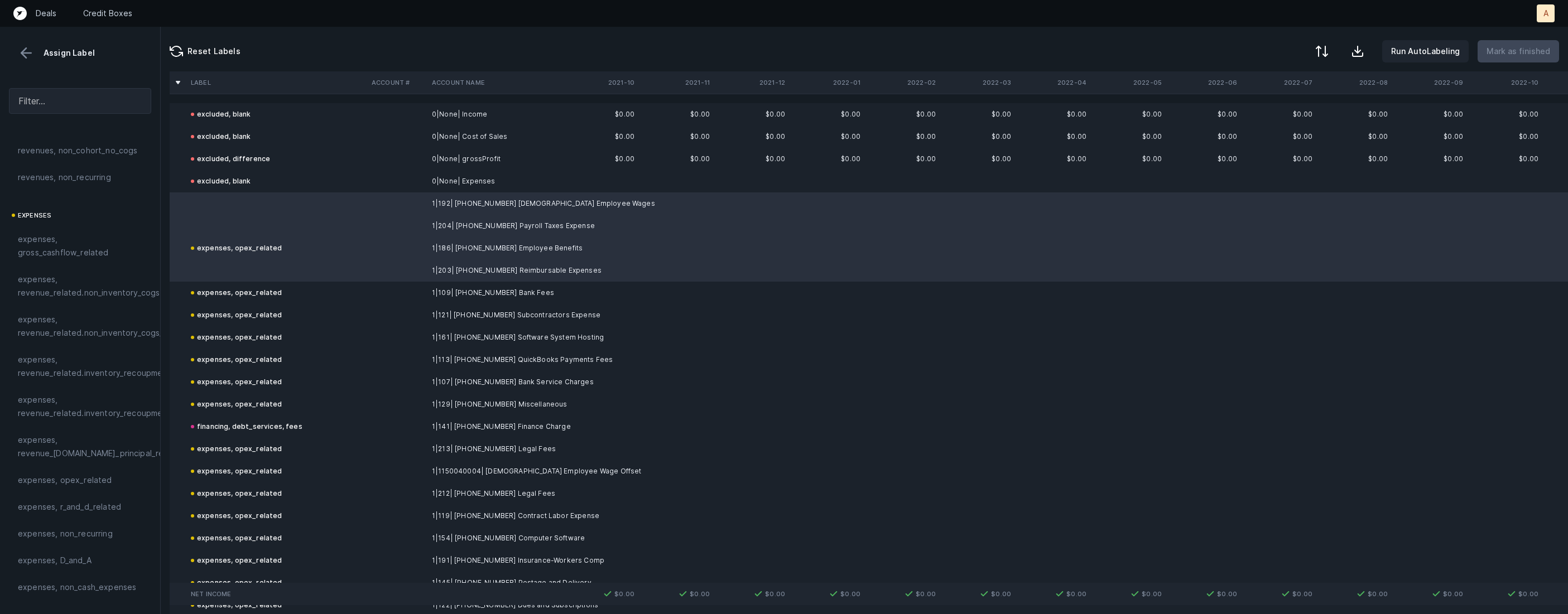
scroll to position [191, 0]
click at [71, 400] on span "expenses, opex_related" at bounding box center [65, 403] width 94 height 13
click at [1512, 59] on button "Mark as finished" at bounding box center [1519, 51] width 82 height 22
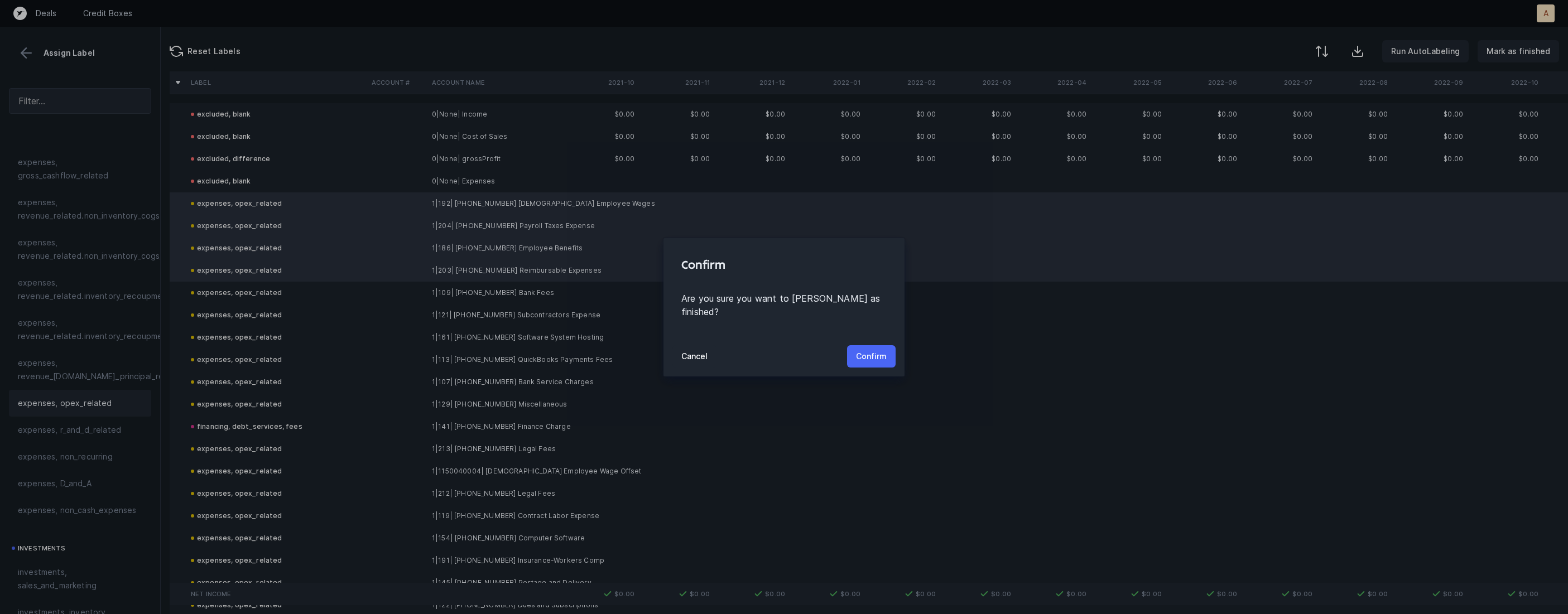
click at [876, 349] on p "Confirm" at bounding box center [871, 356] width 31 height 13
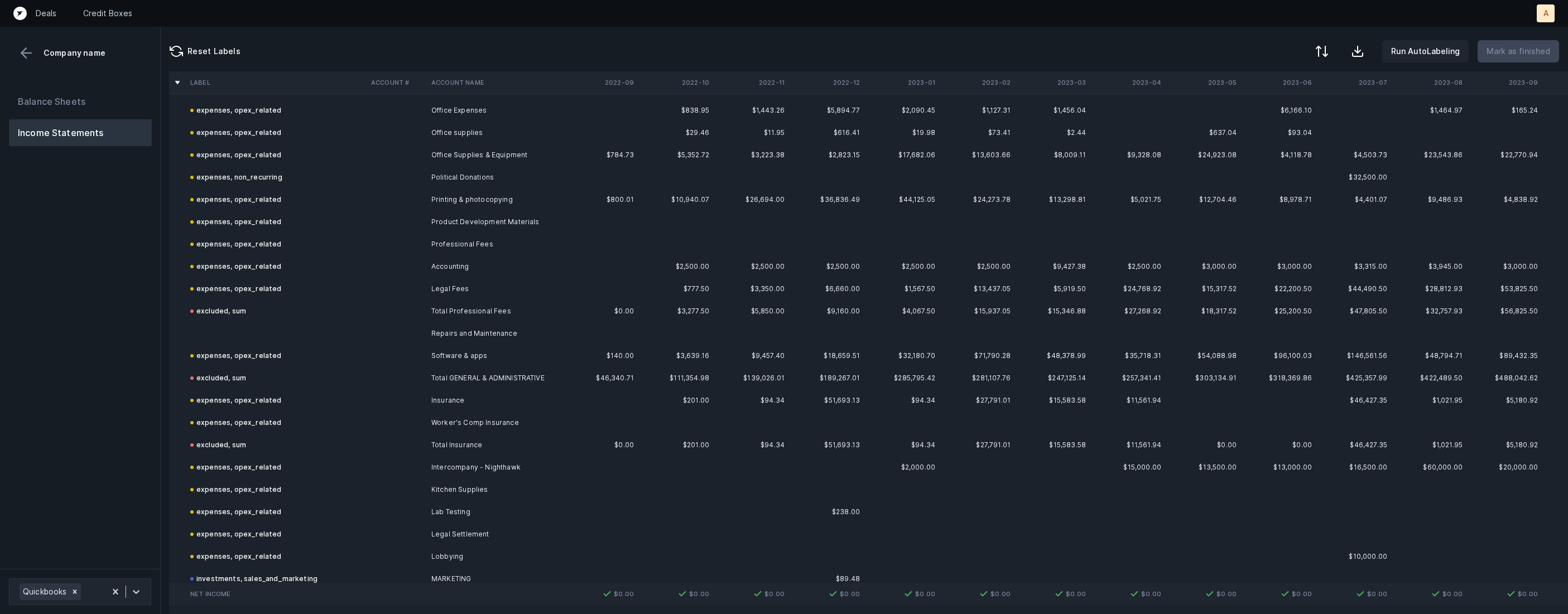
scroll to position [846, 1]
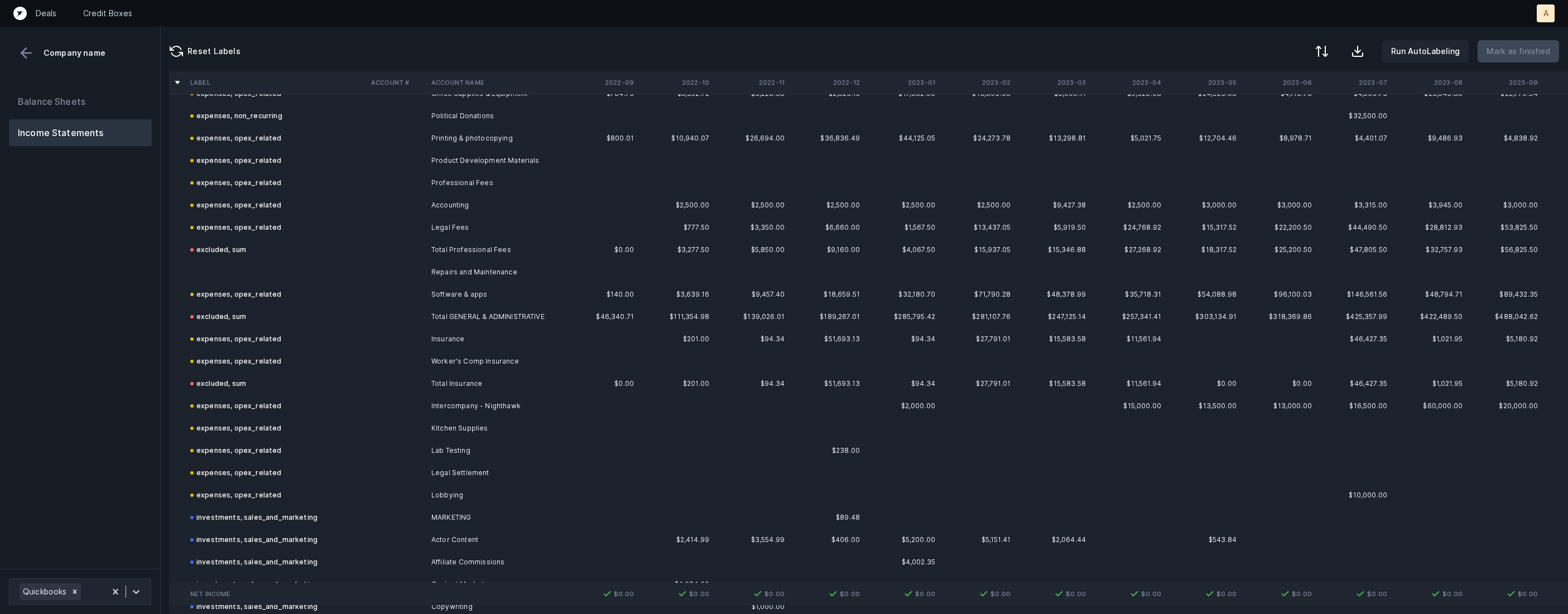
click at [455, 263] on td "Repairs and Maintenance" at bounding box center [495, 272] width 136 height 22
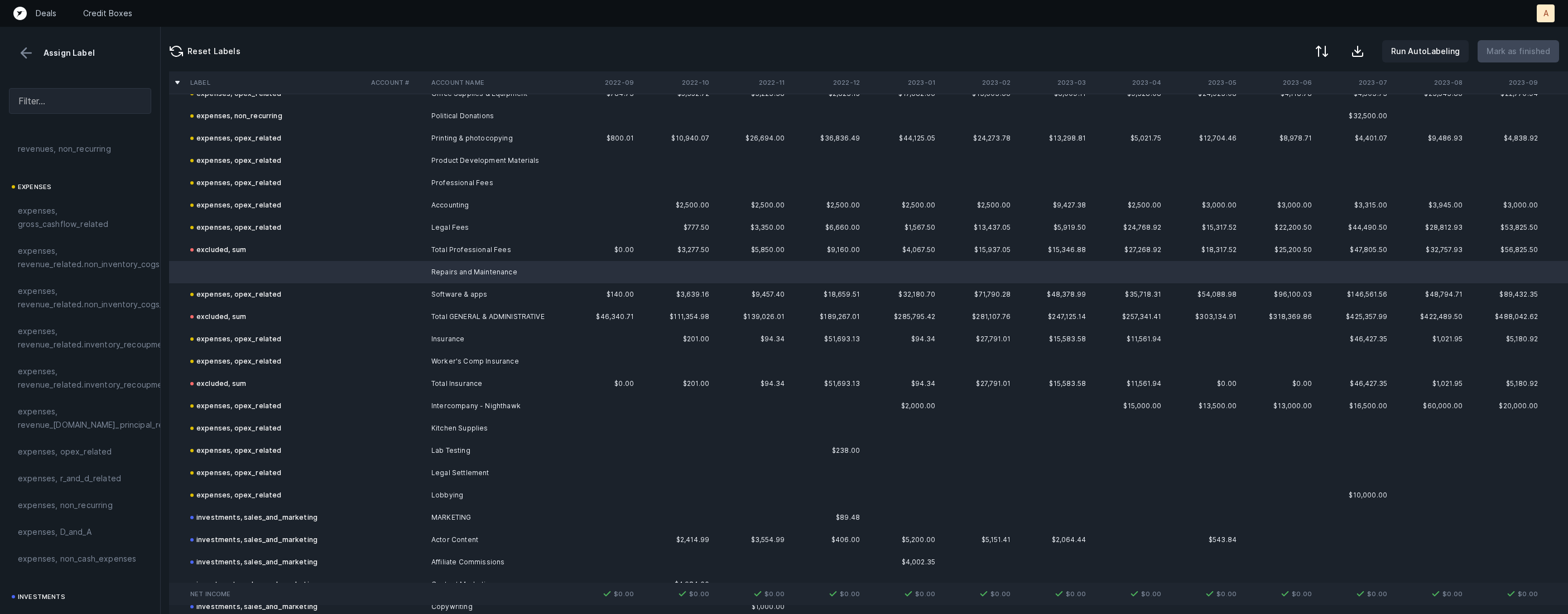
scroll to position [207, 0]
click at [39, 390] on span "expenses, opex_related" at bounding box center [65, 386] width 94 height 13
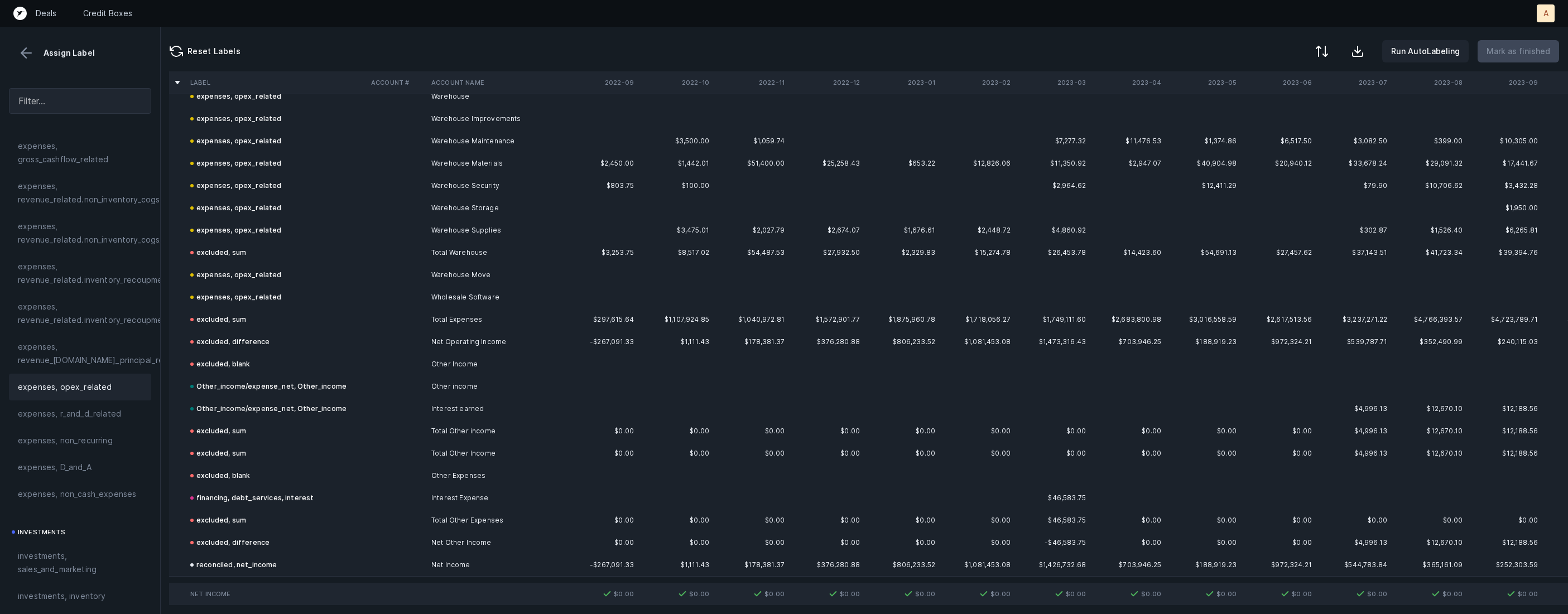
scroll to position [2919, 1]
click at [22, 50] on button at bounding box center [26, 53] width 17 height 17
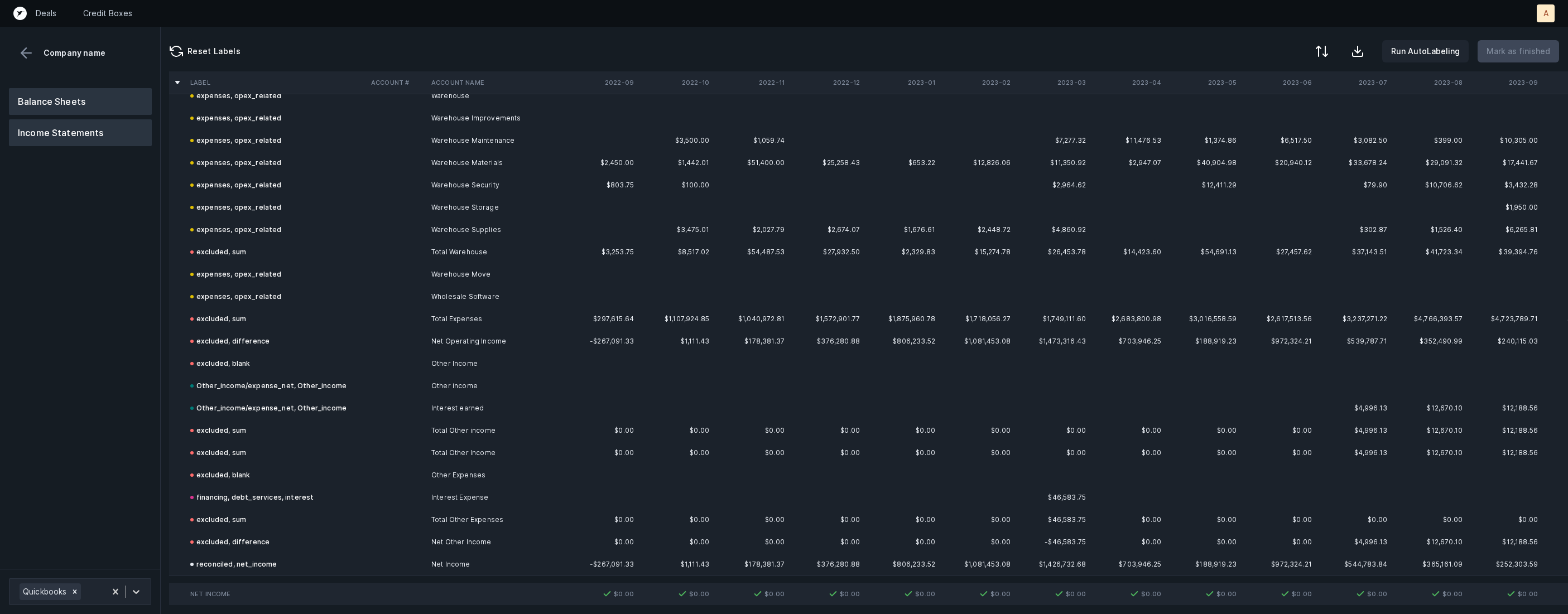
click at [52, 106] on button "Balance Sheets" at bounding box center [80, 101] width 143 height 27
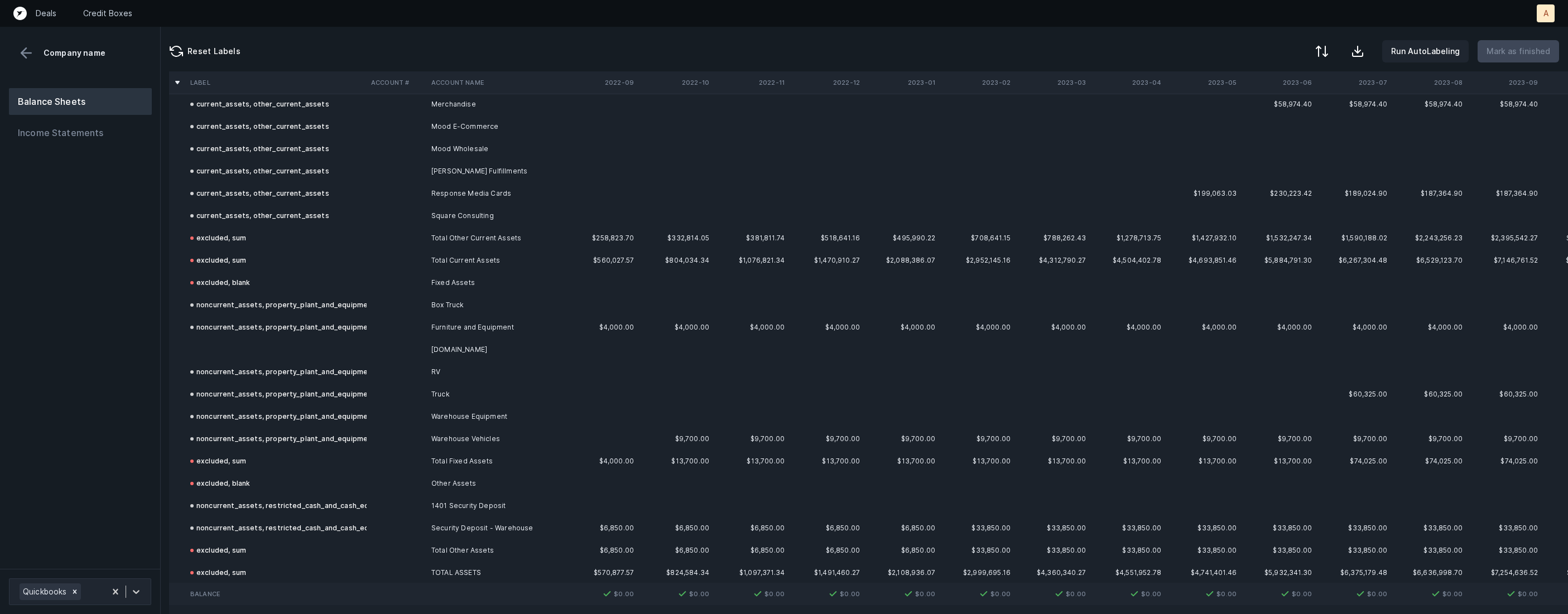
scroll to position [581, 1]
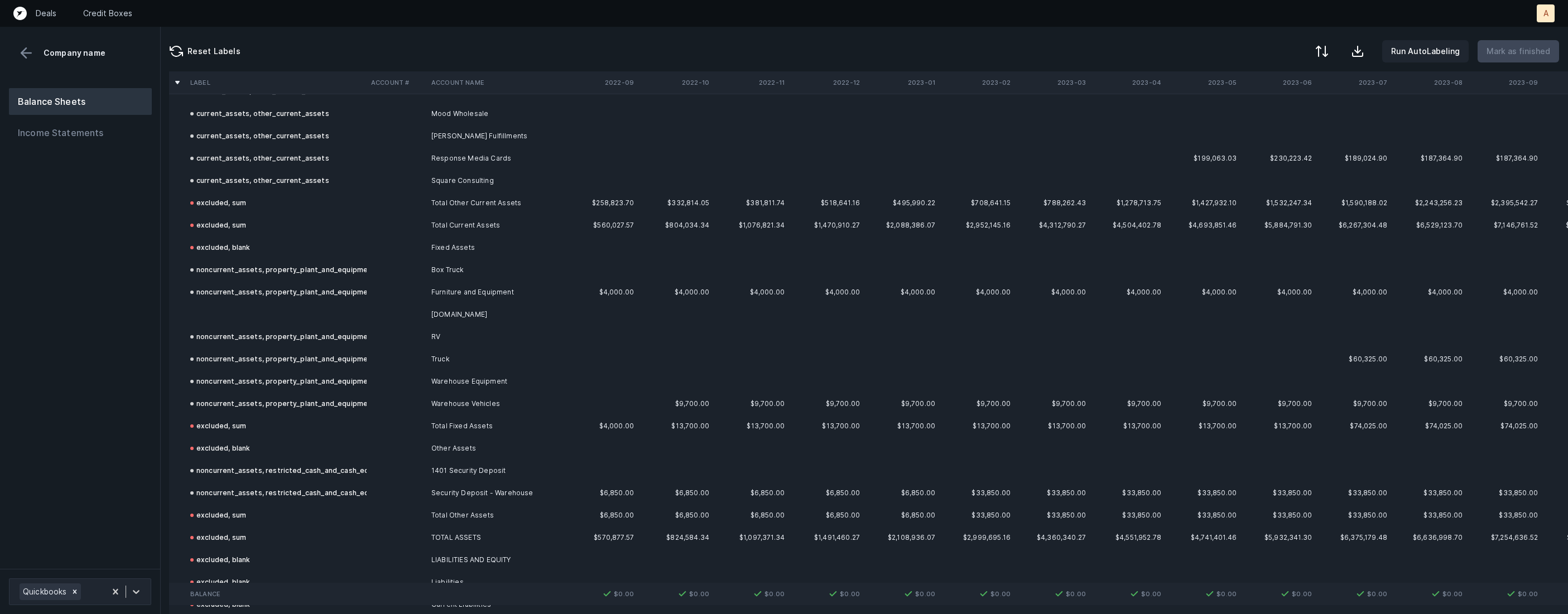
click at [309, 315] on td at bounding box center [276, 314] width 181 height 22
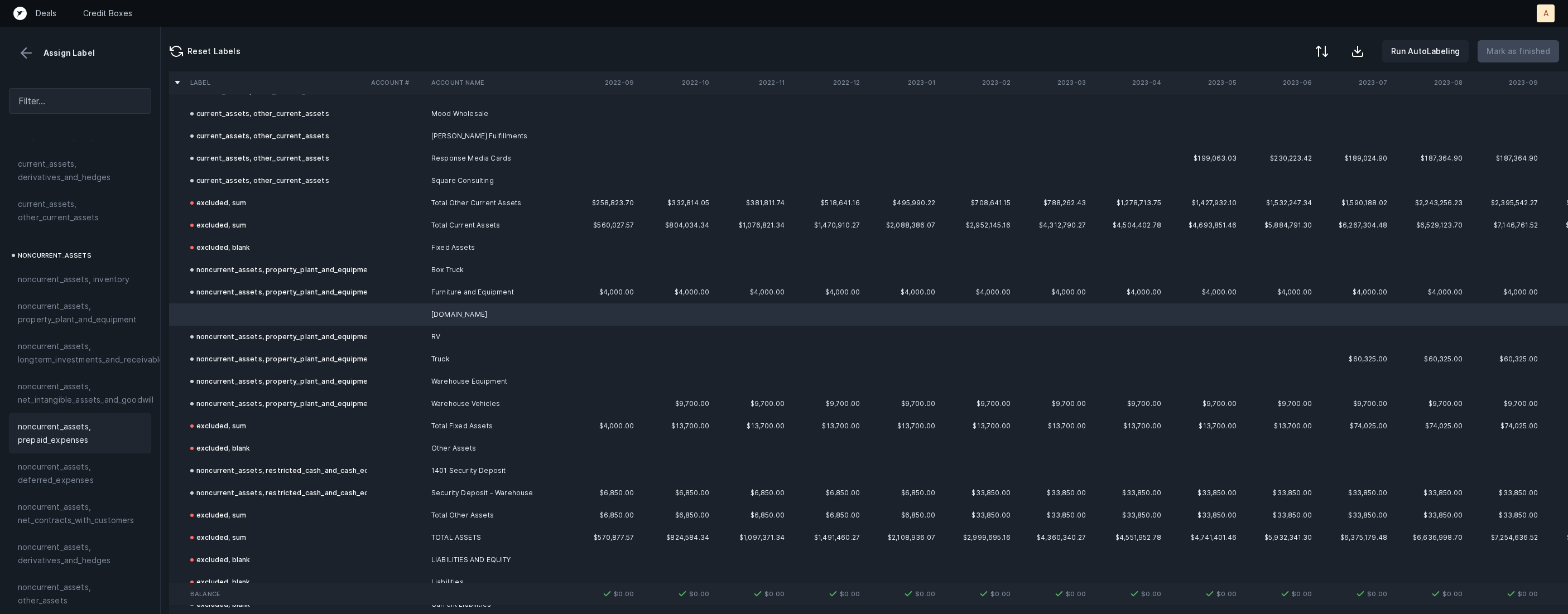
scroll to position [188, 0]
click at [80, 333] on span "noncurrent_assets, property_plant_and_equipment" at bounding box center [79, 346] width 124 height 27
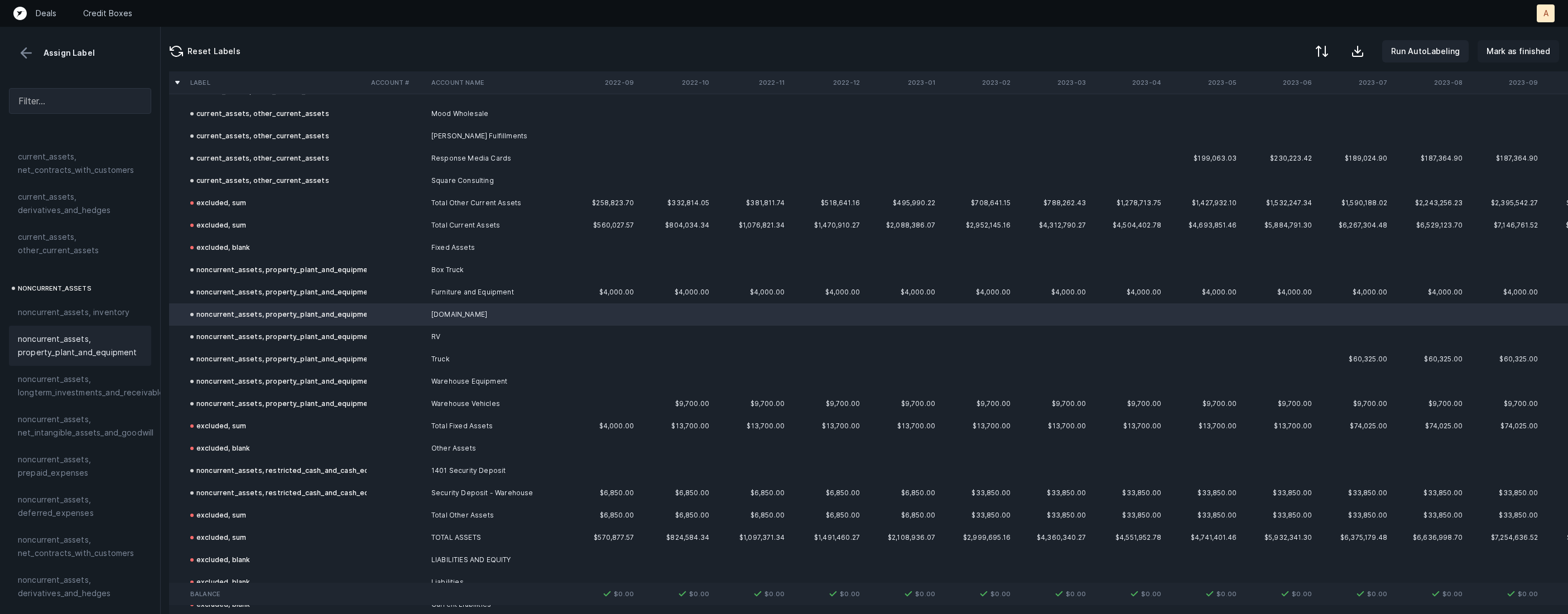
click at [1524, 52] on p "Mark as finished" at bounding box center [1518, 51] width 63 height 13
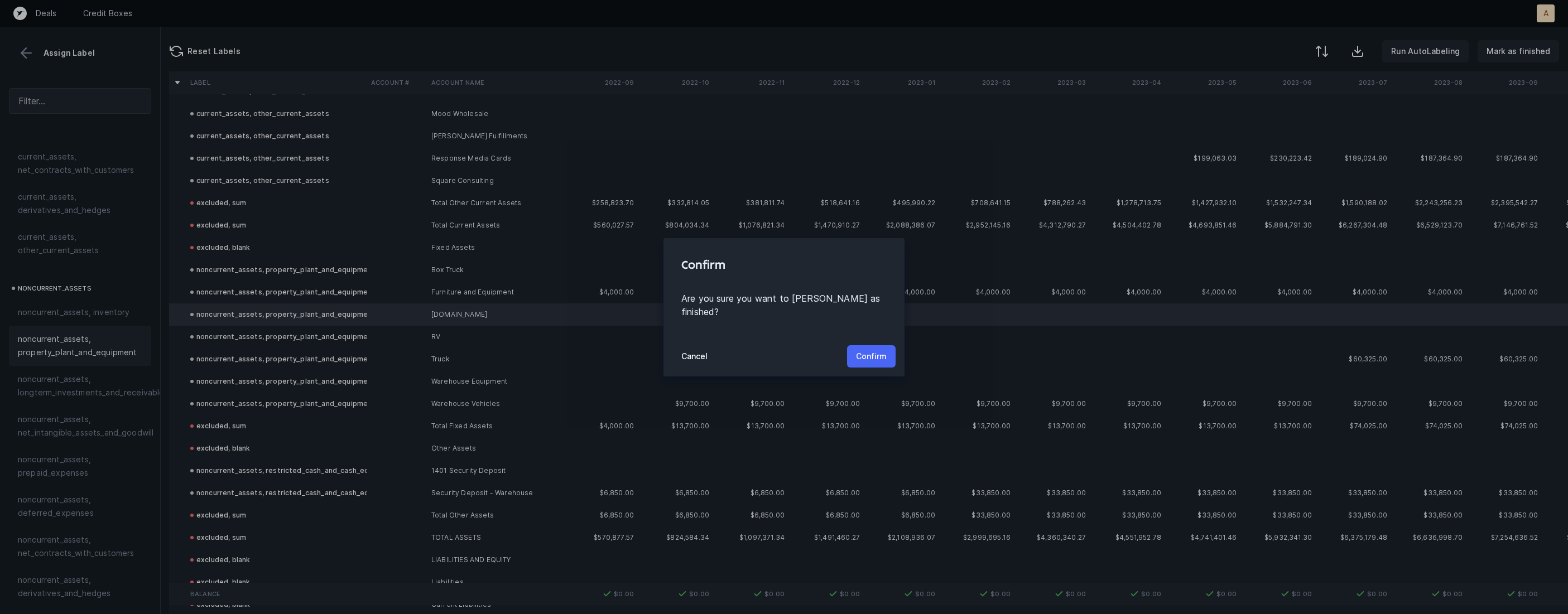
click at [876, 349] on p "Confirm" at bounding box center [871, 356] width 31 height 13
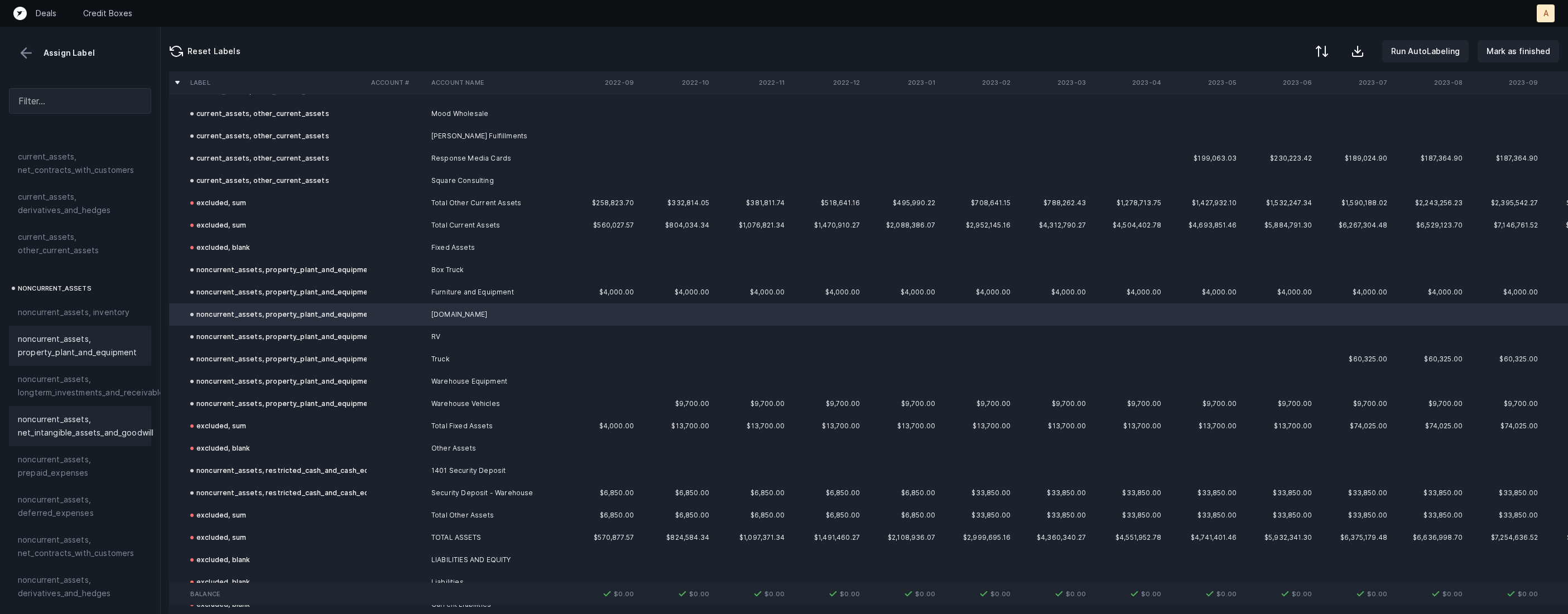
click at [79, 417] on span "noncurrent_assets, net_intangible_assets_and_goodwill" at bounding box center [86, 426] width 136 height 27
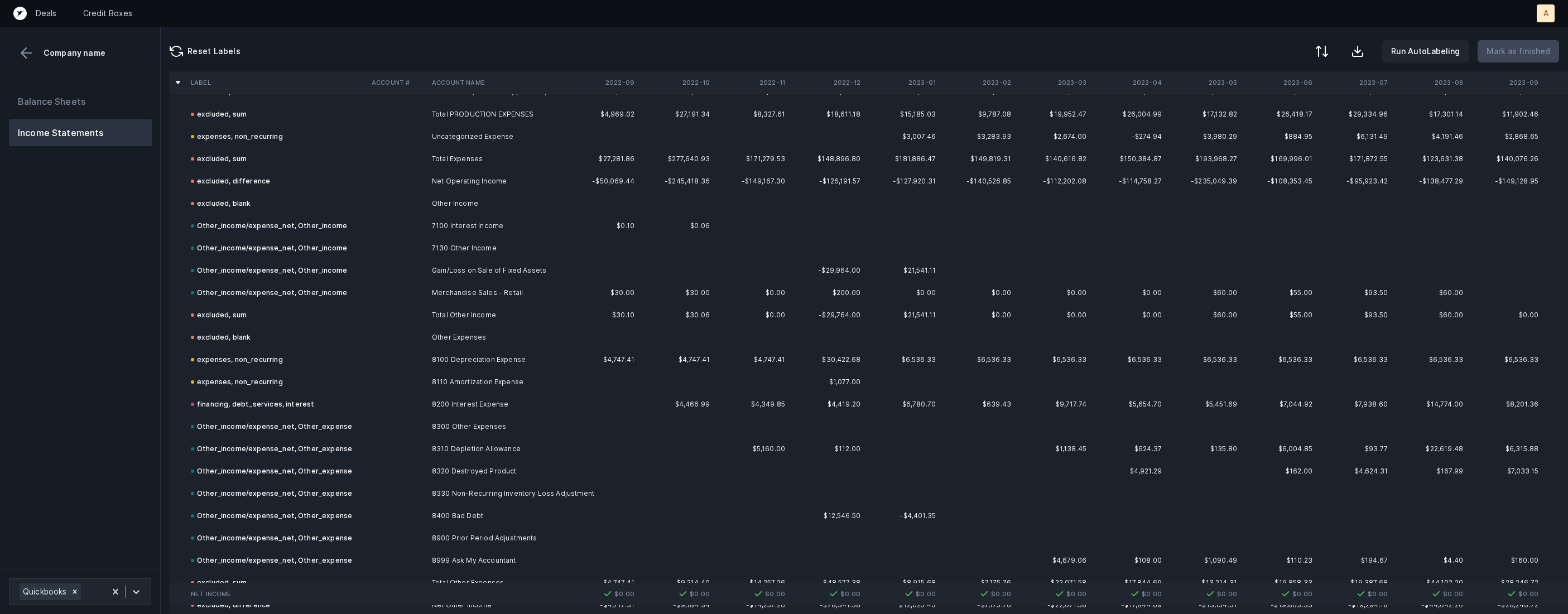
scroll to position [2540, 0]
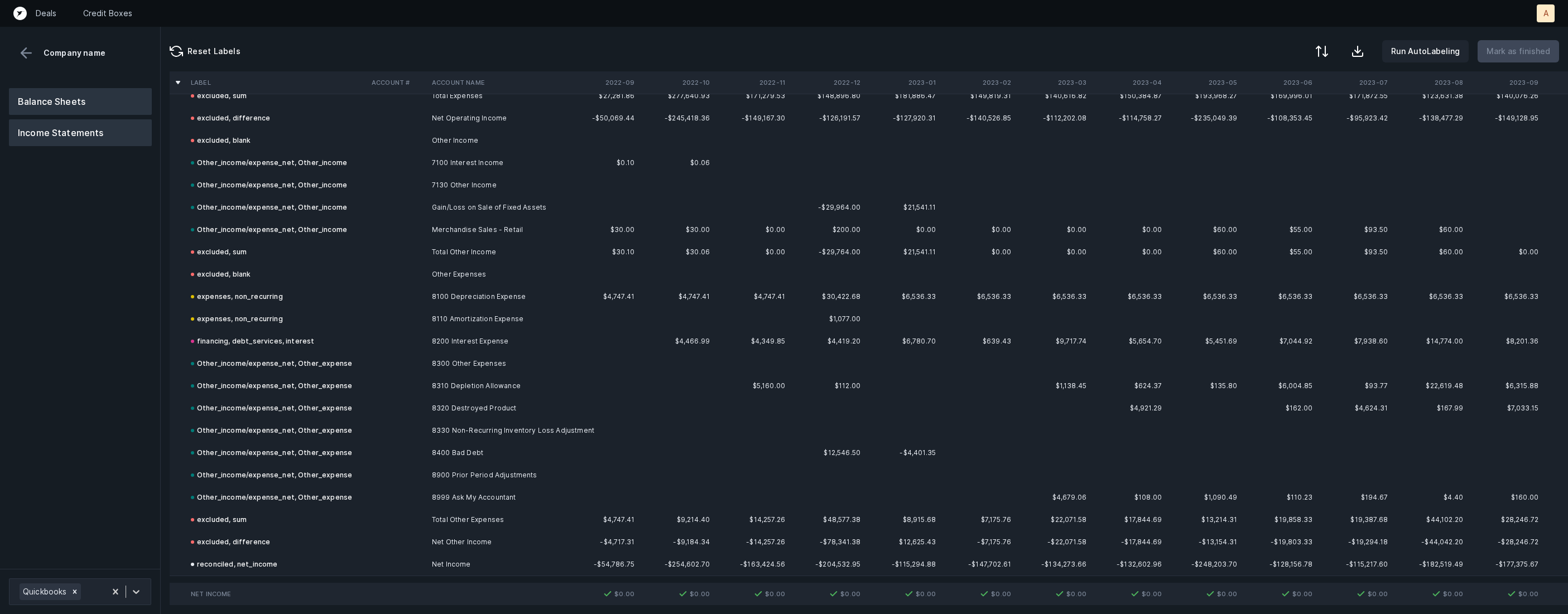
click at [62, 96] on button "Balance Sheets" at bounding box center [80, 101] width 143 height 27
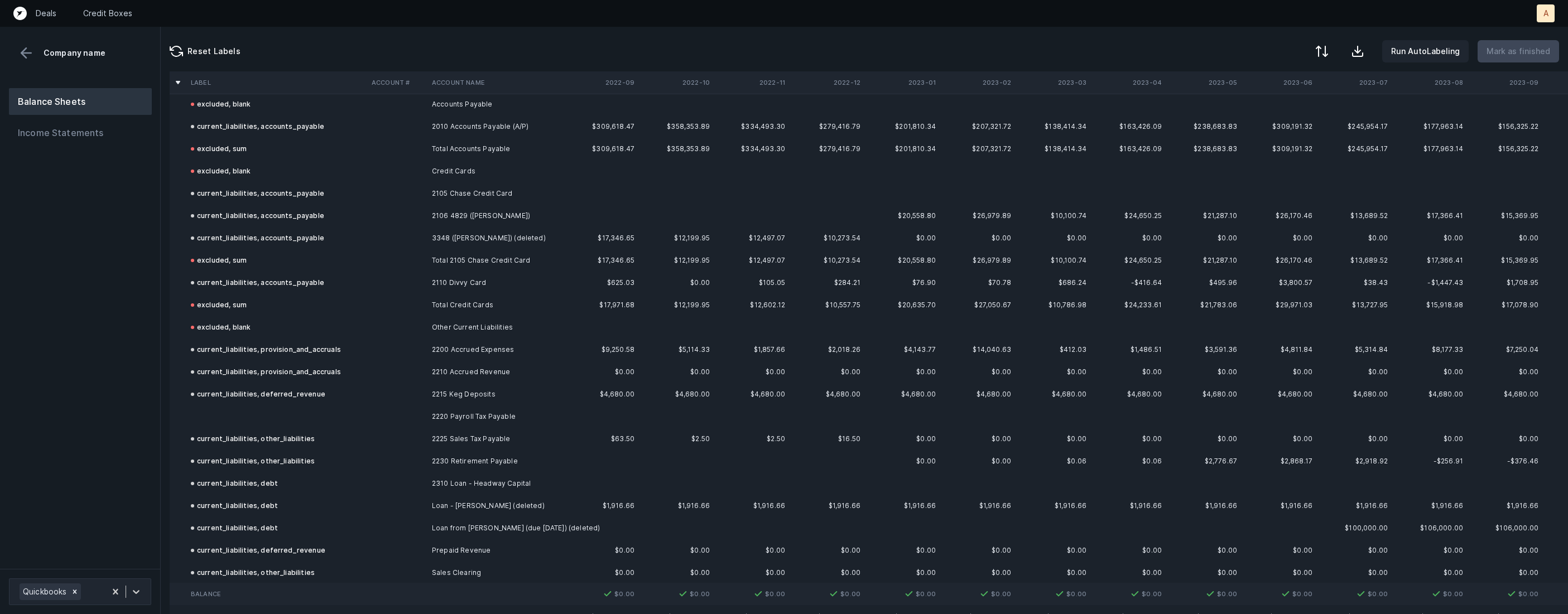
scroll to position [1728, 0]
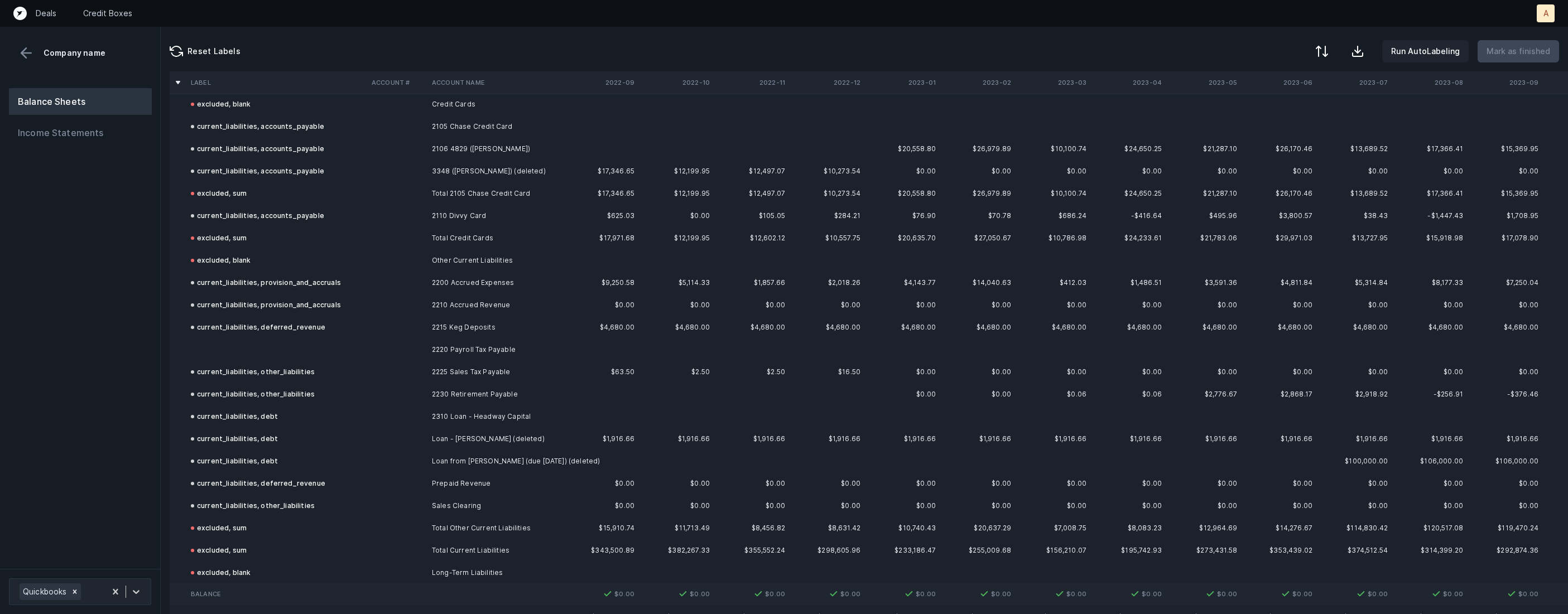
click at [458, 349] on td "2220 Payroll Tax Payable" at bounding box center [495, 349] width 136 height 22
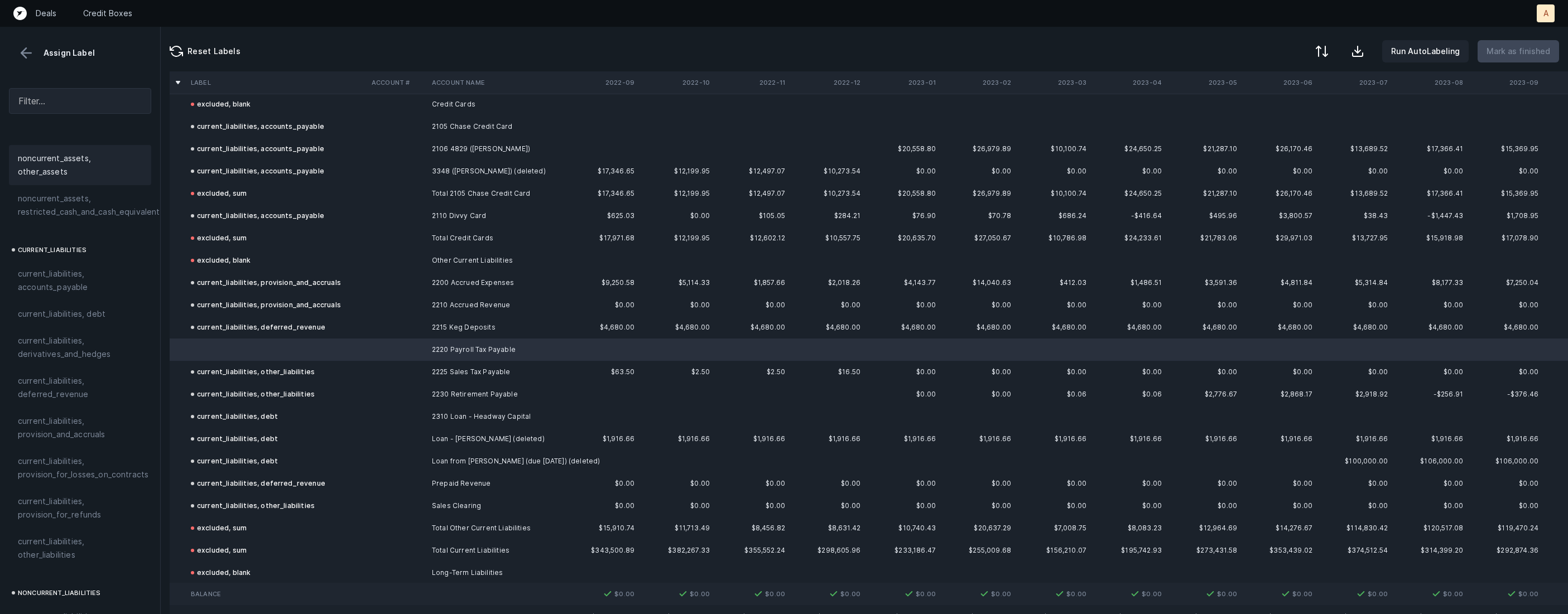
scroll to position [670, 0]
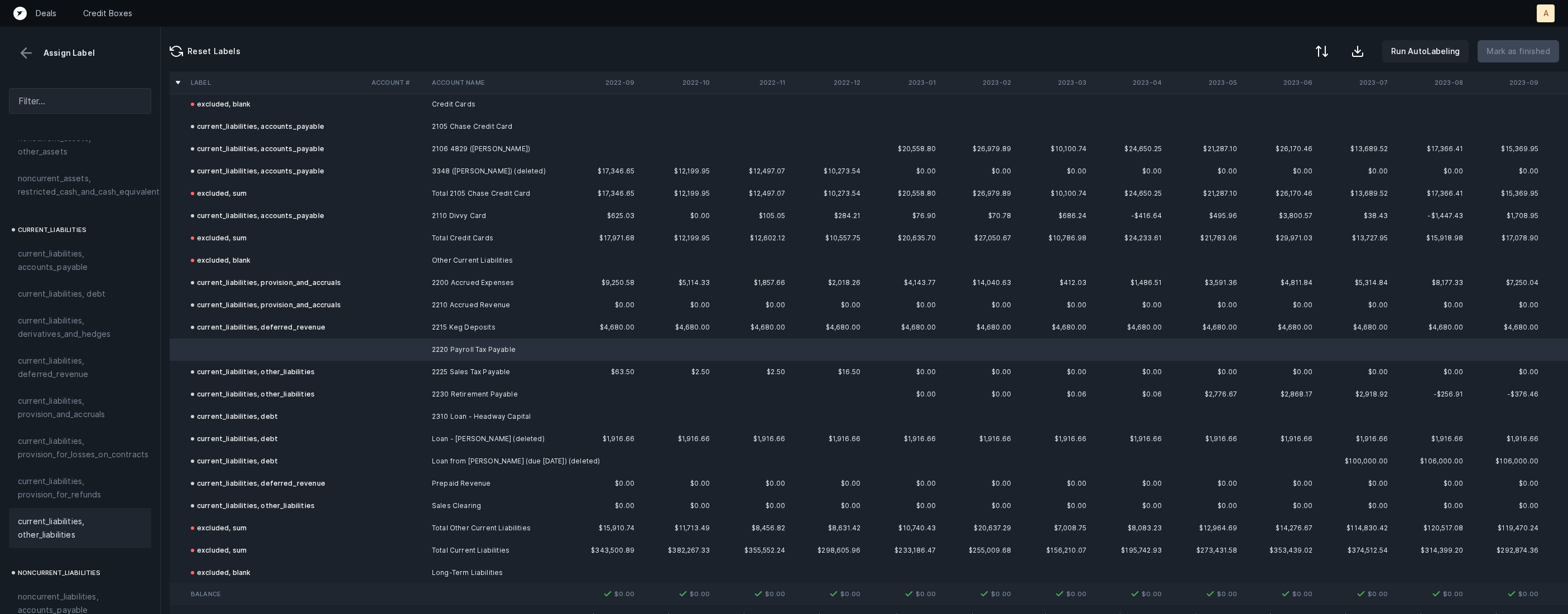
click at [75, 514] on span "current_liabilities, other_liabilities" at bounding box center [79, 528] width 124 height 27
click at [1527, 60] on button "Mark as finished" at bounding box center [1519, 51] width 82 height 22
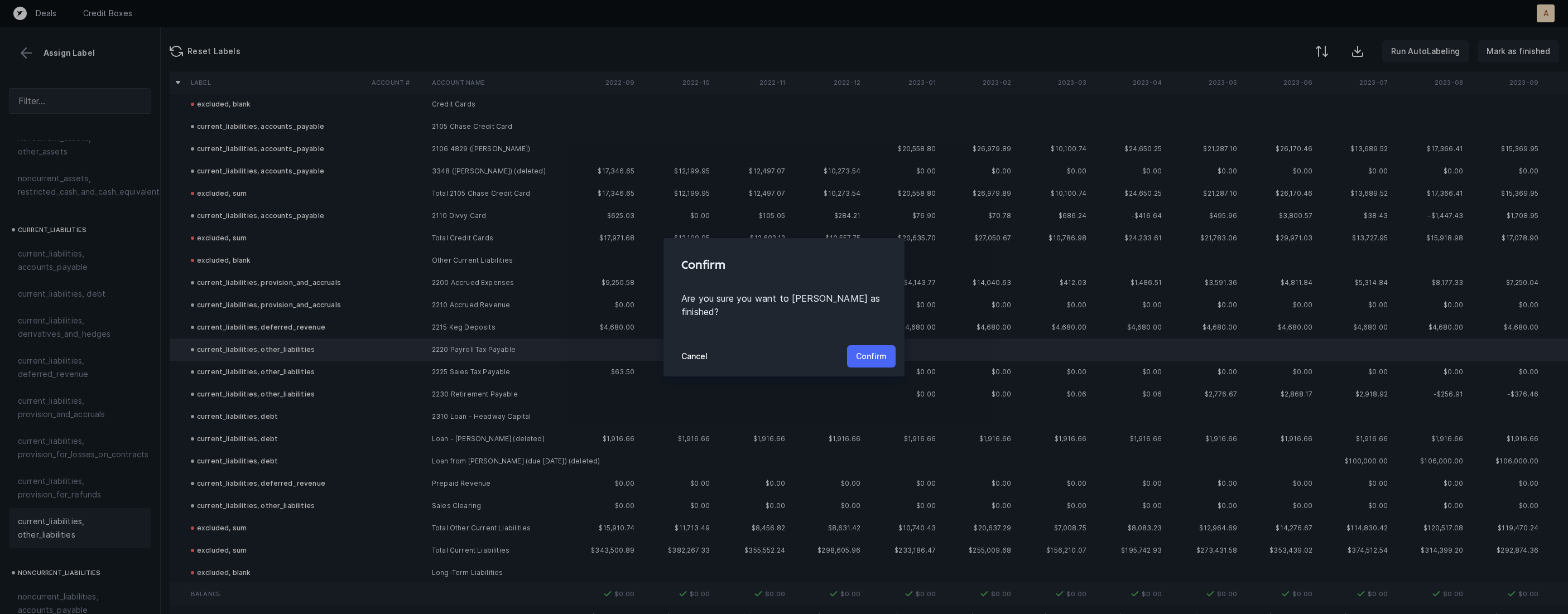
click at [866, 349] on p "Confirm" at bounding box center [871, 356] width 31 height 13
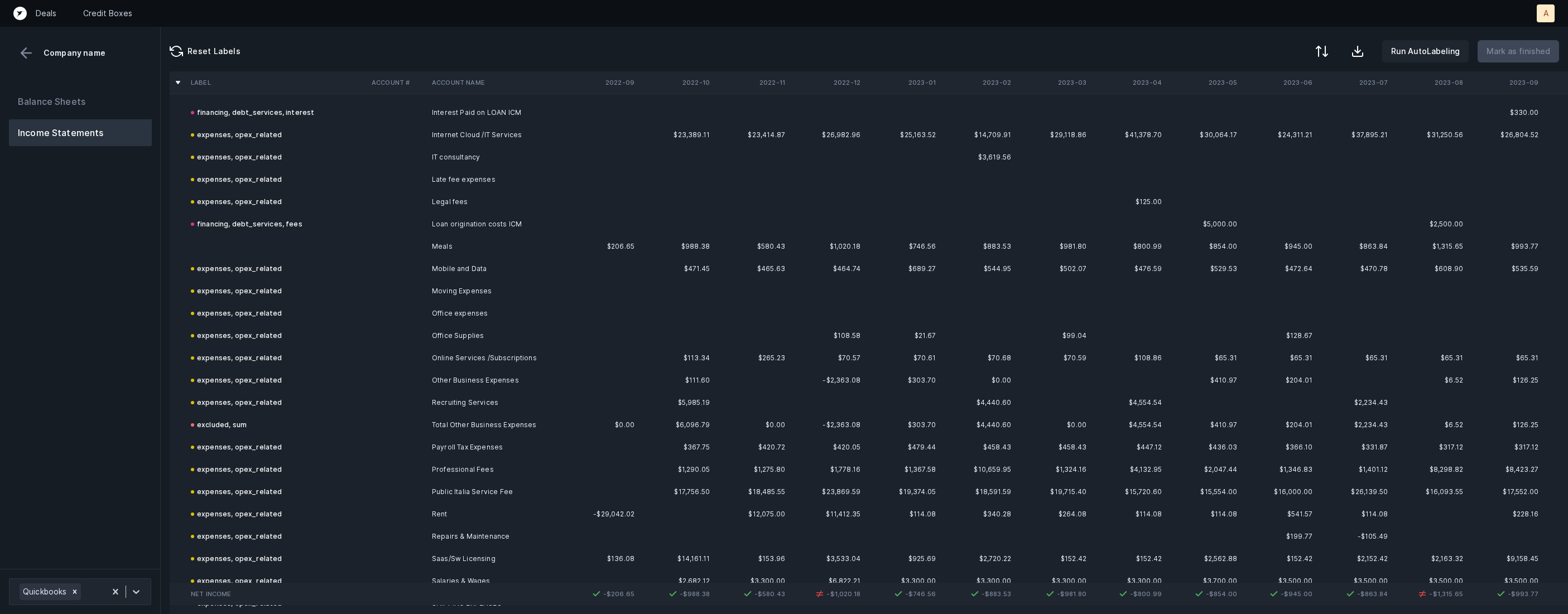
scroll to position [562, 0]
click at [327, 241] on td at bounding box center [277, 244] width 181 height 22
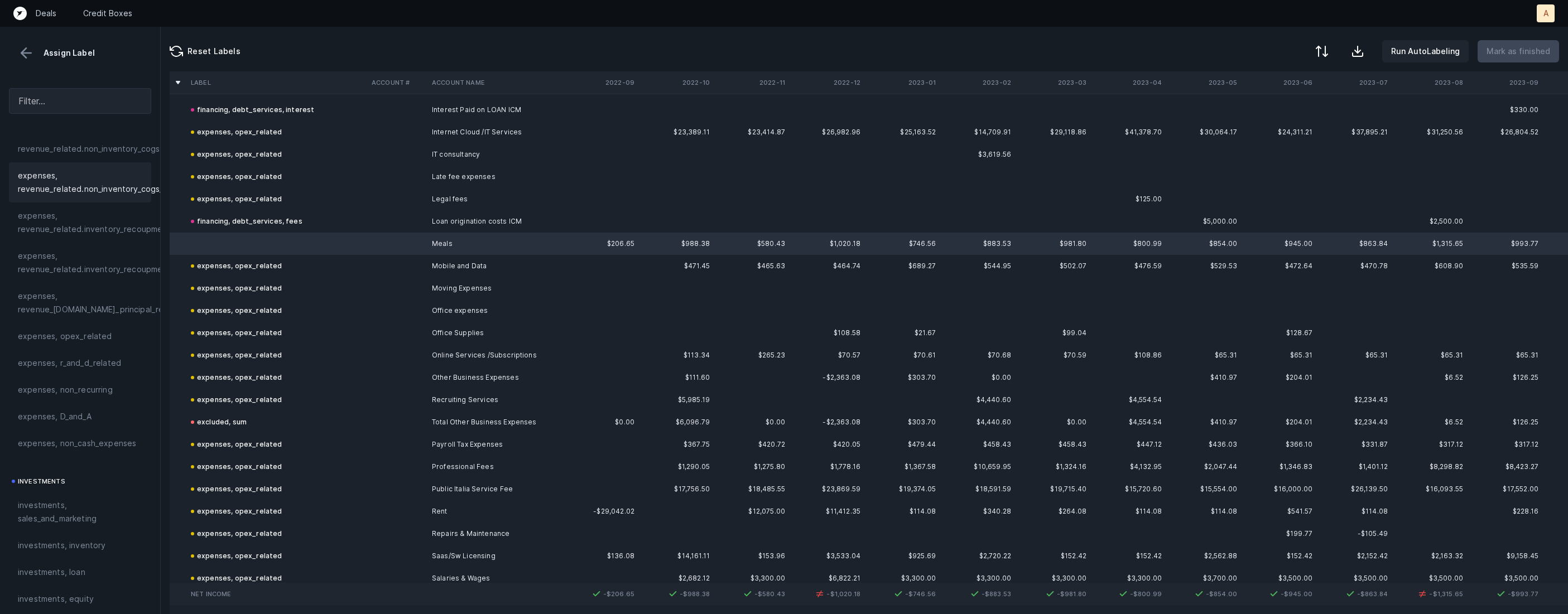
scroll to position [272, 0]
click at [64, 509] on span "investments, sales_and_marketing" at bounding box center [79, 498] width 124 height 27
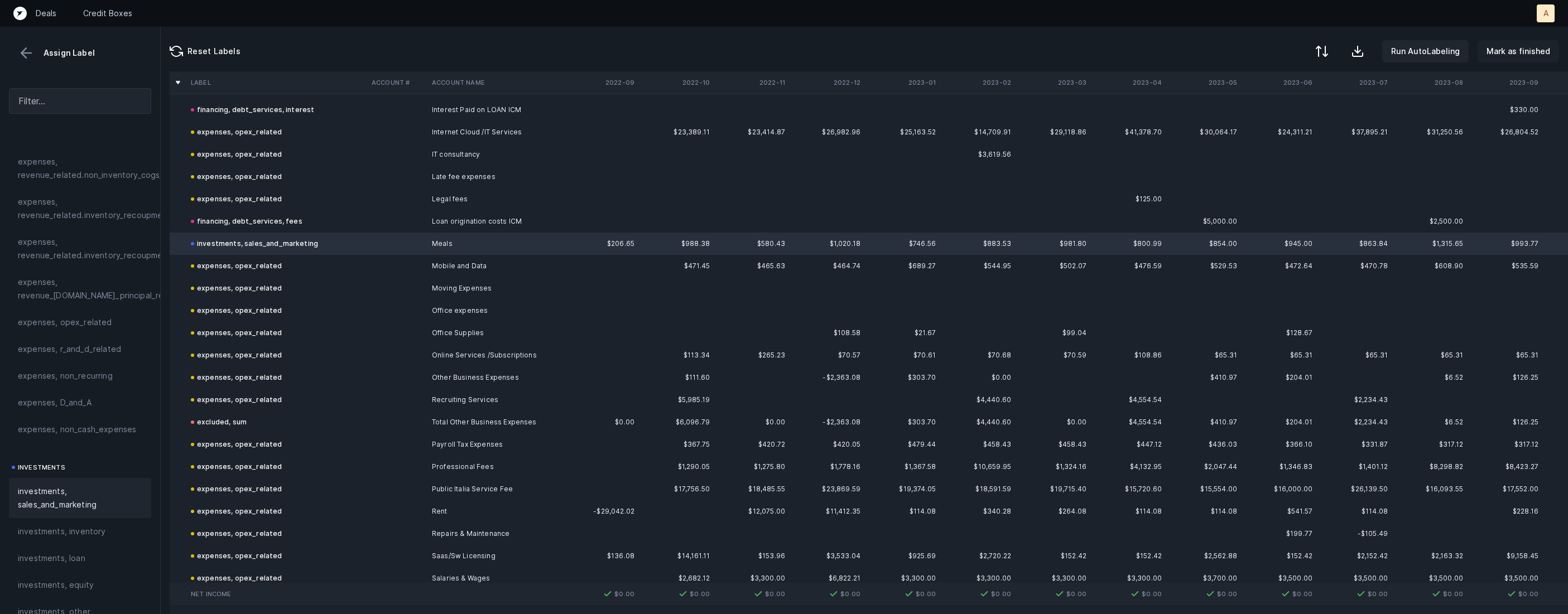
click at [1527, 59] on button "Mark as finished" at bounding box center [1519, 51] width 82 height 22
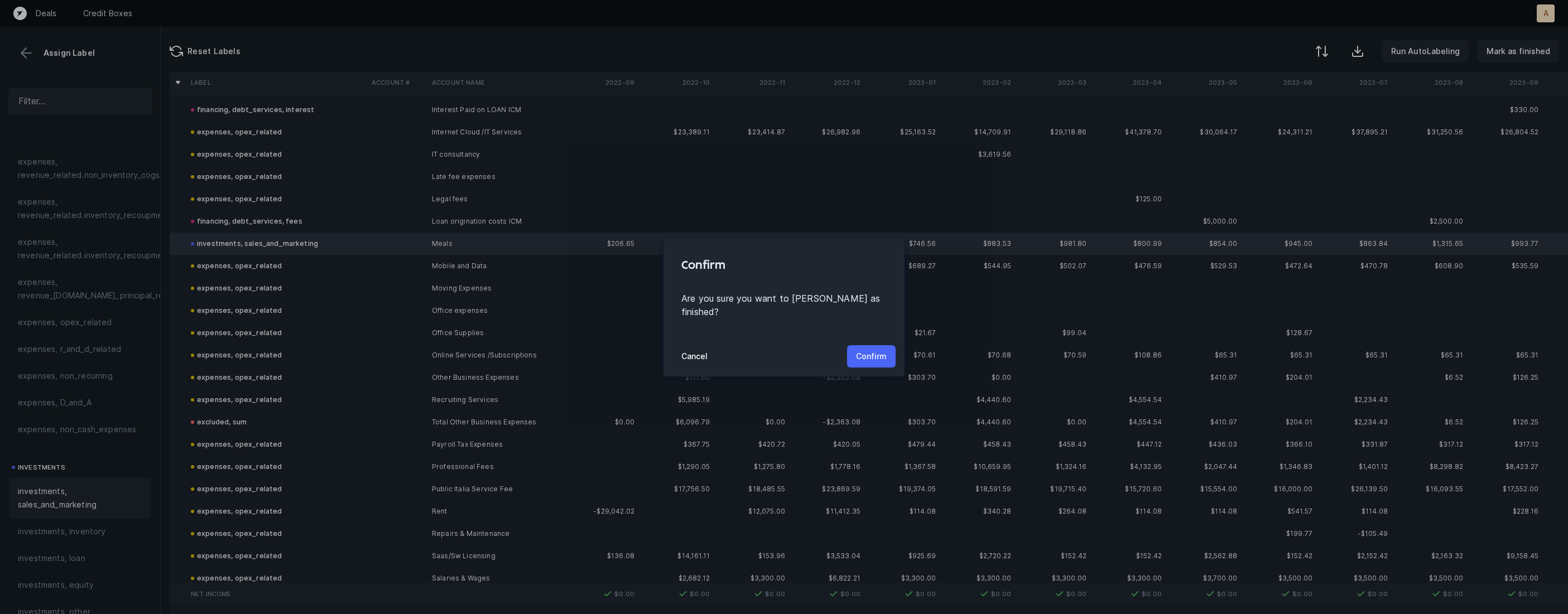
click at [869, 349] on p "Confirm" at bounding box center [871, 356] width 31 height 13
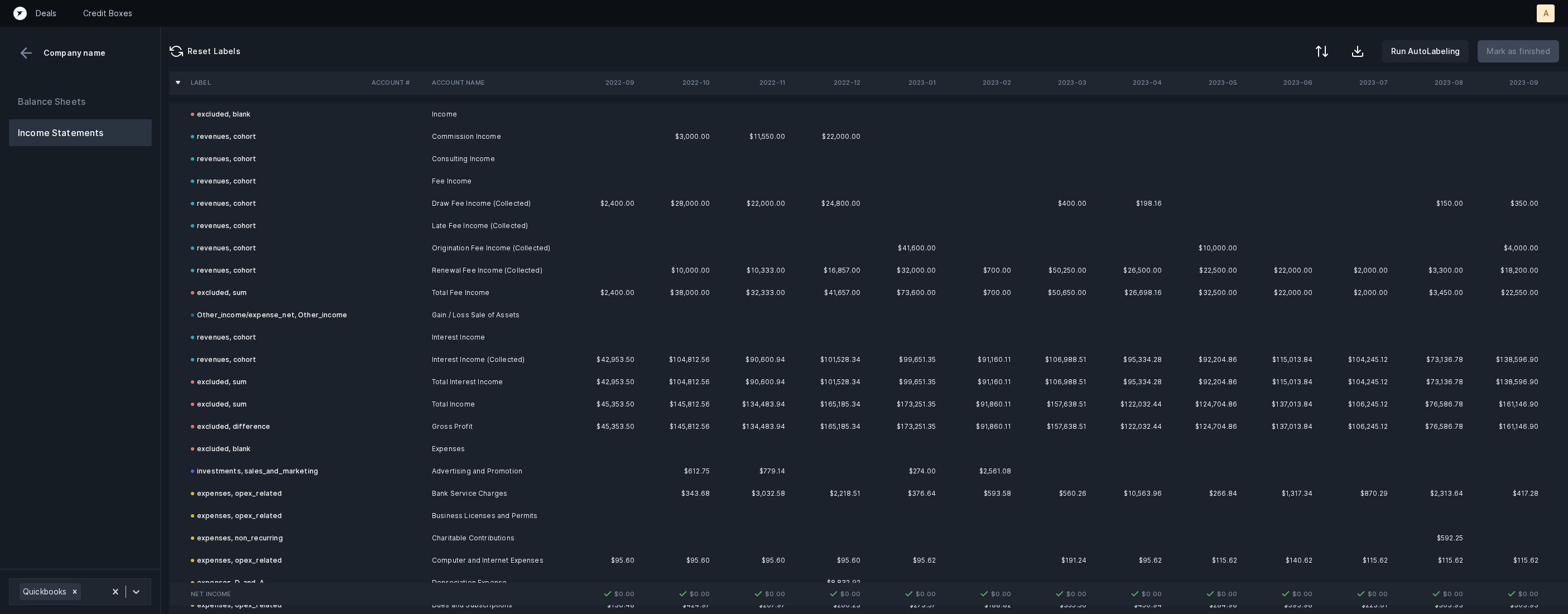
click at [97, 327] on div "Balance Sheets Income Statements" at bounding box center [80, 324] width 161 height 490
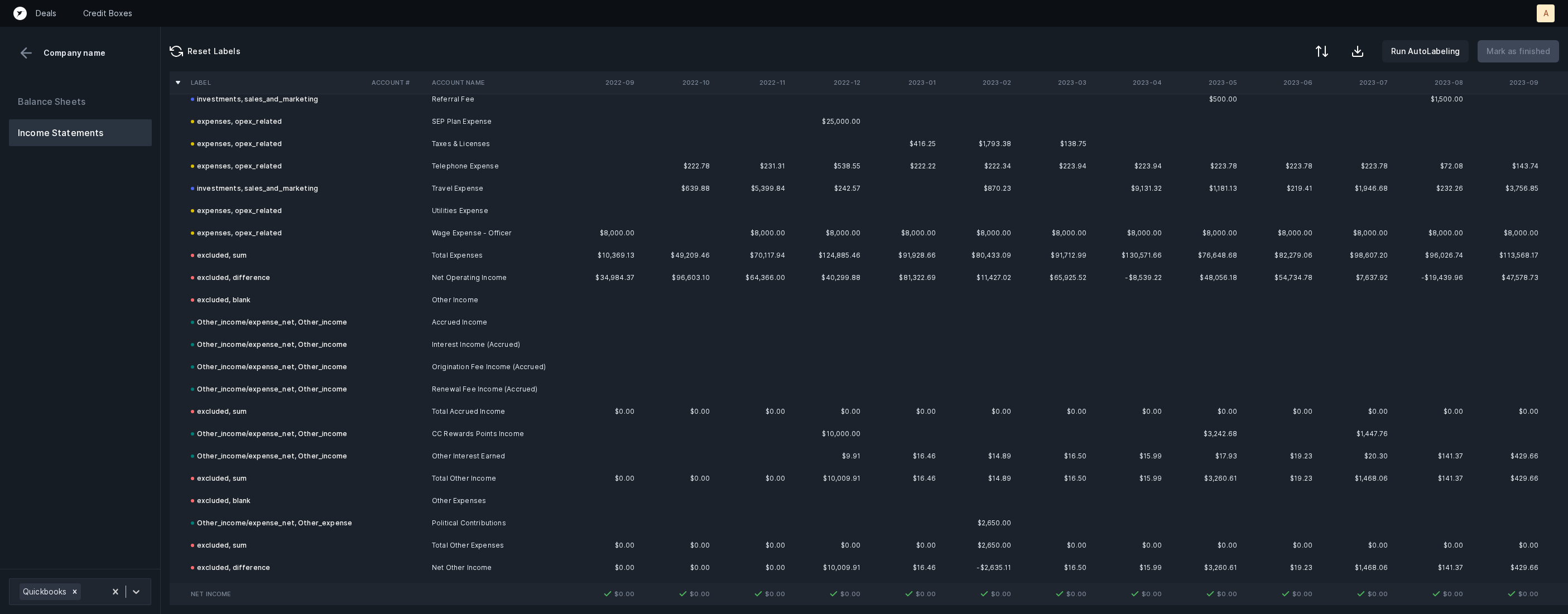
scroll to position [823, 0]
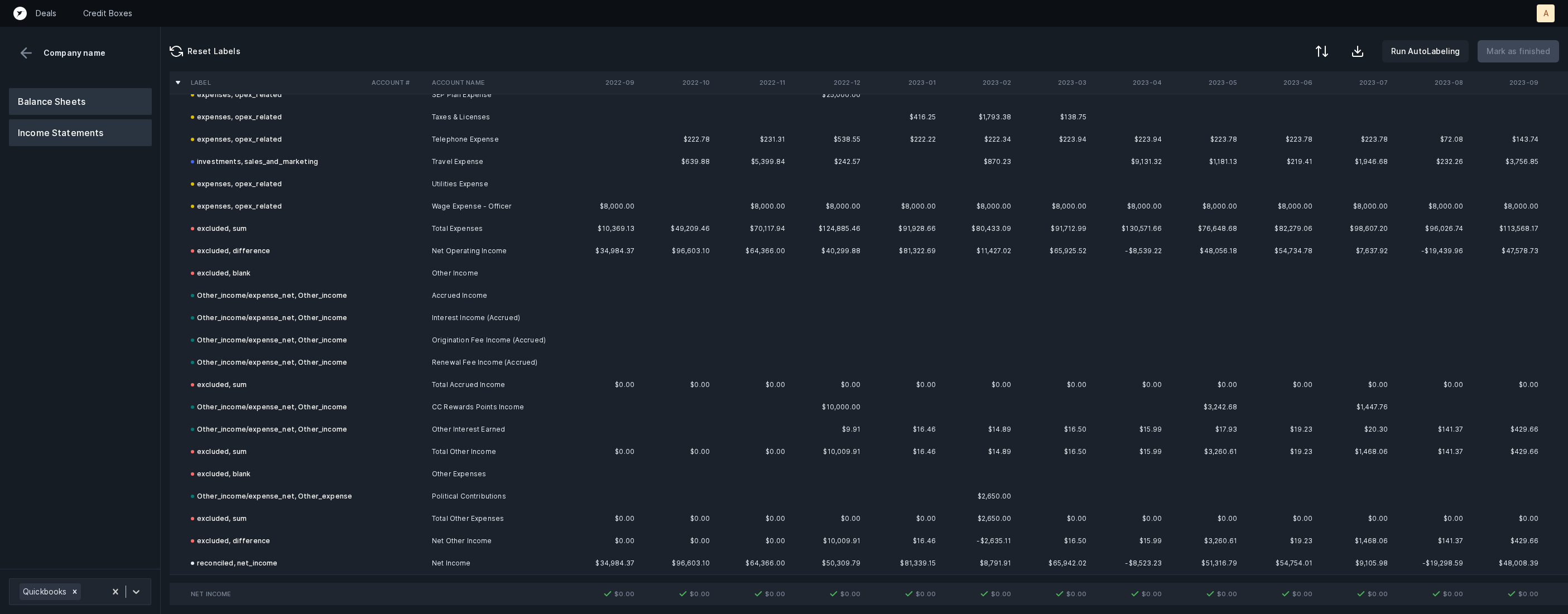
click at [93, 91] on button "Balance Sheets" at bounding box center [80, 101] width 143 height 27
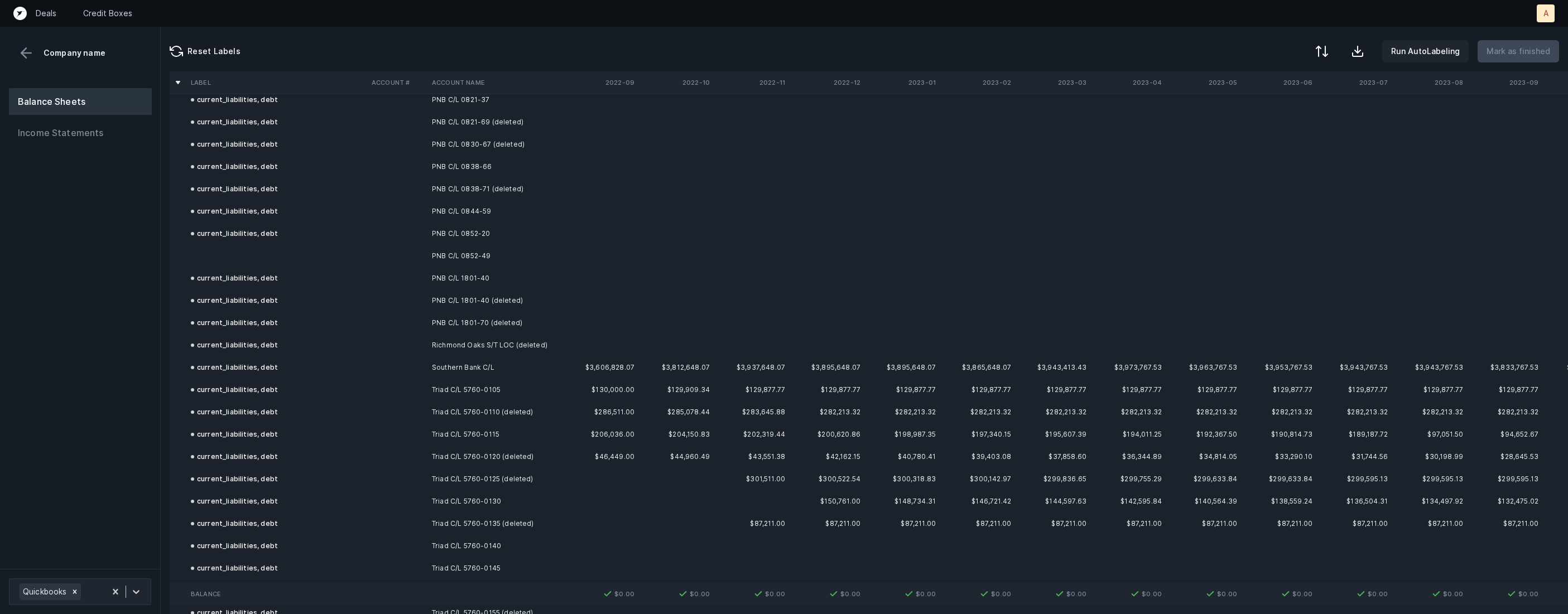
scroll to position [4480, 0]
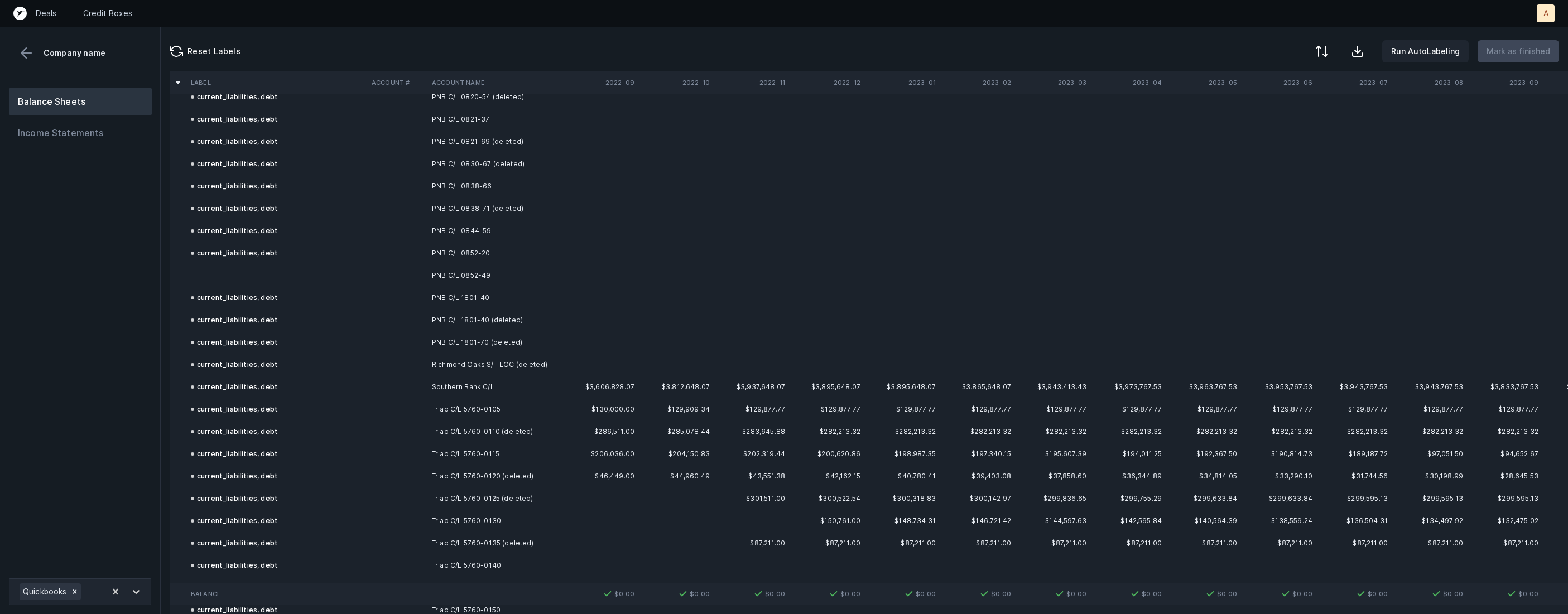
click at [263, 265] on td at bounding box center [277, 275] width 181 height 22
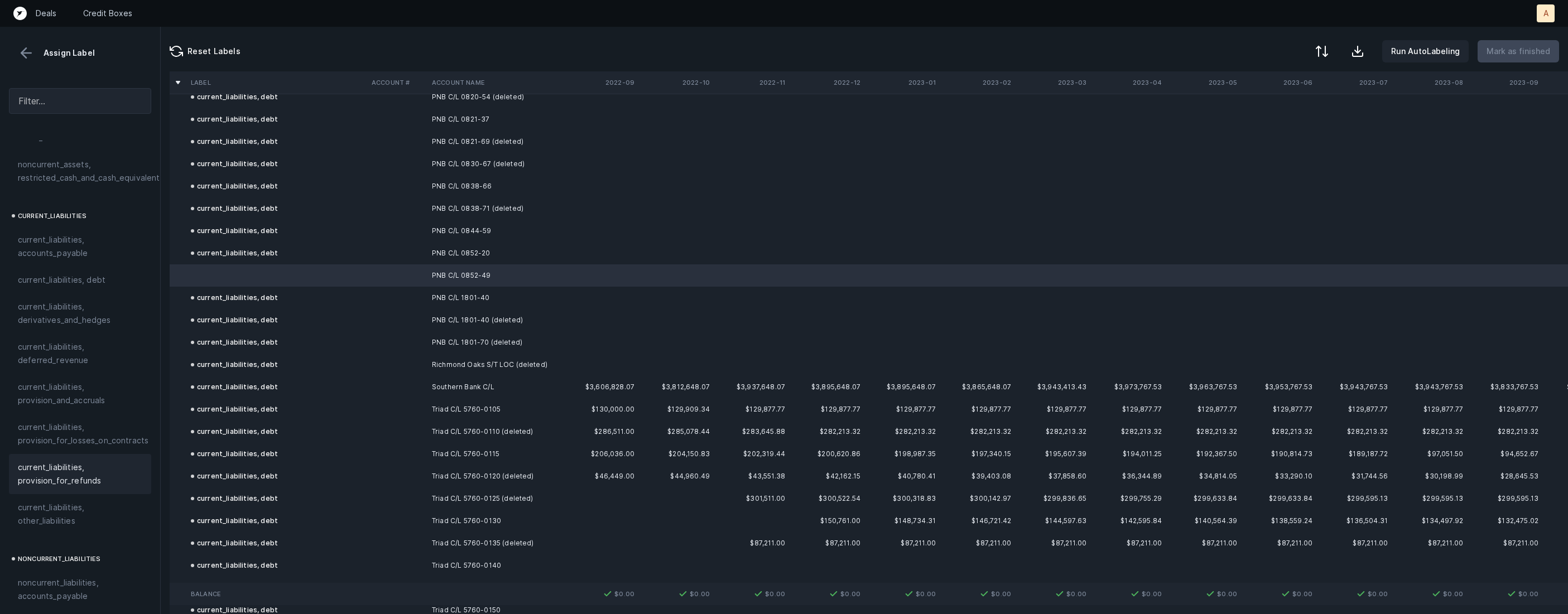
scroll to position [660, 0]
click at [92, 301] on div "current_liabilities, debt" at bounding box center [80, 304] width 142 height 27
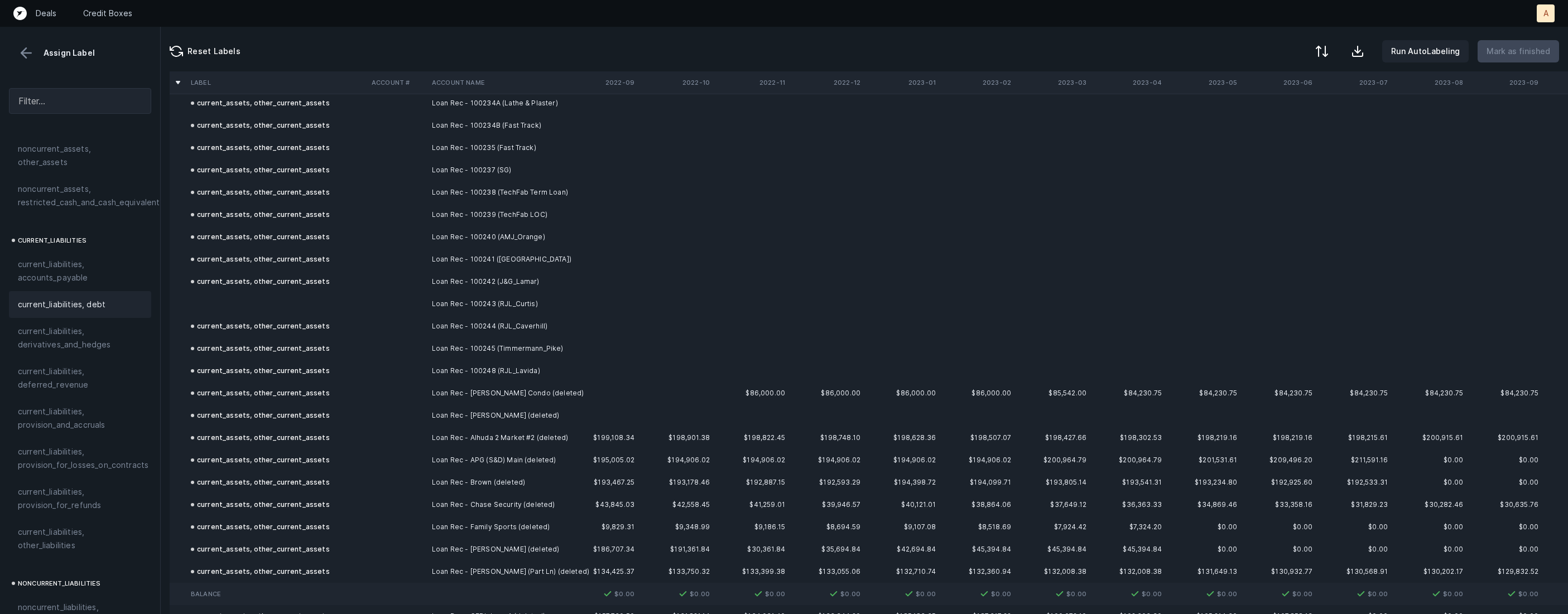
scroll to position [1747, 0]
click at [282, 308] on td at bounding box center [277, 308] width 181 height 22
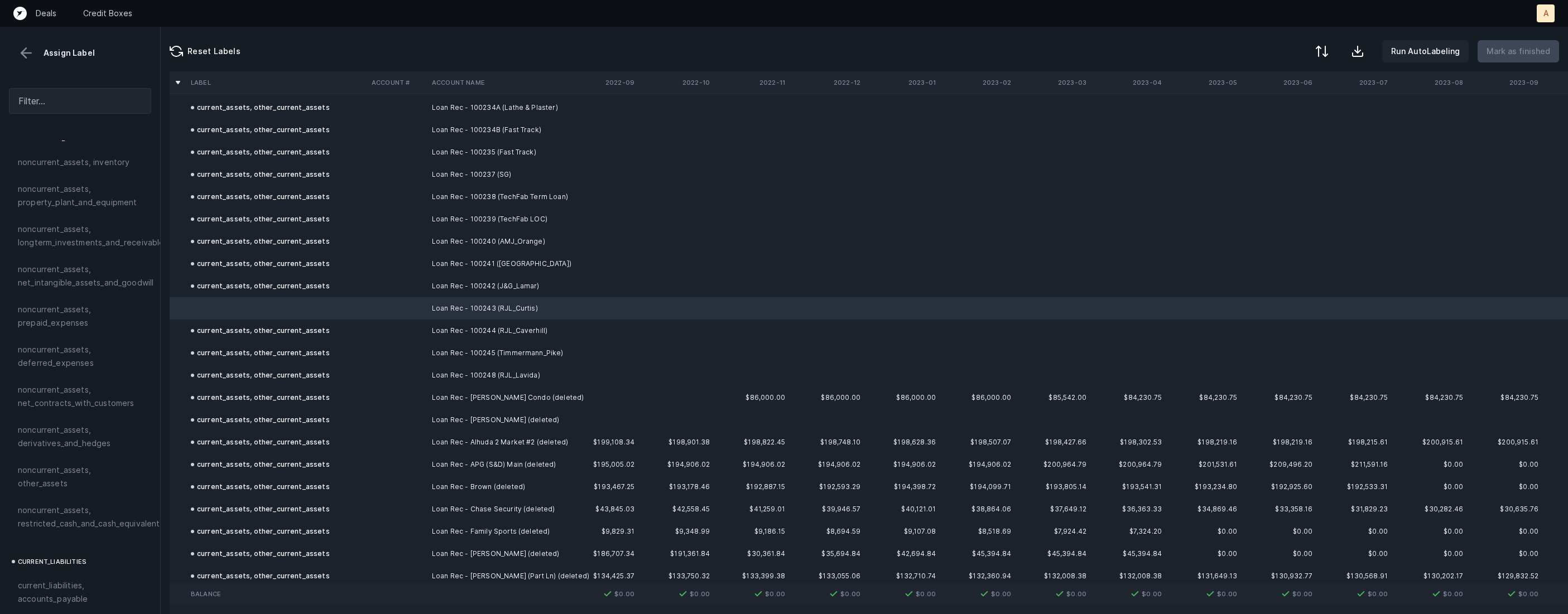
scroll to position [0, 0]
click at [47, 442] on span "current_assets, other_current_assets" at bounding box center [79, 432] width 124 height 27
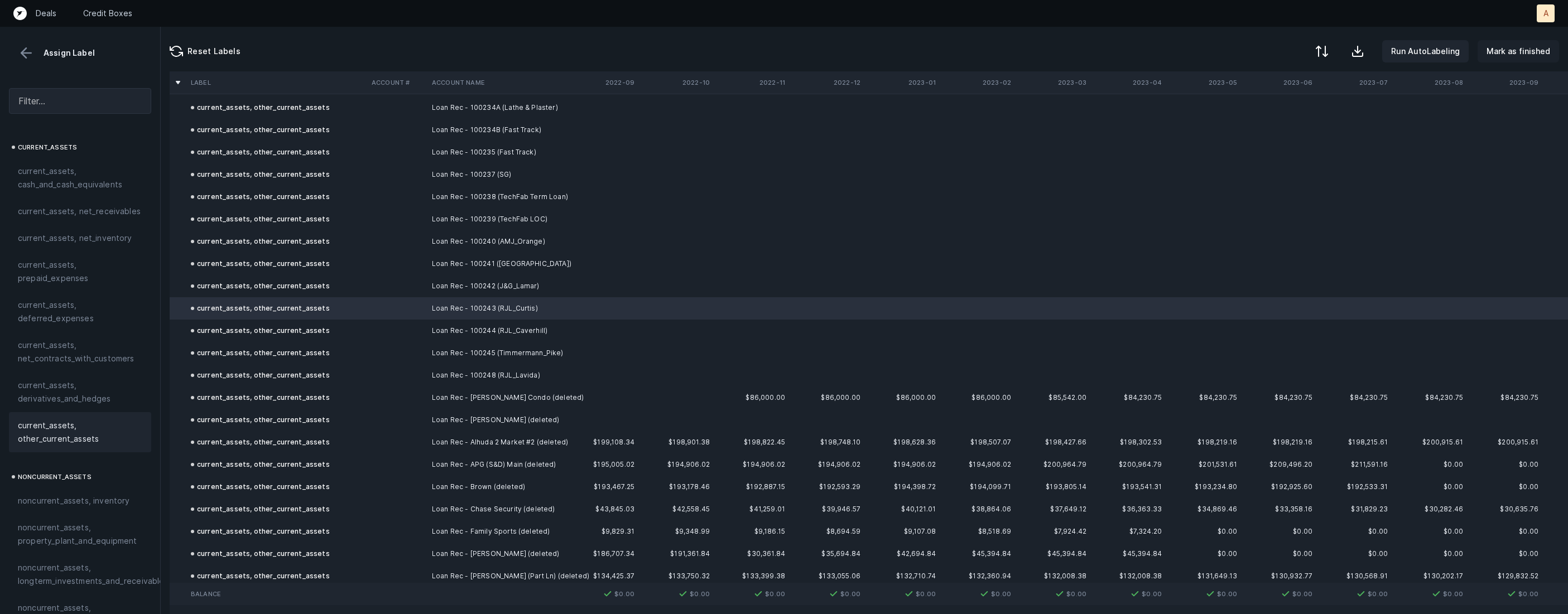
click at [1503, 52] on p "Mark as finished" at bounding box center [1518, 51] width 63 height 13
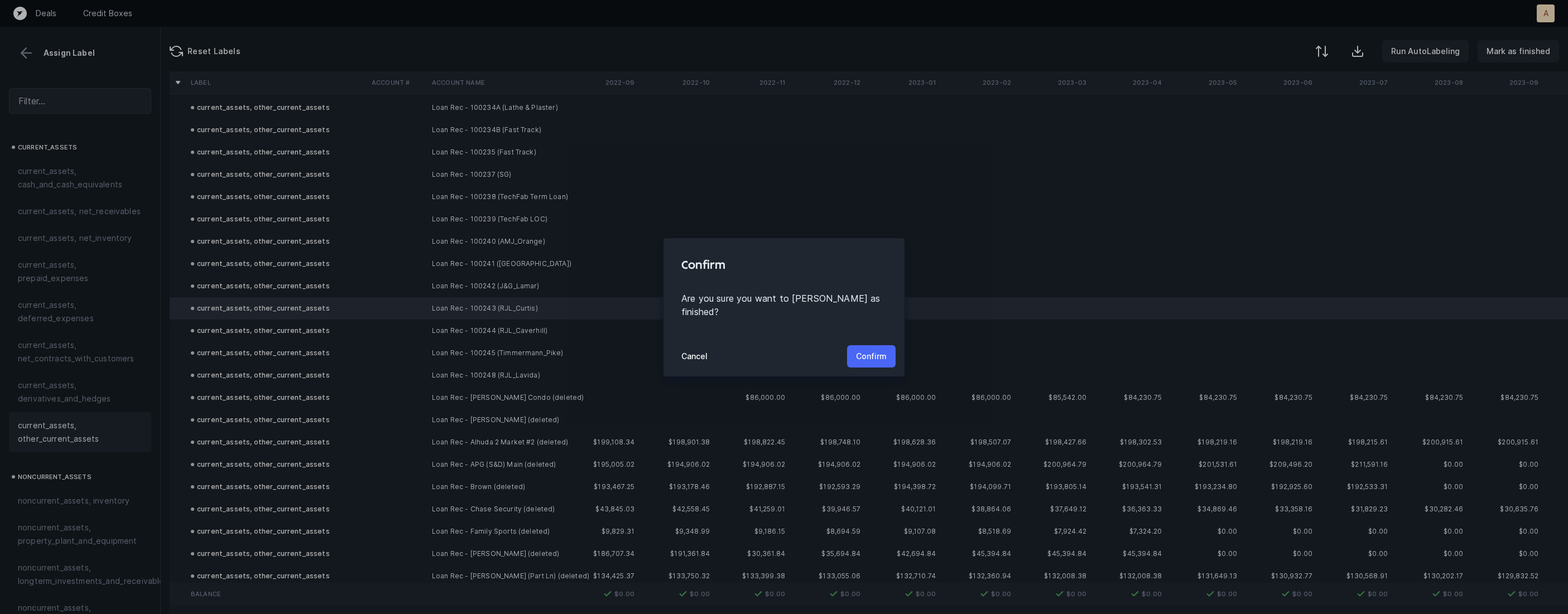
click at [869, 352] on p "Confirm" at bounding box center [871, 356] width 31 height 13
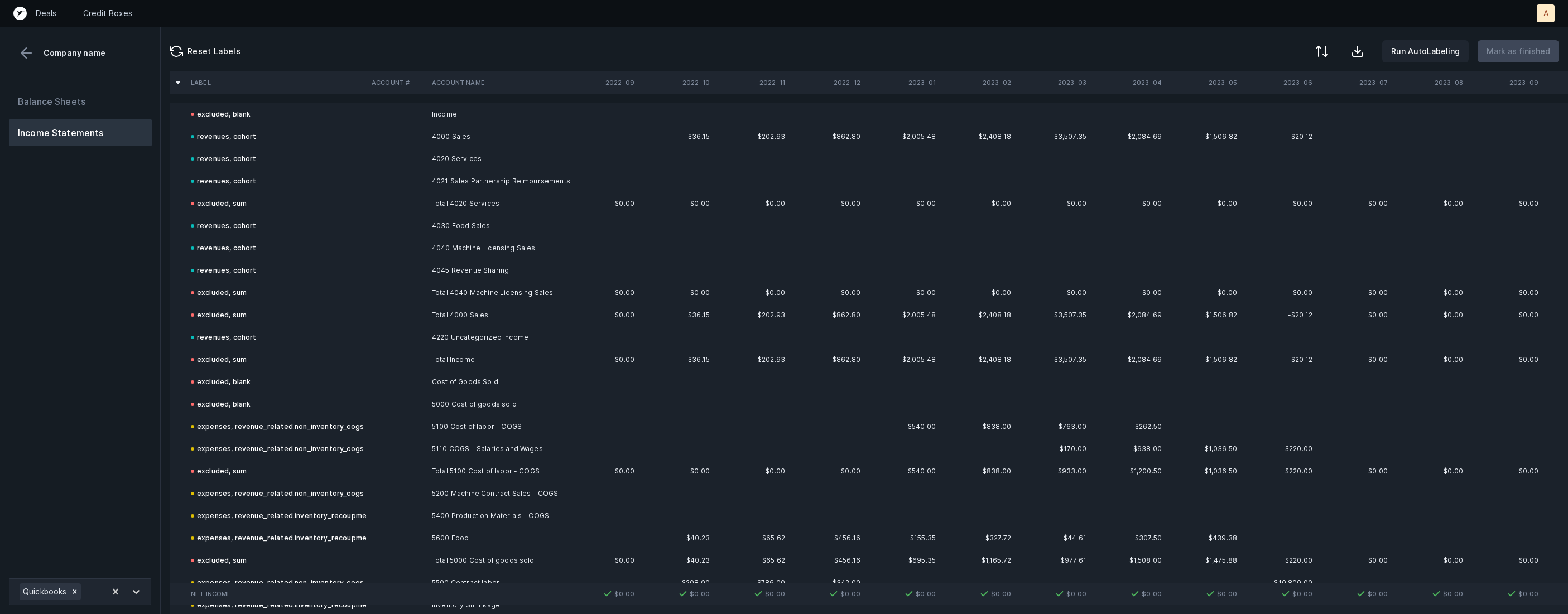
click at [119, 326] on div "Balance Sheets Income Statements" at bounding box center [80, 324] width 161 height 490
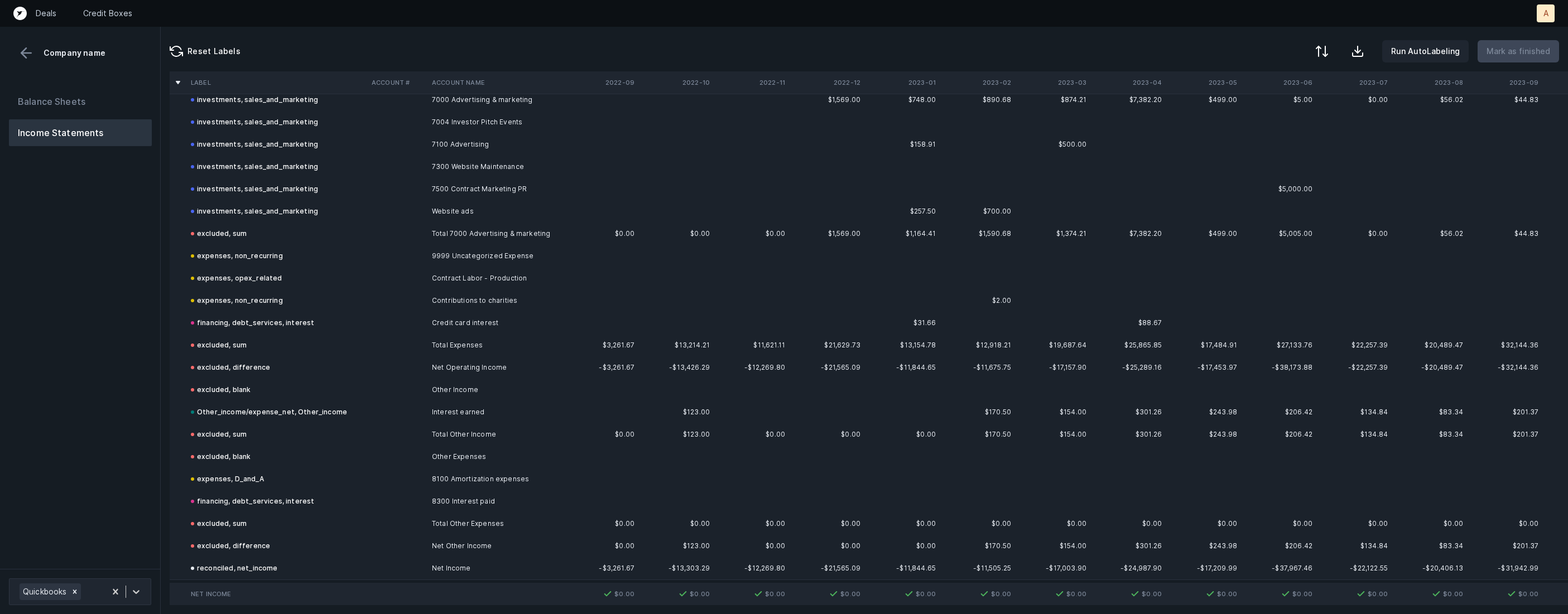
scroll to position [2028, 0]
click at [96, 103] on button "Balance Sheets" at bounding box center [80, 101] width 143 height 27
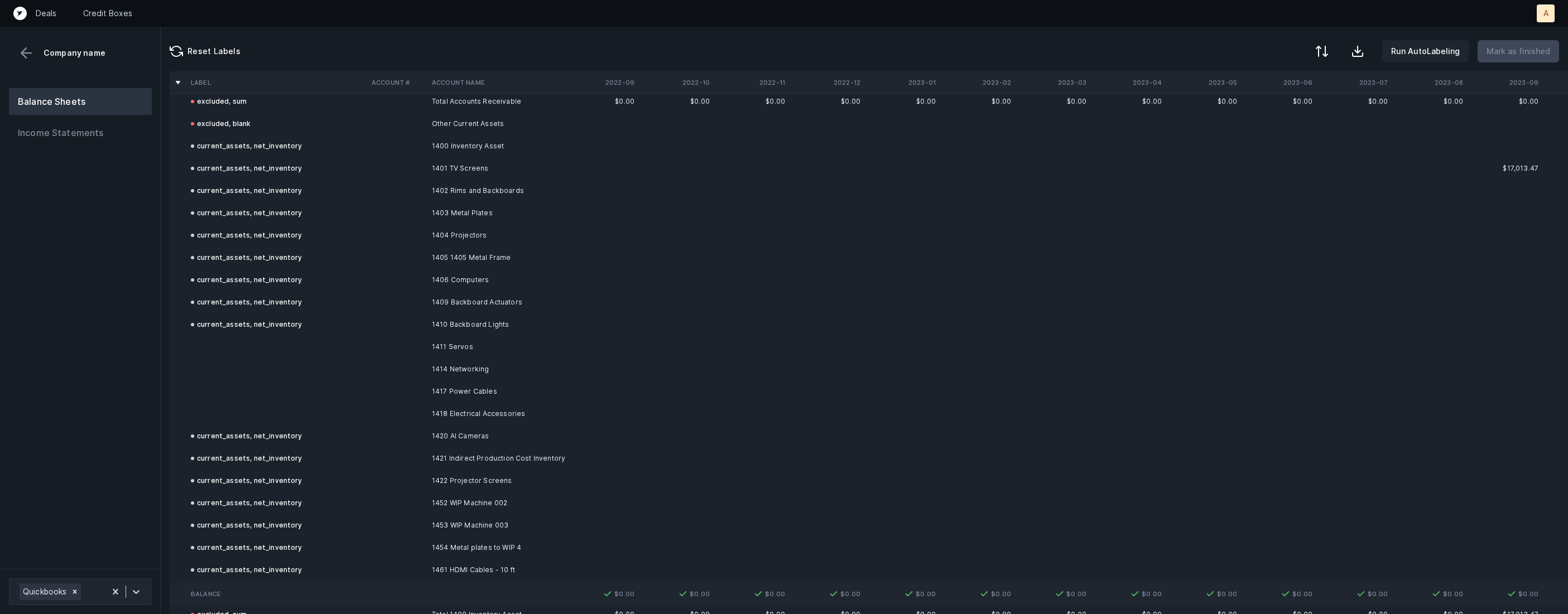
scroll to position [174, 0]
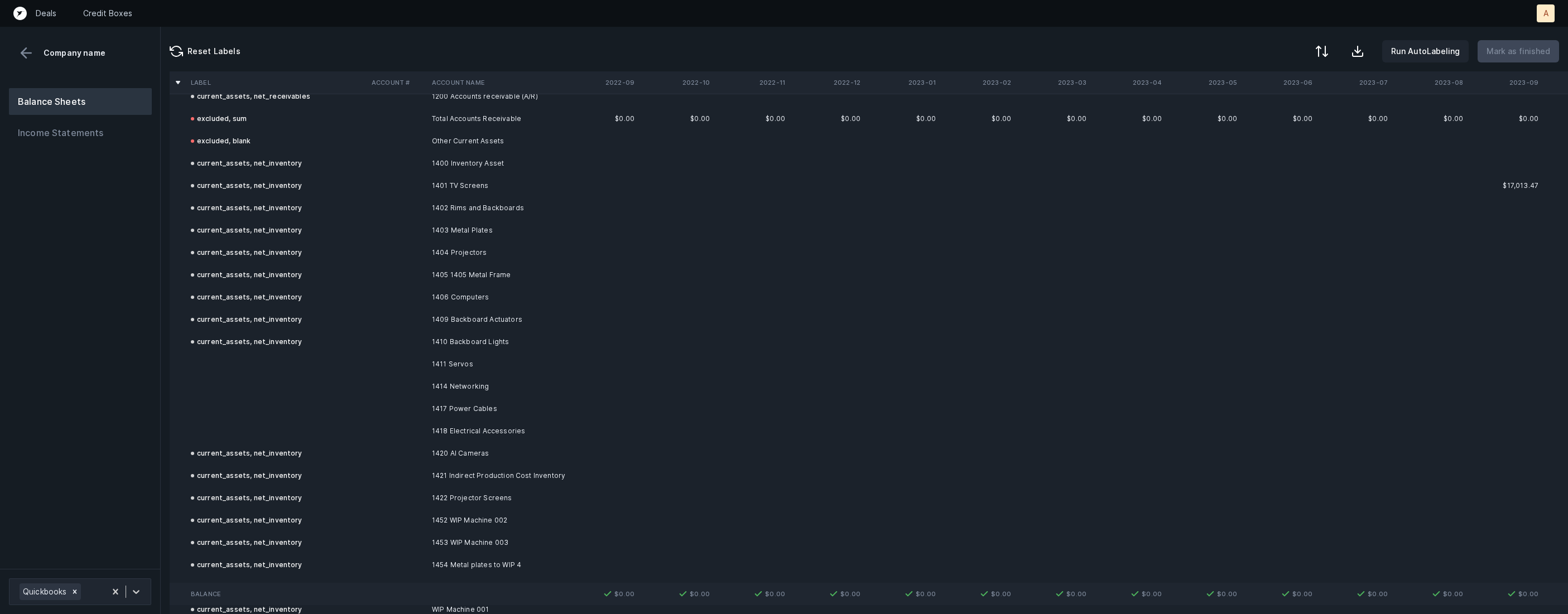
click at [503, 365] on td "1411 Servos" at bounding box center [495, 364] width 136 height 22
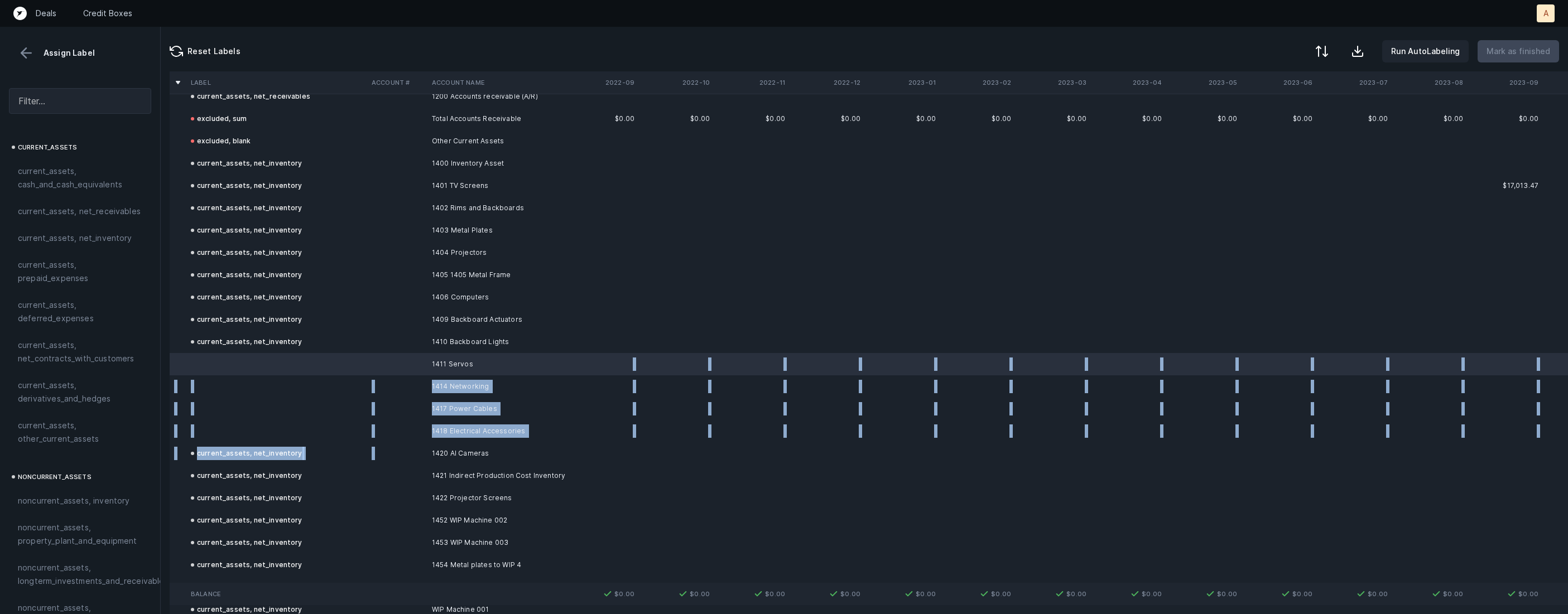
click at [477, 442] on td "1420 AI Cameras" at bounding box center [495, 453] width 136 height 22
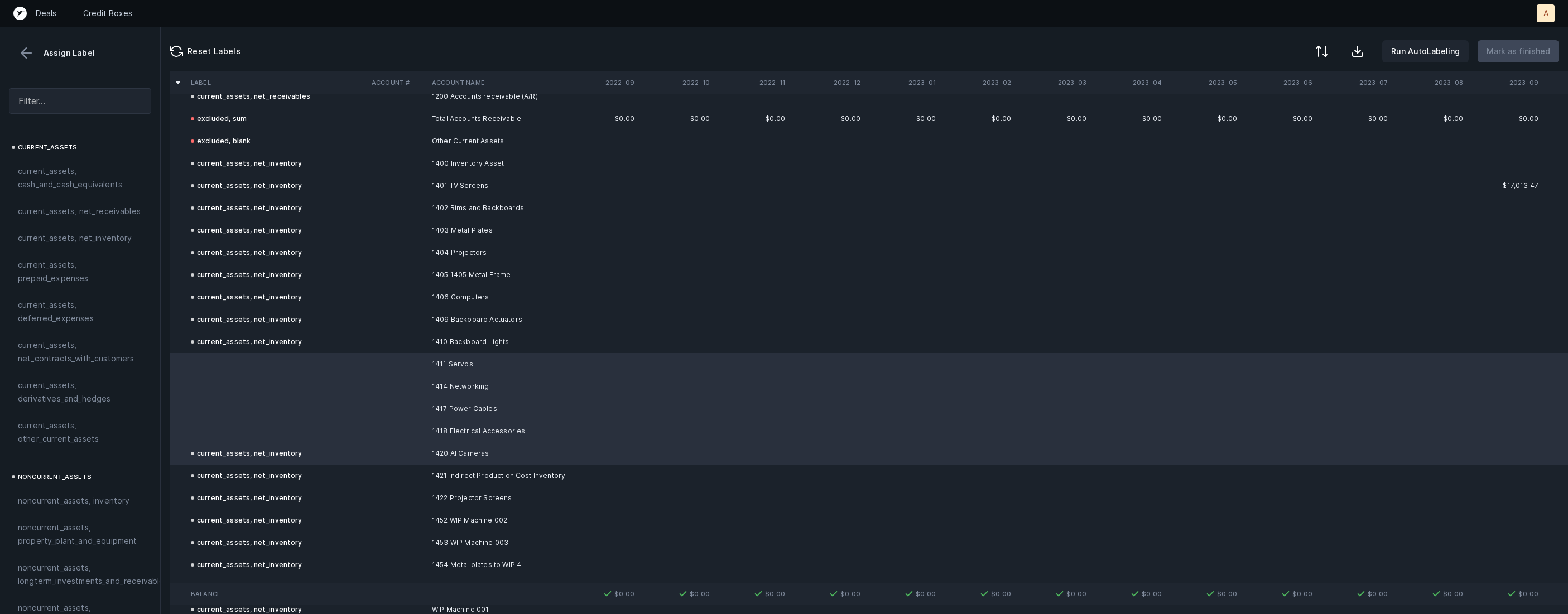
click at [462, 433] on td "1418 Electrical Accessories" at bounding box center [495, 431] width 136 height 22
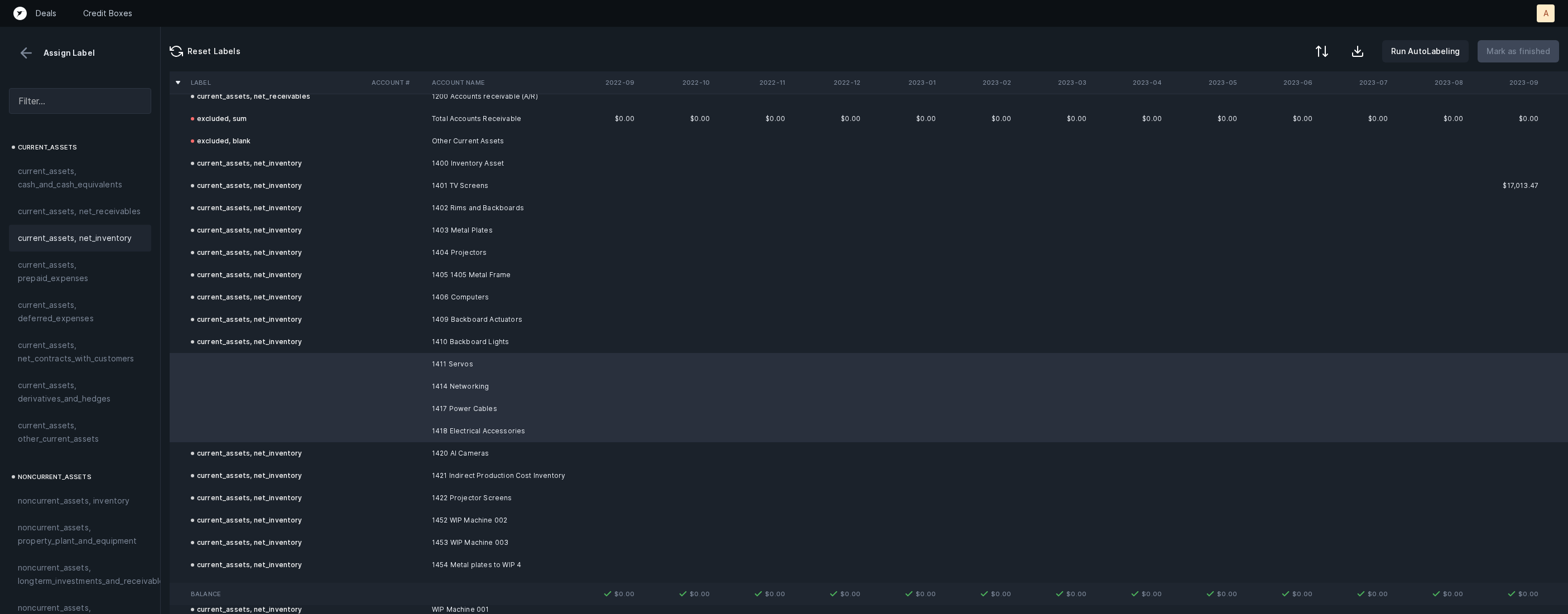
click at [108, 228] on div "current_assets, net_inventory" at bounding box center [80, 238] width 142 height 27
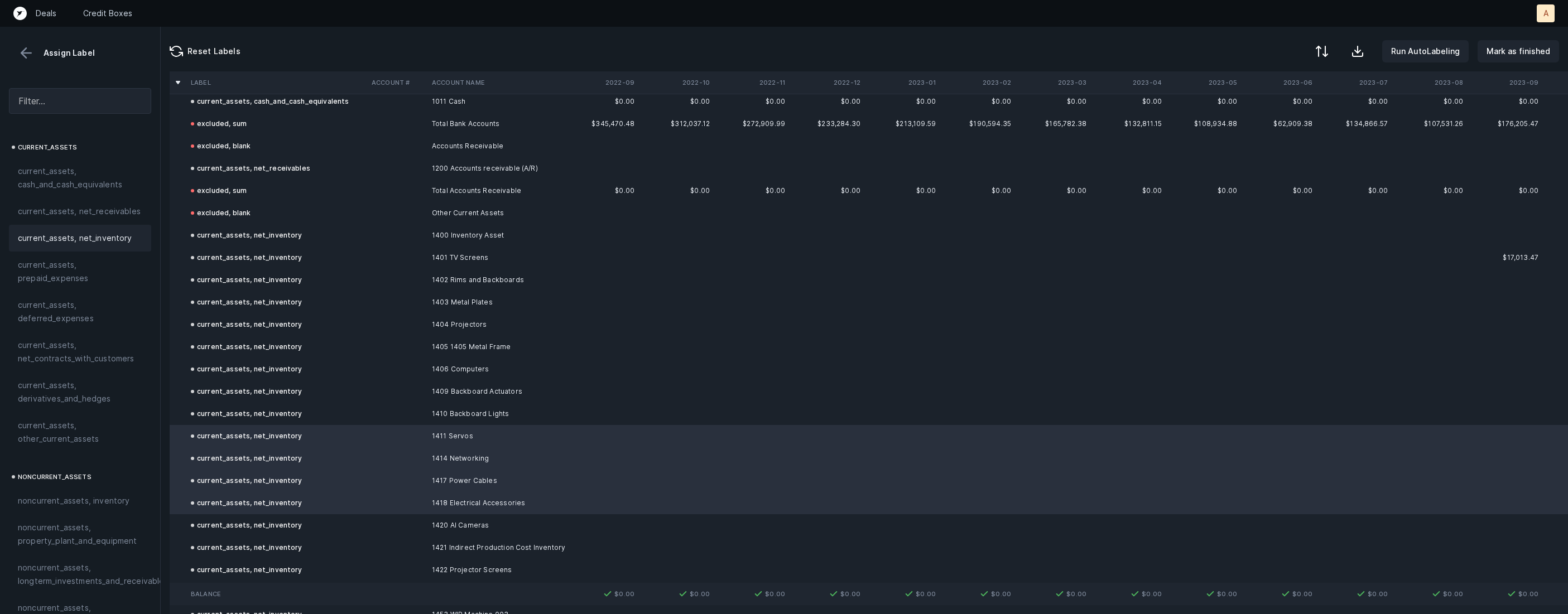
scroll to position [0, 0]
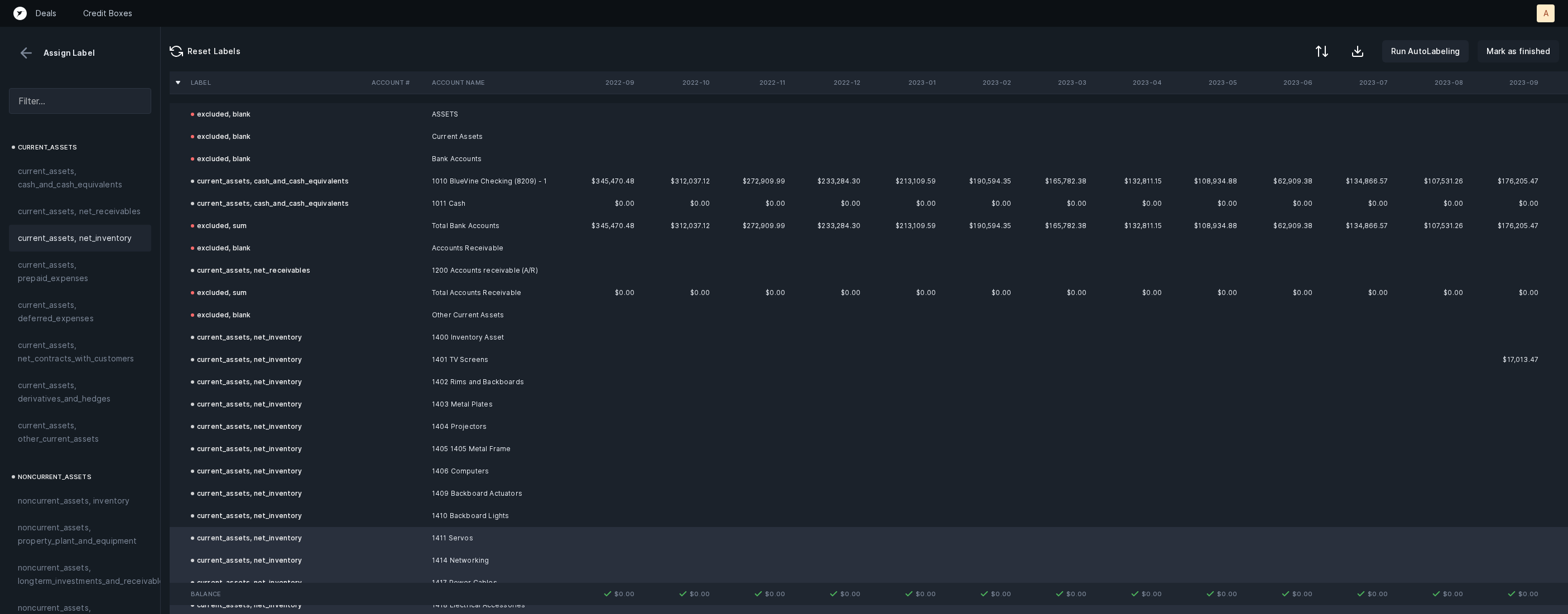
click at [1514, 53] on p "Mark as finished" at bounding box center [1518, 51] width 63 height 13
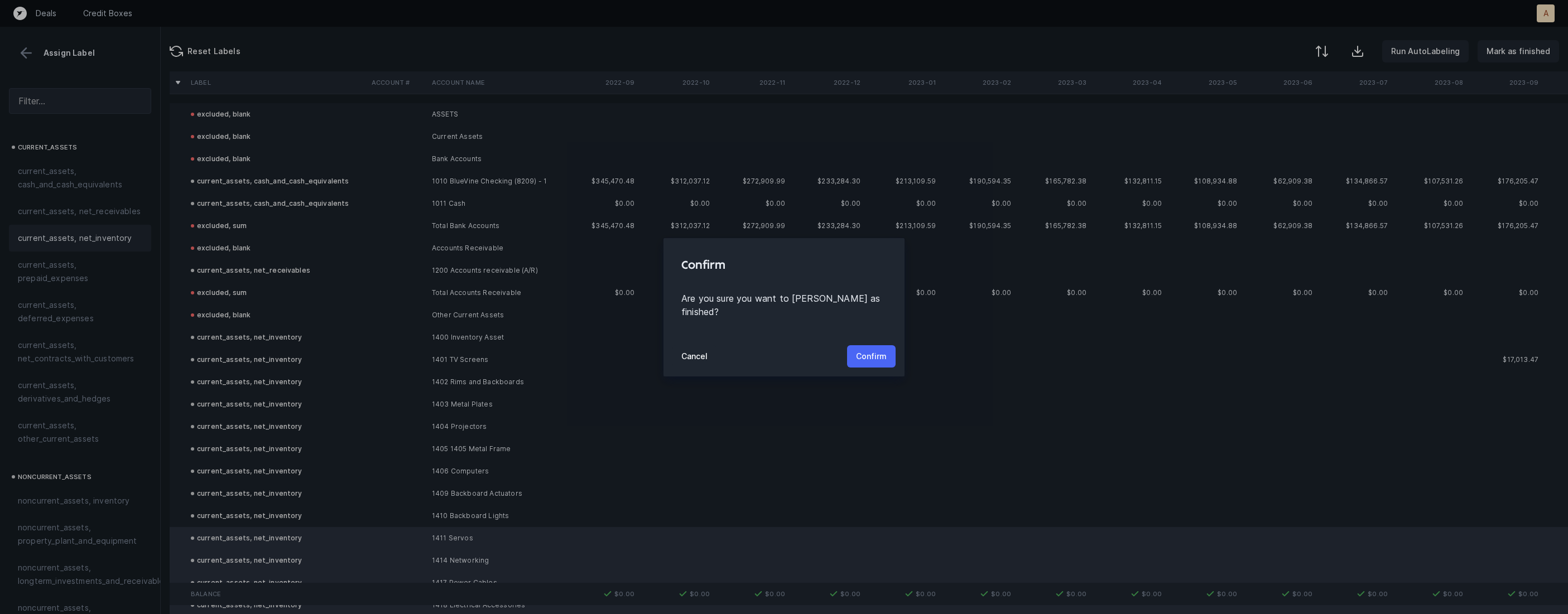
click at [874, 349] on p "Confirm" at bounding box center [871, 356] width 31 height 13
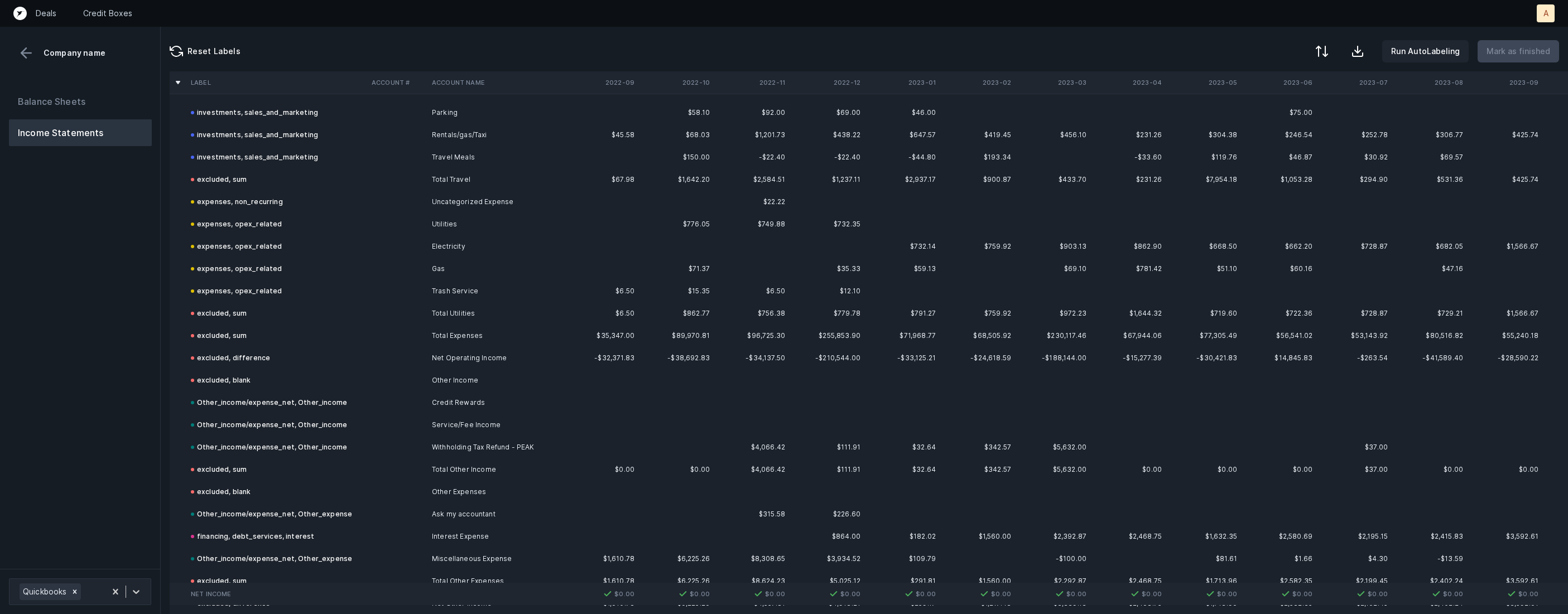
scroll to position [1983, 0]
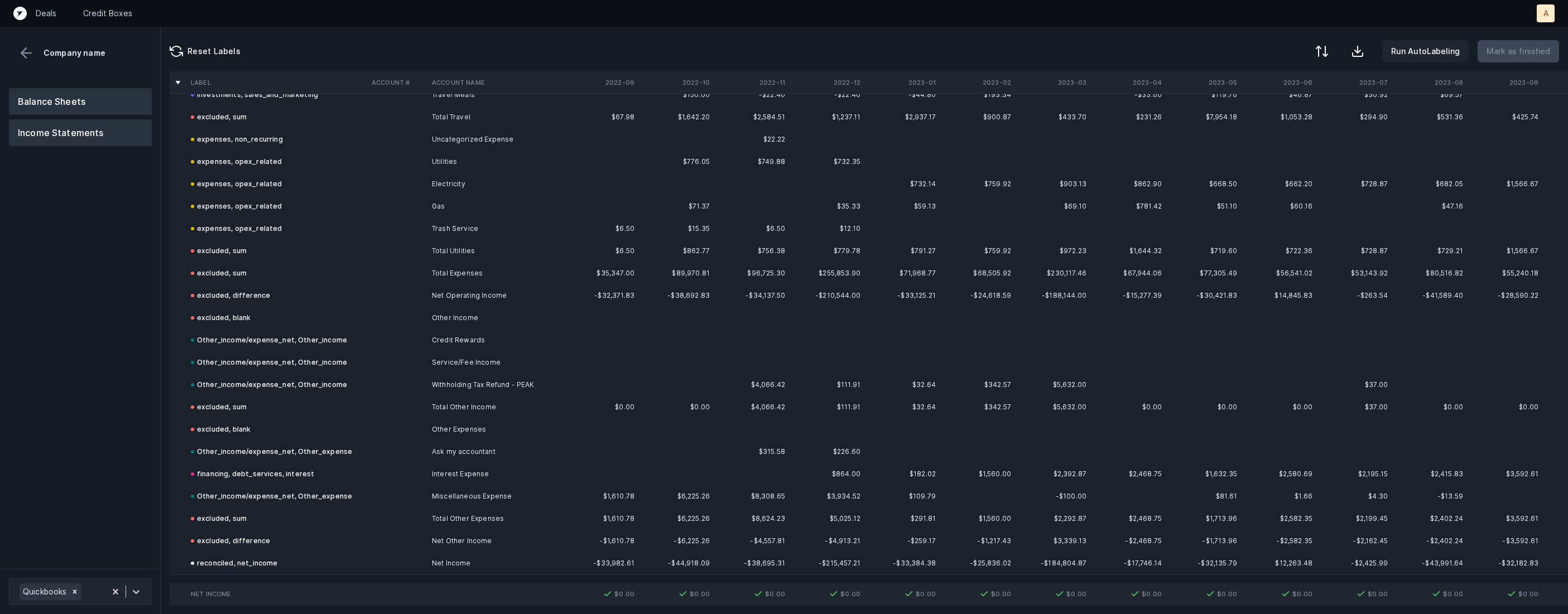
click at [96, 109] on button "Balance Sheets" at bounding box center [80, 101] width 143 height 27
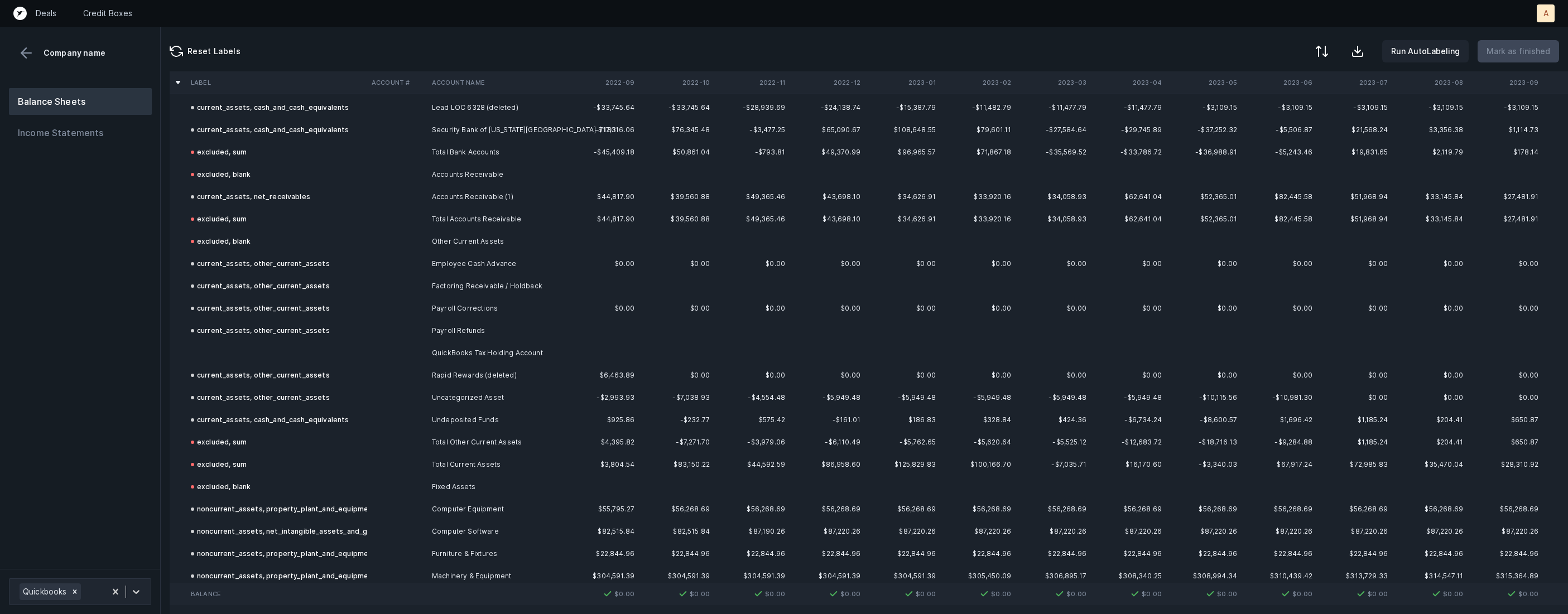
scroll to position [240, 0]
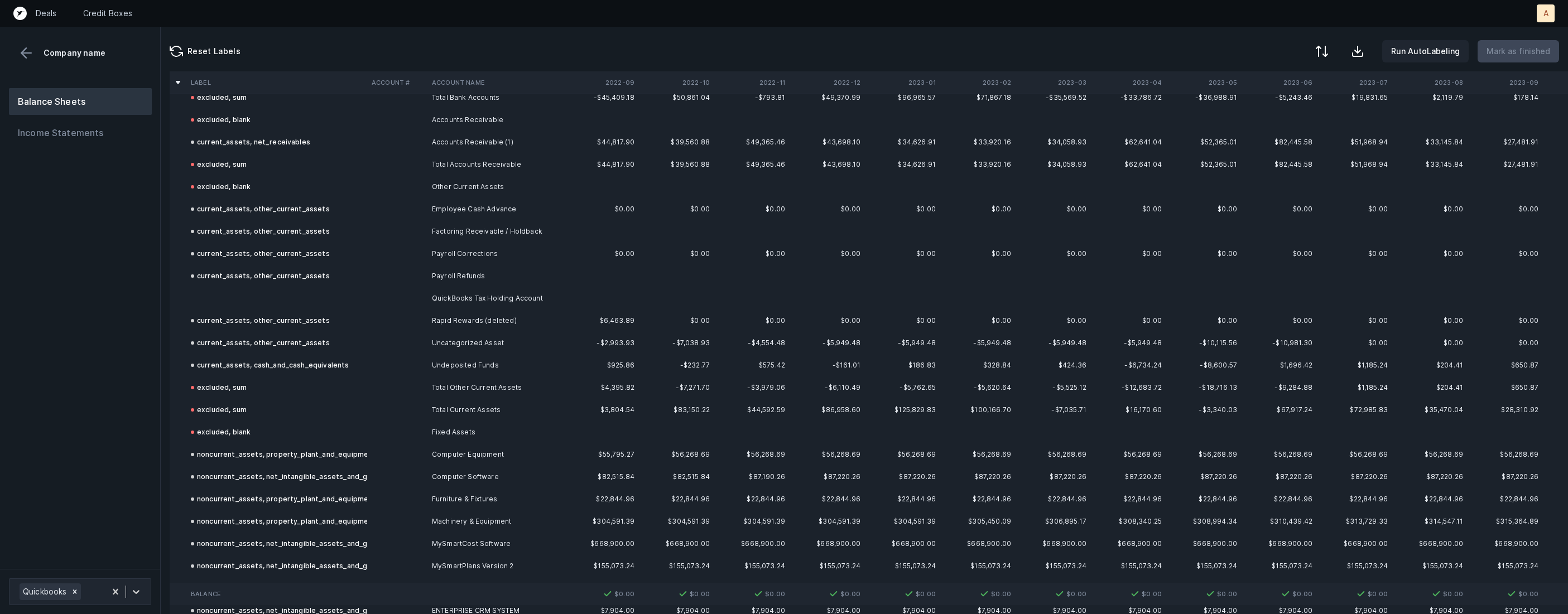
click at [477, 298] on td "QuickBooks Tax Holding Account" at bounding box center [495, 298] width 136 height 22
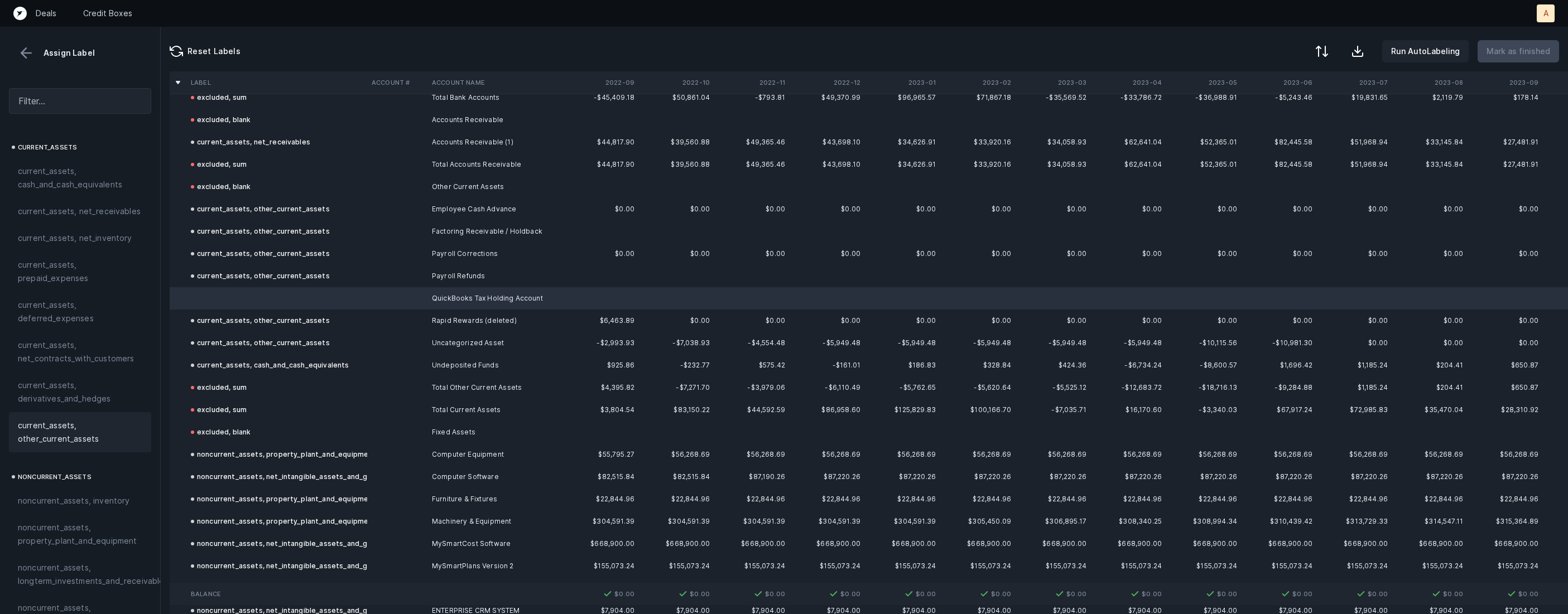
click at [35, 428] on span "current_assets, other_current_assets" at bounding box center [79, 432] width 124 height 27
click at [1530, 51] on p "Mark as finished" at bounding box center [1518, 51] width 63 height 13
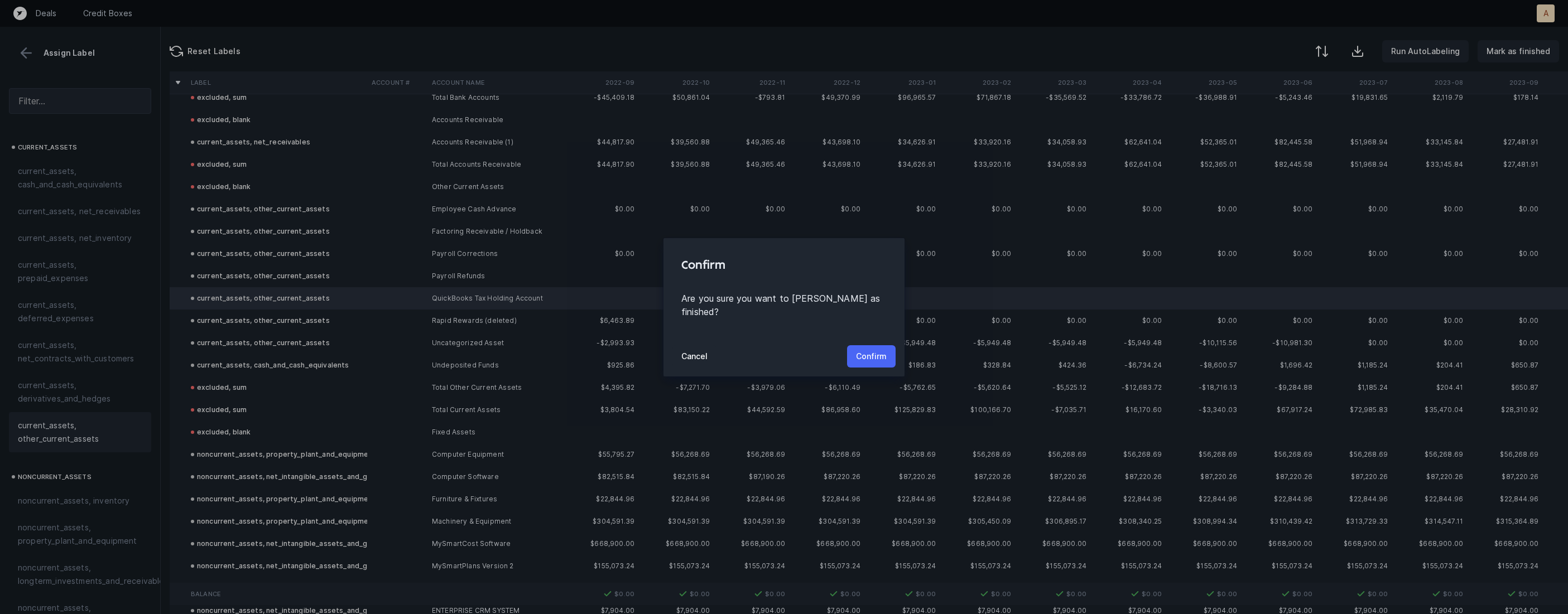
click at [874, 349] on p "Confirm" at bounding box center [871, 356] width 31 height 13
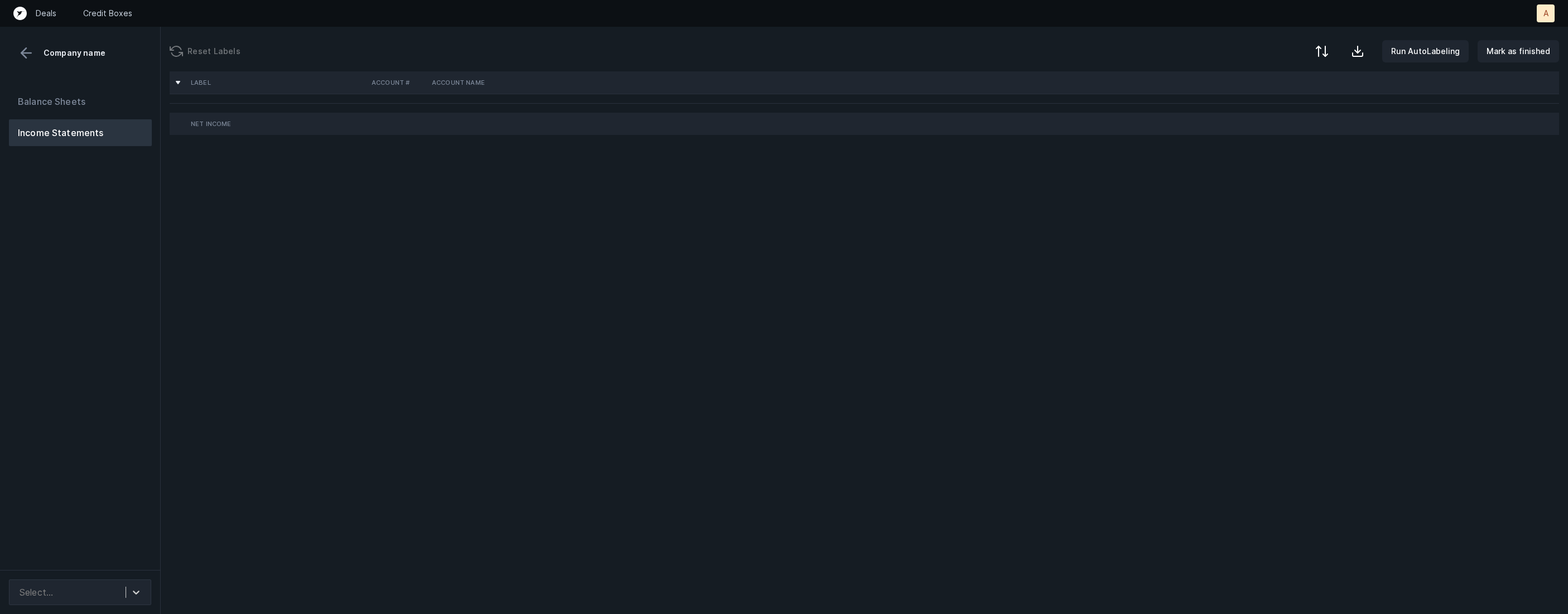
click at [148, 299] on div "Balance Sheets Income Statements" at bounding box center [80, 325] width 161 height 491
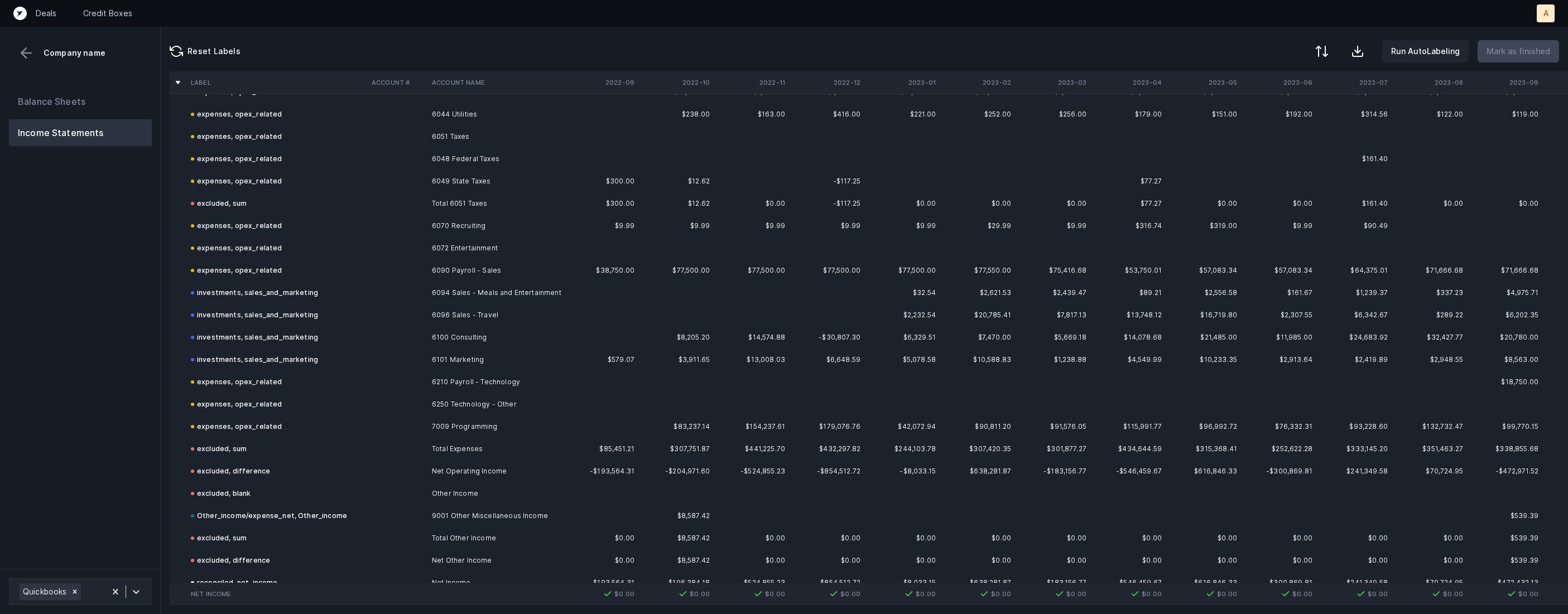
scroll to position [1291, 0]
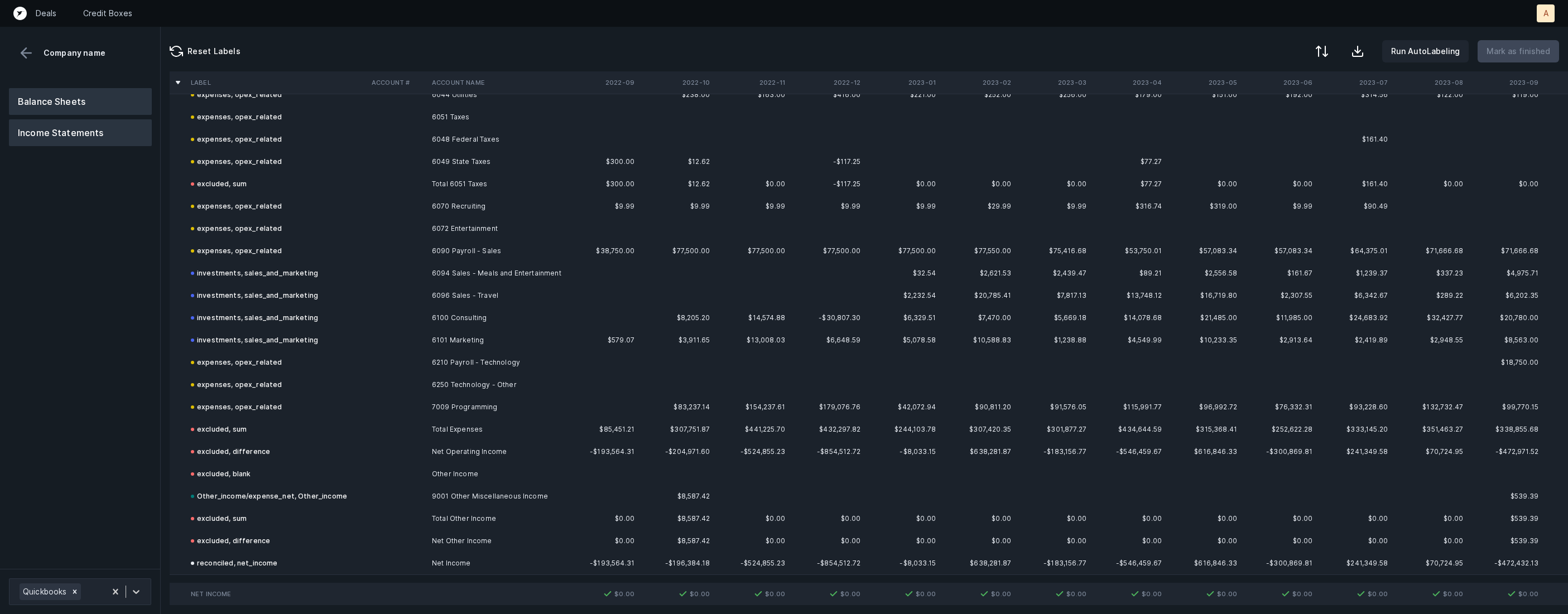
click at [110, 89] on button "Balance Sheets" at bounding box center [80, 101] width 143 height 27
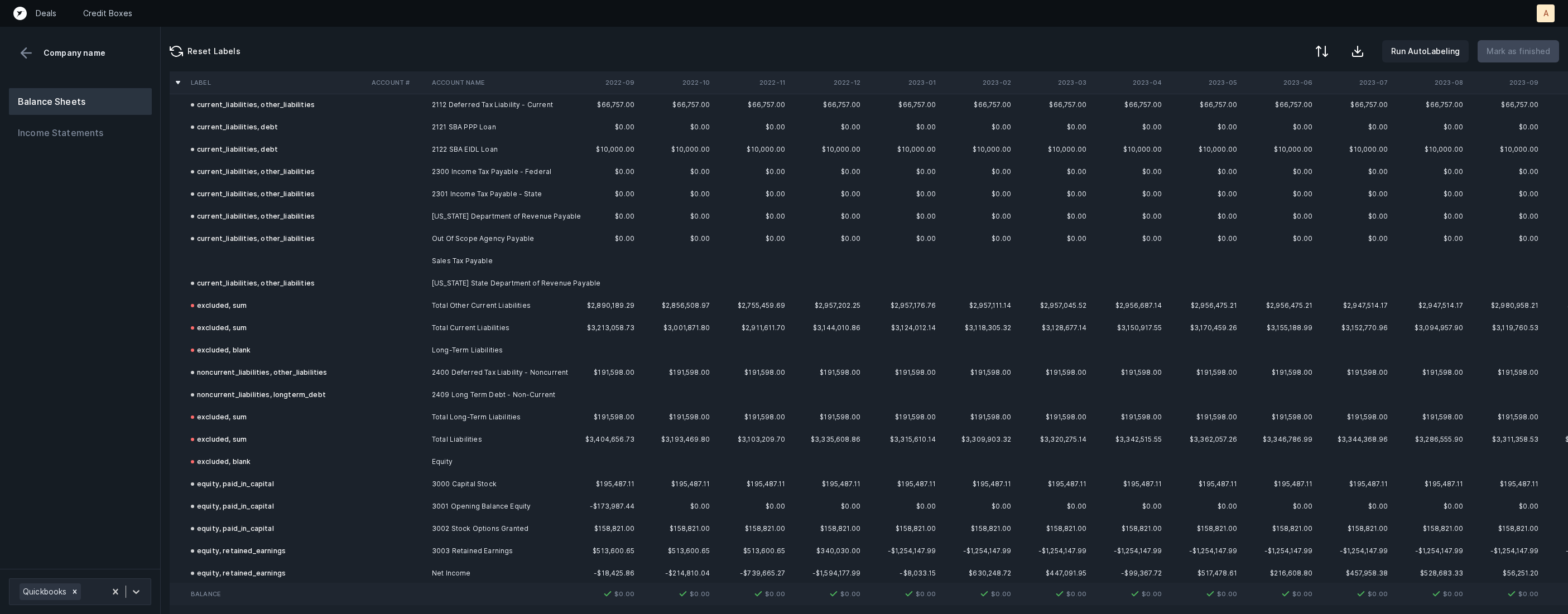
scroll to position [1959, 0]
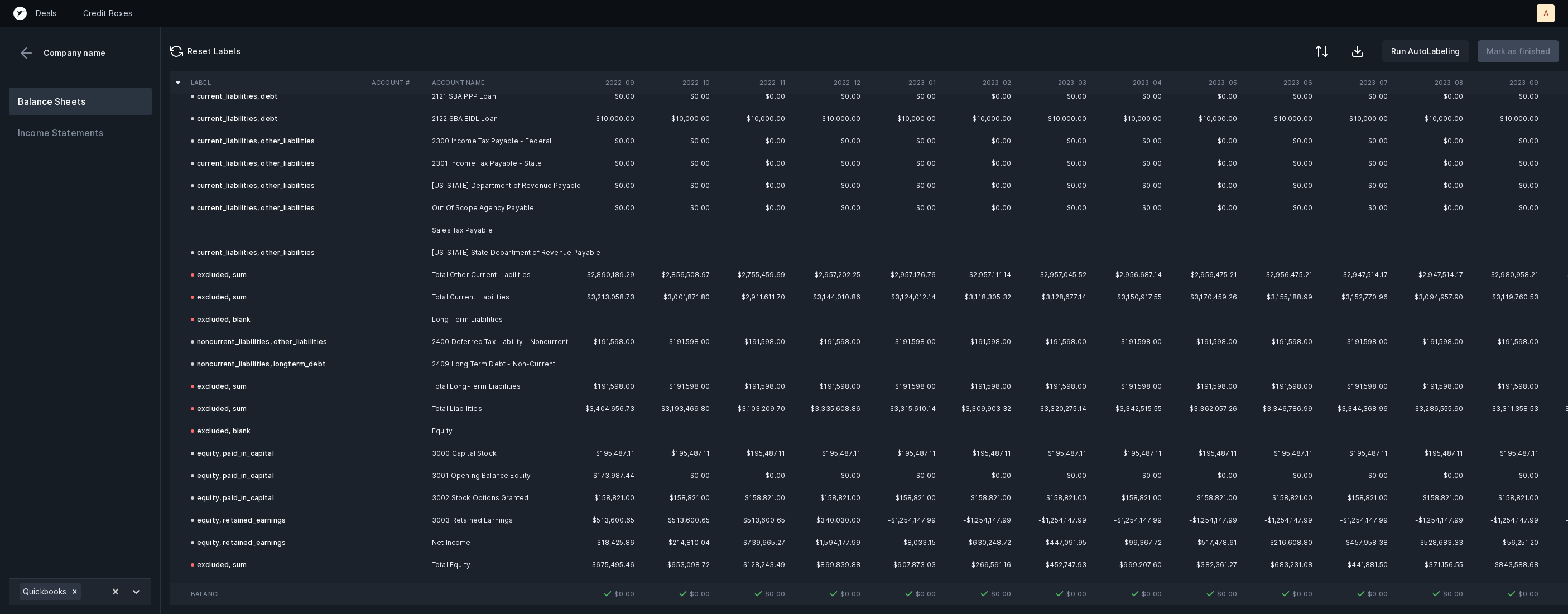
click at [485, 219] on td "Sales Tax Payable" at bounding box center [495, 230] width 136 height 22
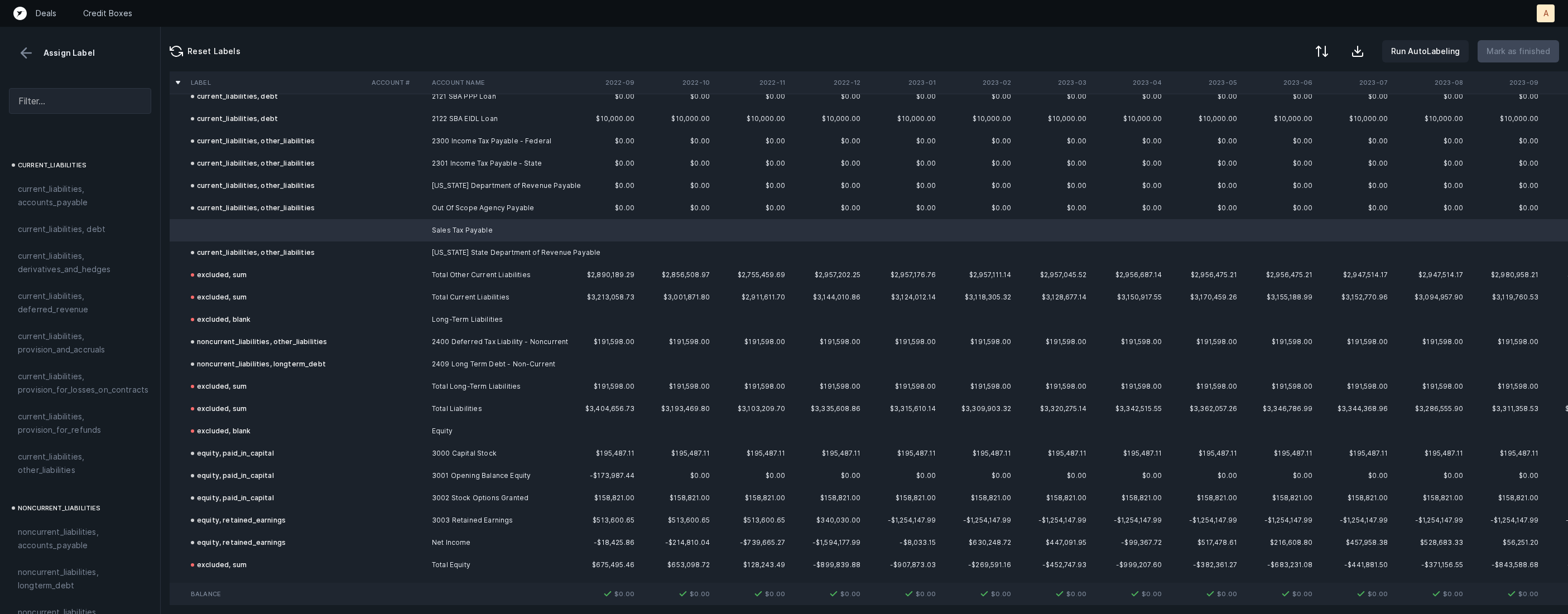
scroll to position [737, 0]
click at [66, 448] on span "current_liabilities, other_liabilities" at bounding box center [79, 461] width 124 height 27
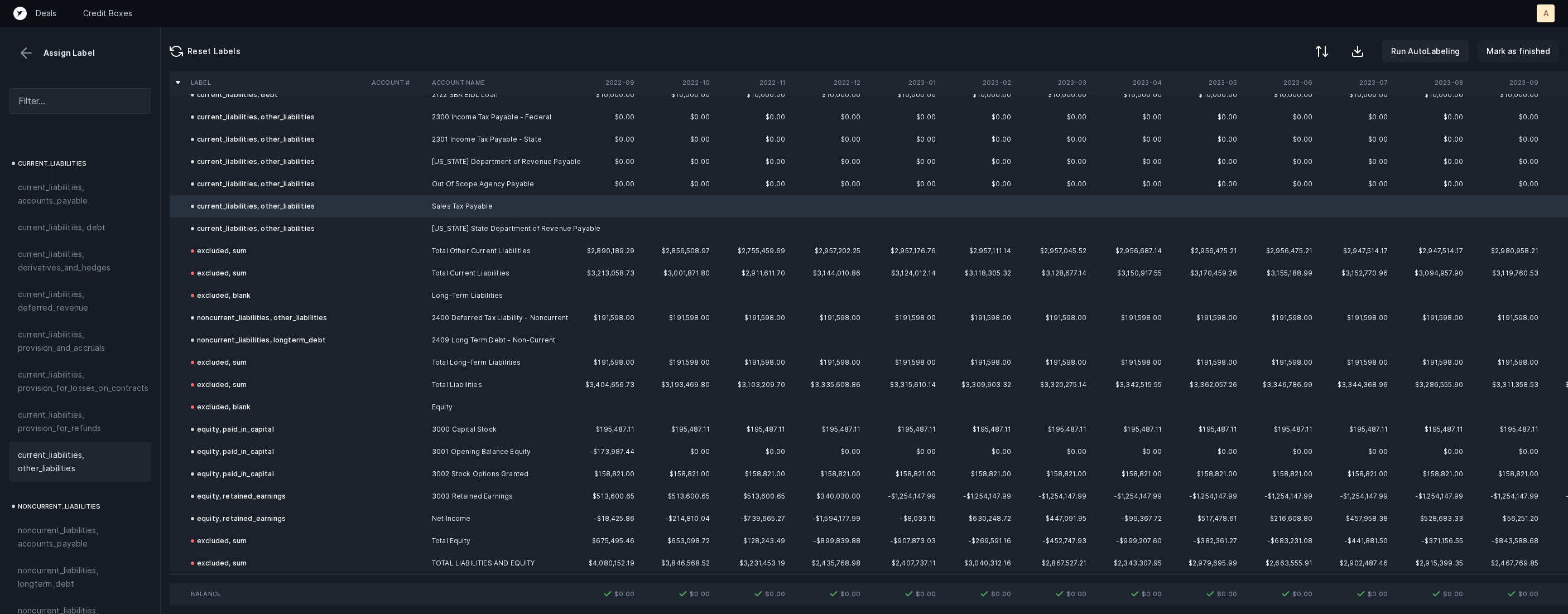
click at [1512, 56] on p "Mark as finished" at bounding box center [1518, 51] width 63 height 13
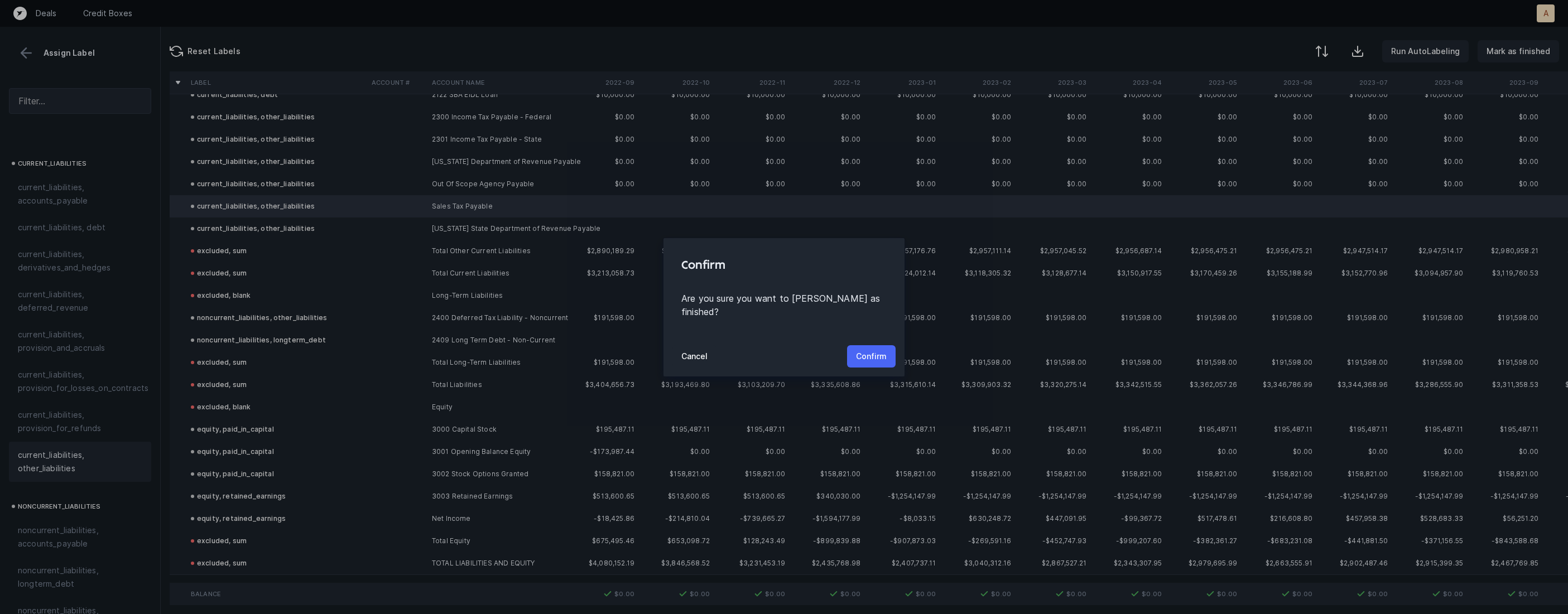
click at [866, 349] on p "Confirm" at bounding box center [871, 356] width 31 height 13
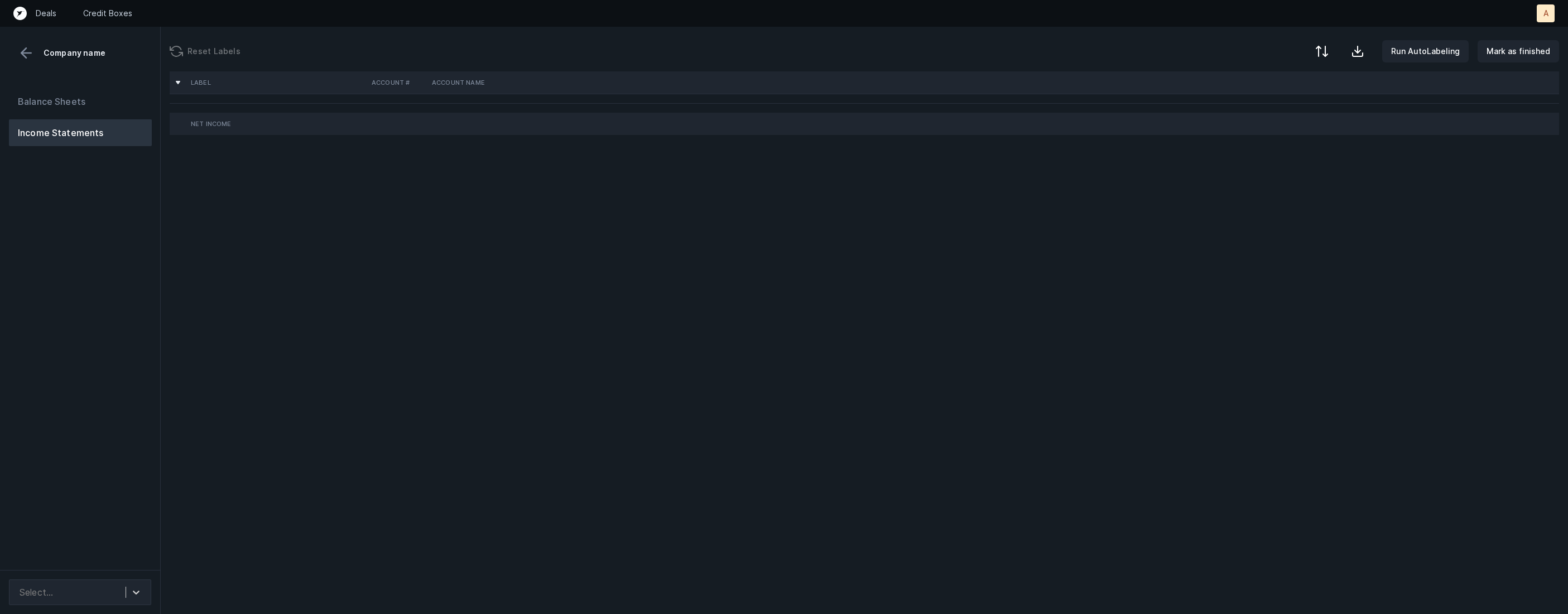
click at [96, 284] on div "Balance Sheets Income Statements" at bounding box center [80, 325] width 161 height 491
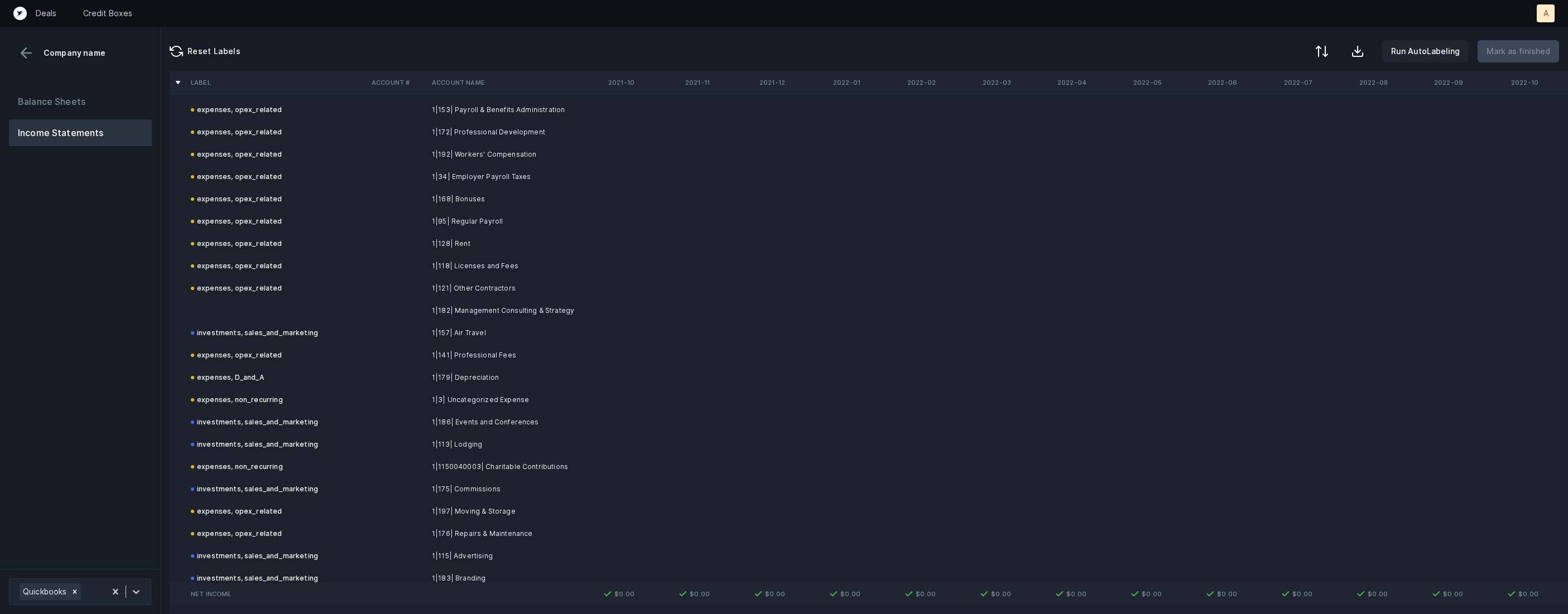
scroll to position [698, 0]
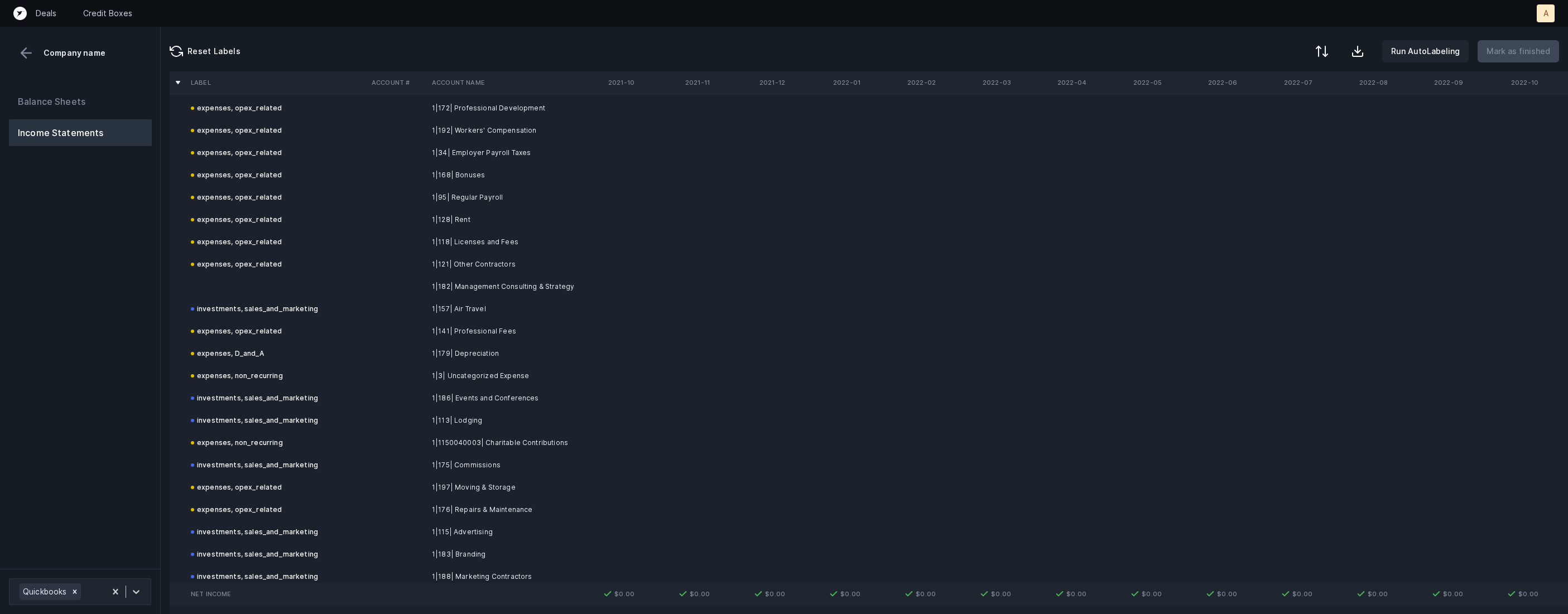
click at [521, 283] on td "1|182| Management Consulting & Strategy" at bounding box center [495, 286] width 136 height 22
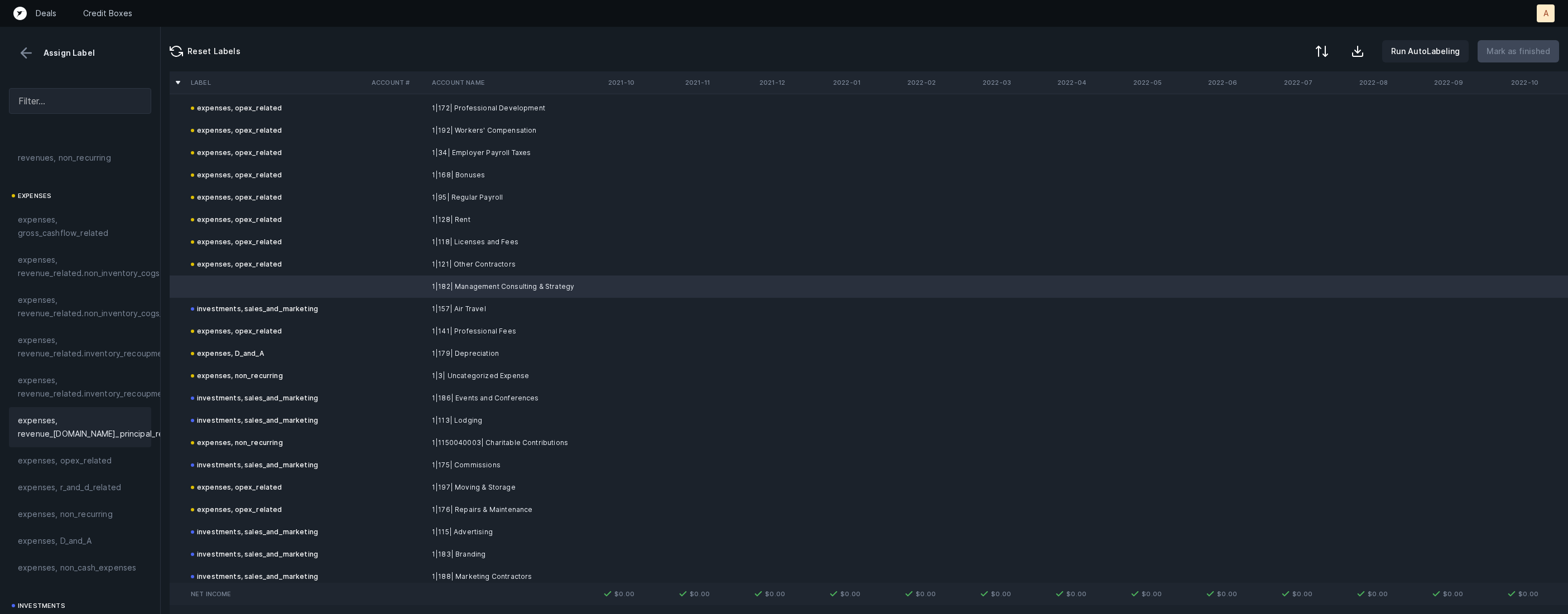
scroll to position [180, 0]
click at [68, 413] on span "expenses, opex_related" at bounding box center [65, 414] width 94 height 13
click at [1539, 53] on p "Mark as finished" at bounding box center [1518, 51] width 63 height 13
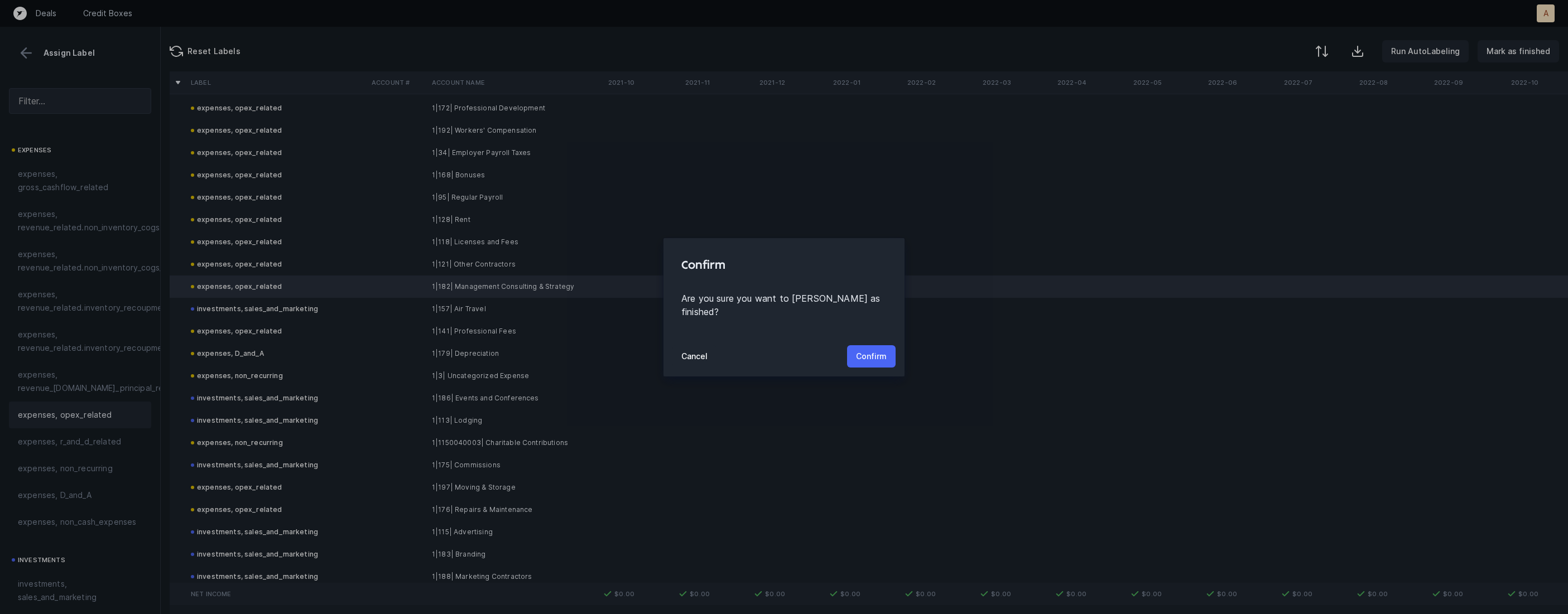
click at [877, 349] on p "Confirm" at bounding box center [871, 356] width 31 height 13
